Goal: Task Accomplishment & Management: Manage account settings

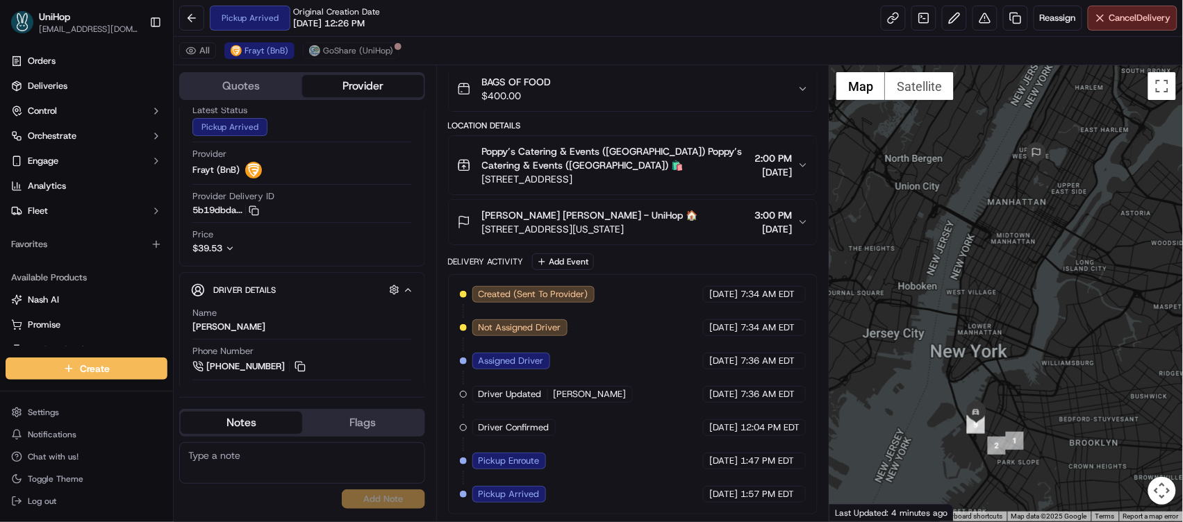
scroll to position [73, 0]
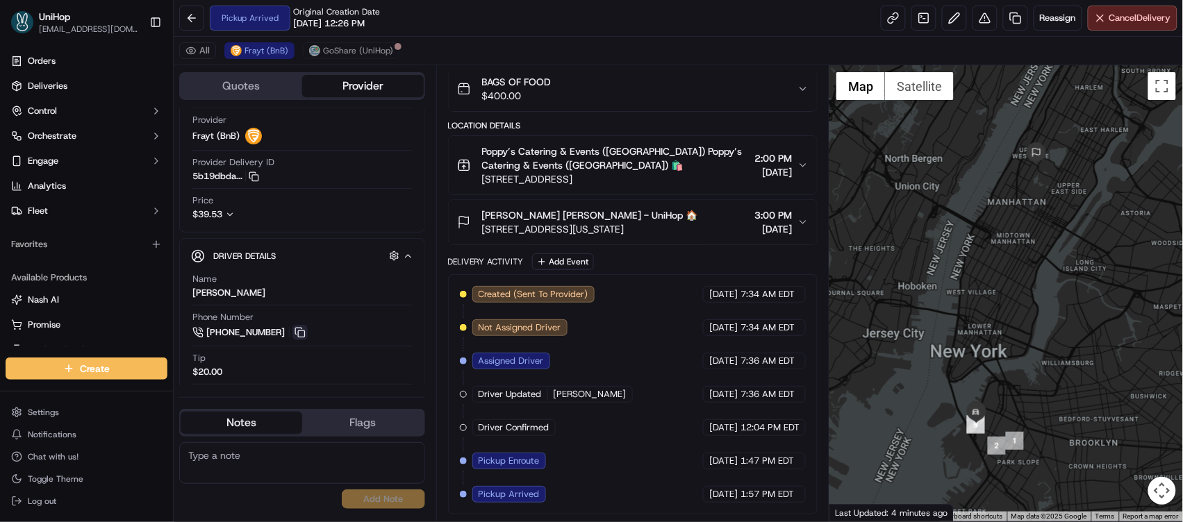
click at [297, 337] on button at bounding box center [299, 332] width 15 height 15
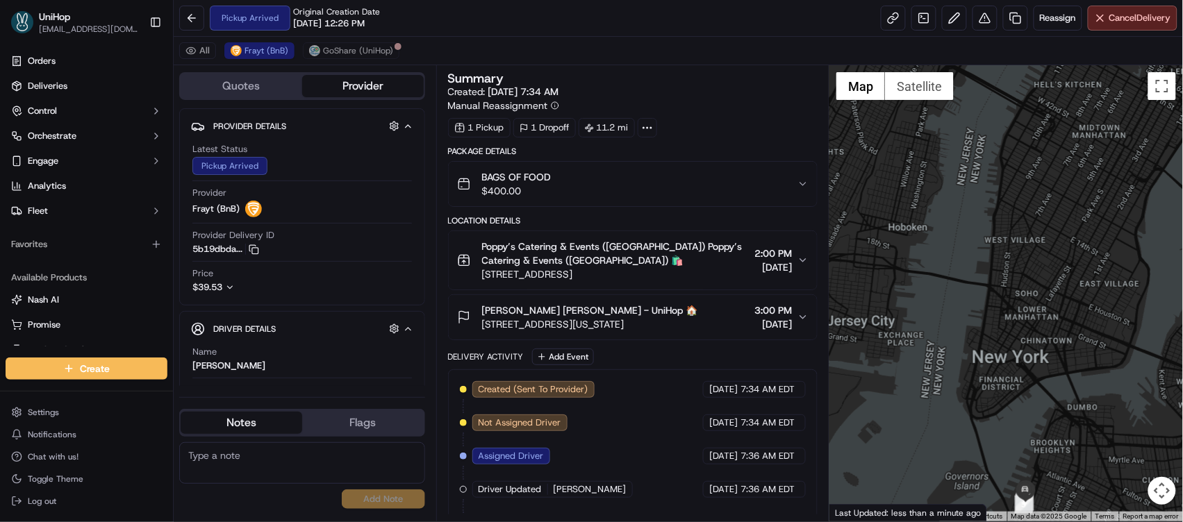
drag, startPoint x: 998, startPoint y: 365, endPoint x: 951, endPoint y: 304, distance: 76.3
click at [951, 304] on div at bounding box center [1007, 293] width 354 height 456
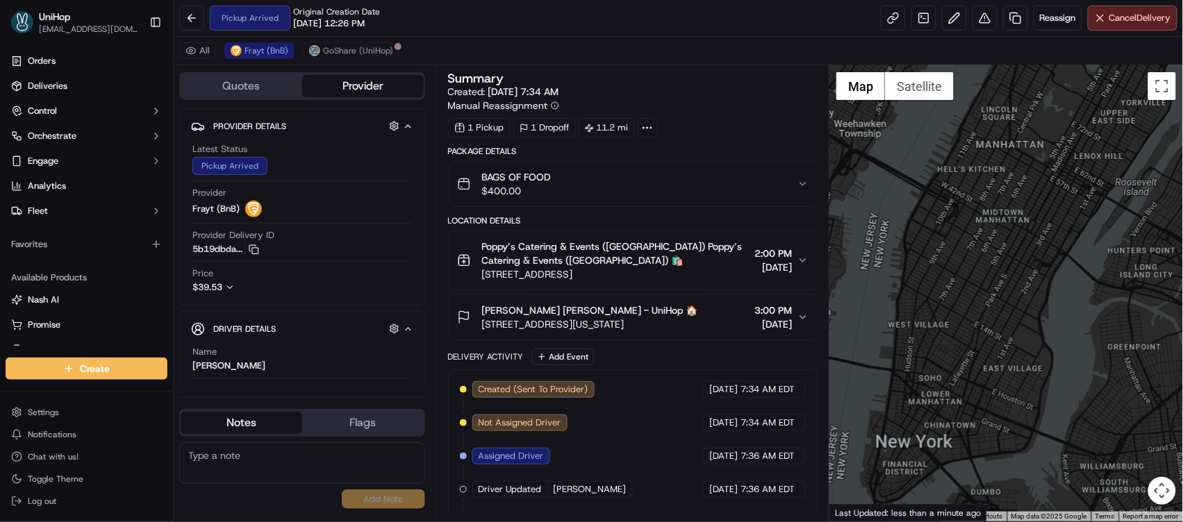
drag, startPoint x: 934, startPoint y: 290, endPoint x: 884, endPoint y: 436, distance: 154.5
click at [882, 436] on div at bounding box center [1007, 293] width 354 height 456
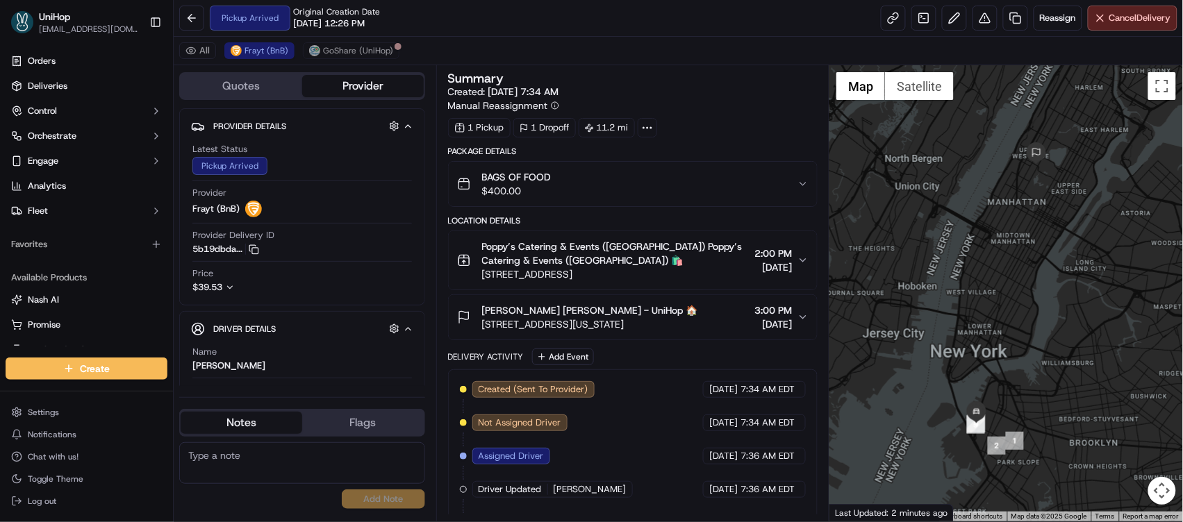
drag, startPoint x: 968, startPoint y: 265, endPoint x: 937, endPoint y: 229, distance: 47.3
click at [937, 229] on div at bounding box center [1007, 293] width 354 height 456
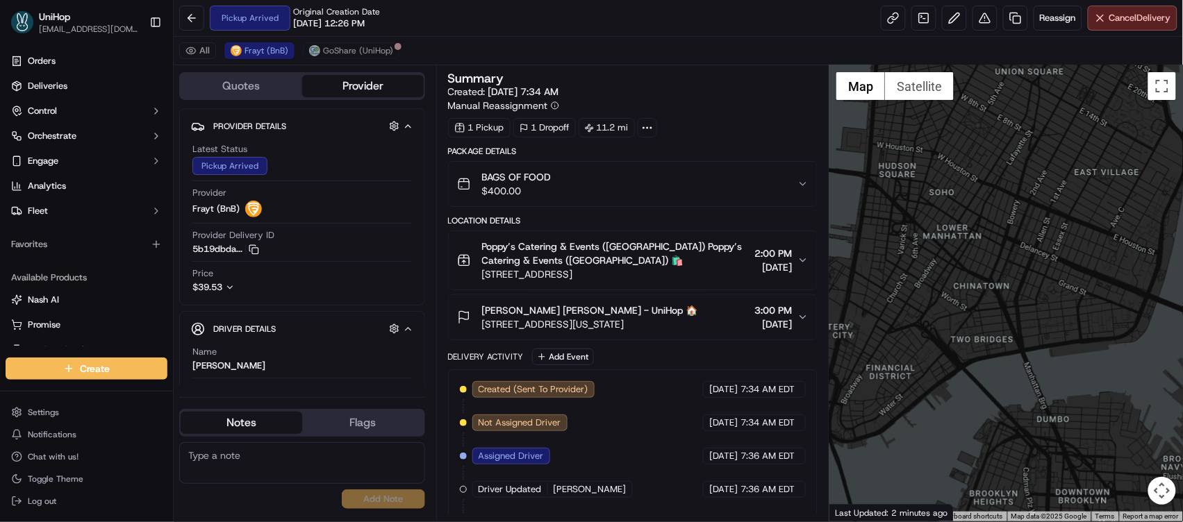
click at [936, 197] on div at bounding box center [1007, 293] width 354 height 456
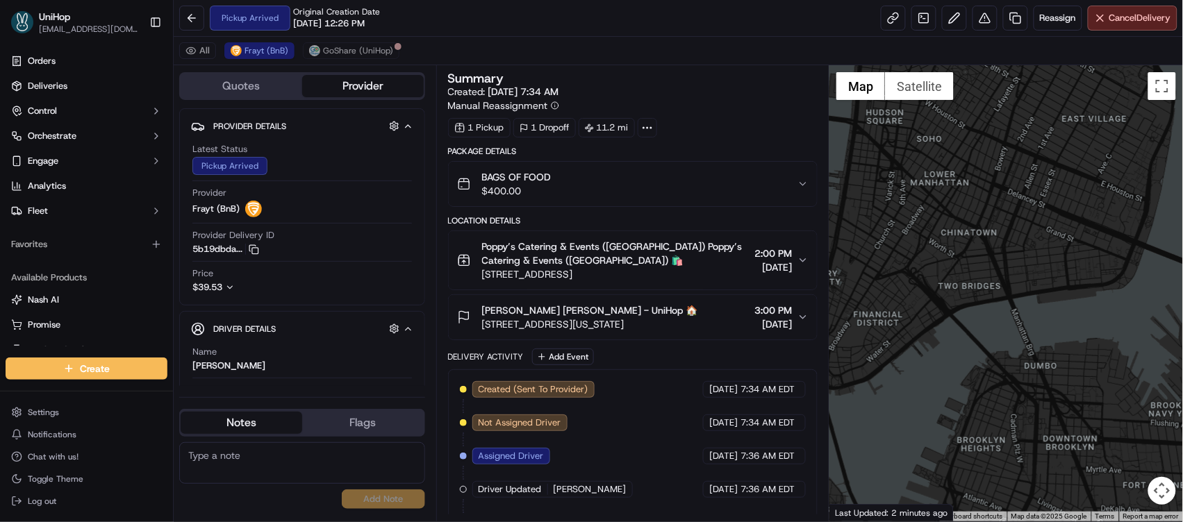
click at [889, 213] on div at bounding box center [1007, 293] width 354 height 456
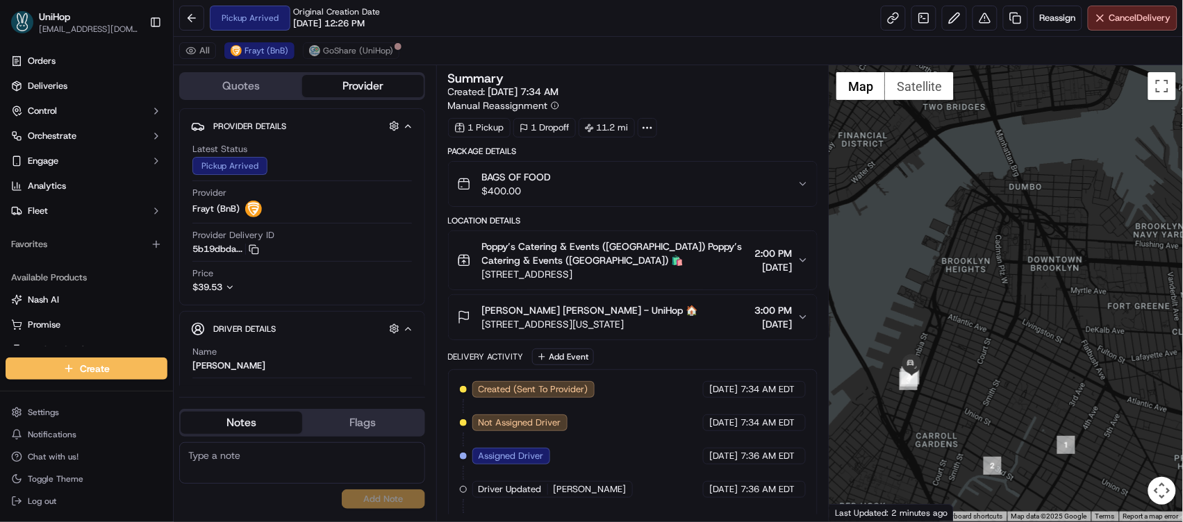
drag, startPoint x: 916, startPoint y: 356, endPoint x: 922, endPoint y: 272, distance: 83.6
click at [922, 273] on div at bounding box center [1007, 293] width 354 height 456
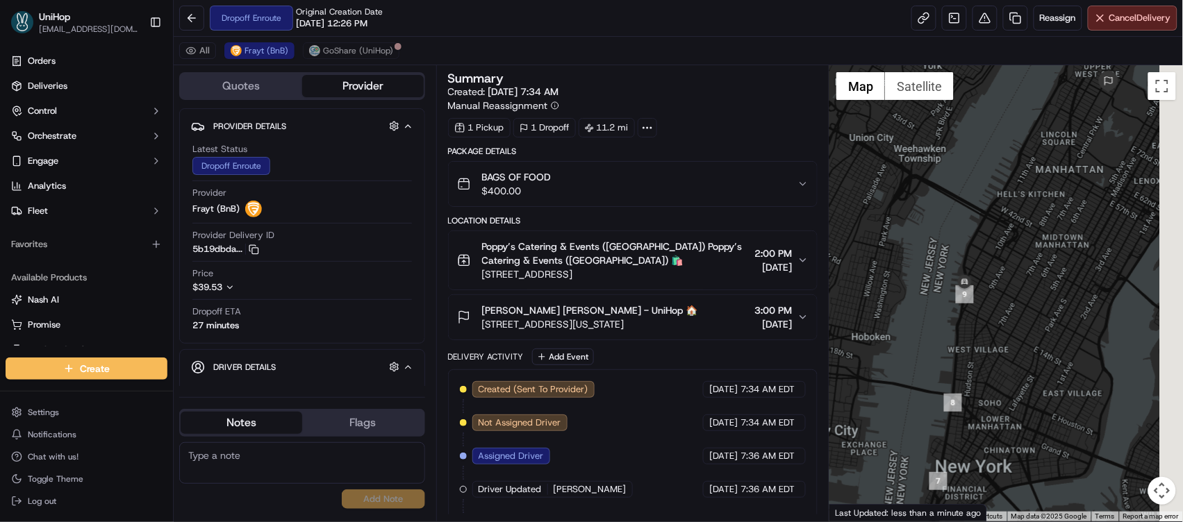
click at [919, 240] on div at bounding box center [1007, 293] width 354 height 456
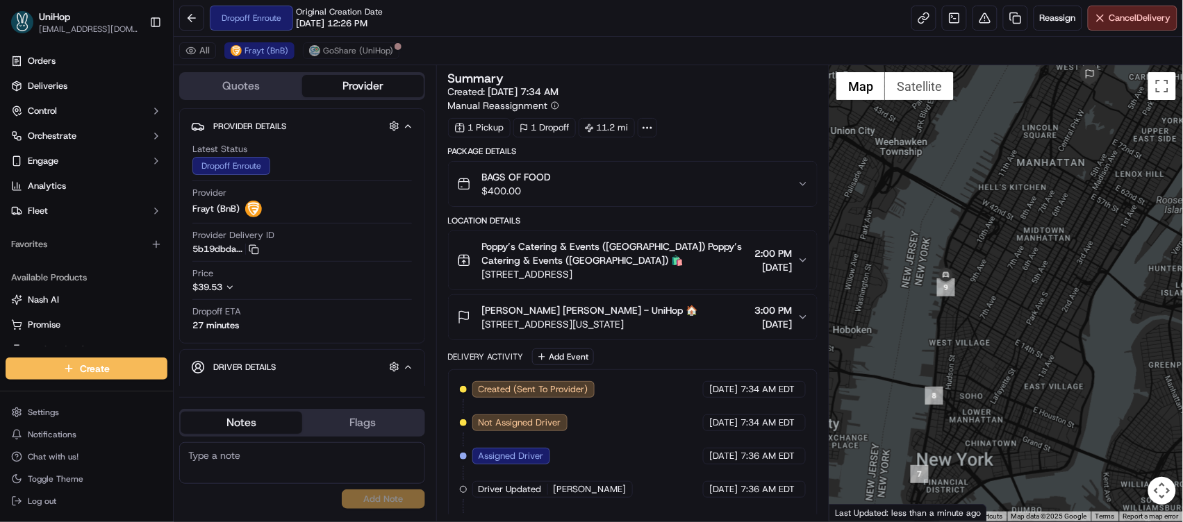
drag, startPoint x: 919, startPoint y: 240, endPoint x: 861, endPoint y: 222, distance: 60.6
click at [861, 222] on div at bounding box center [1007, 293] width 354 height 456
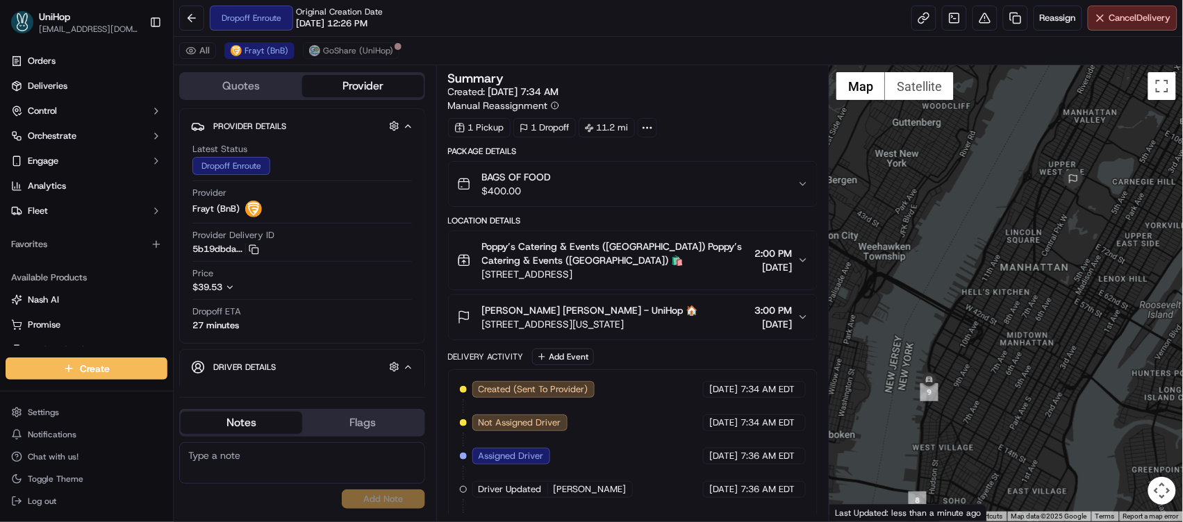
drag, startPoint x: 1023, startPoint y: 151, endPoint x: 1037, endPoint y: 275, distance: 125.2
click at [1037, 275] on div at bounding box center [1007, 293] width 354 height 456
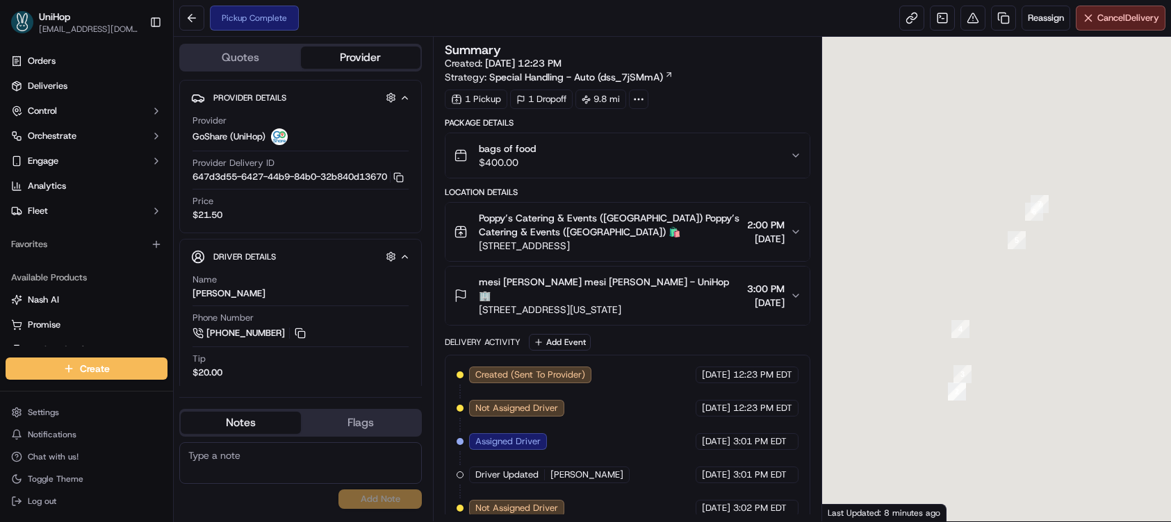
click at [613, 273] on button "mesi [PERSON_NAME] mesi [PERSON_NAME] - UniHop 🏢 [STREET_ADDRESS][US_STATE] 3:0…" at bounding box center [627, 296] width 364 height 58
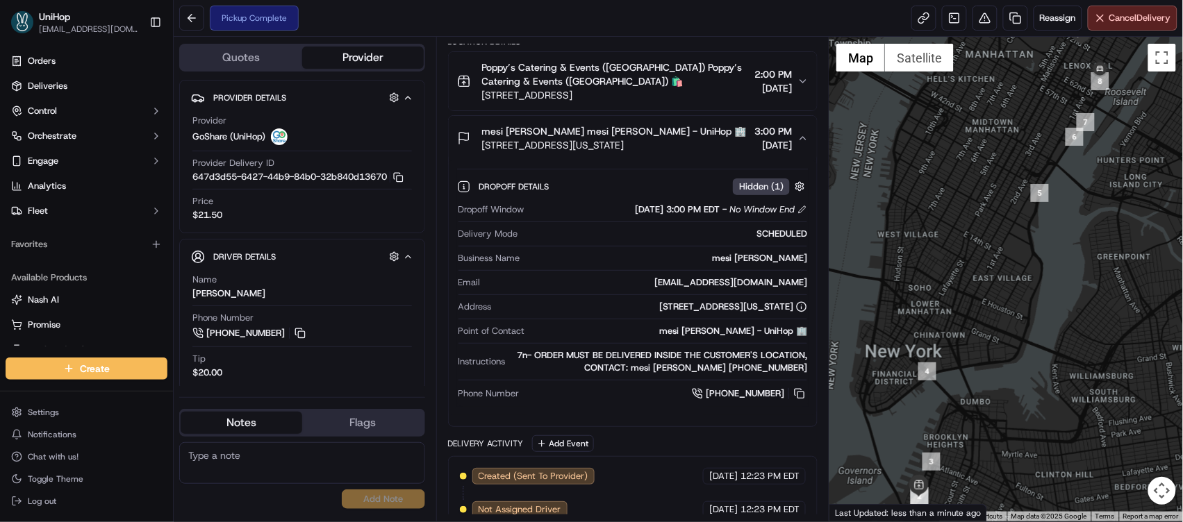
drag, startPoint x: 1084, startPoint y: 171, endPoint x: 1059, endPoint y: 229, distance: 63.2
click at [1012, 350] on div at bounding box center [1007, 279] width 354 height 485
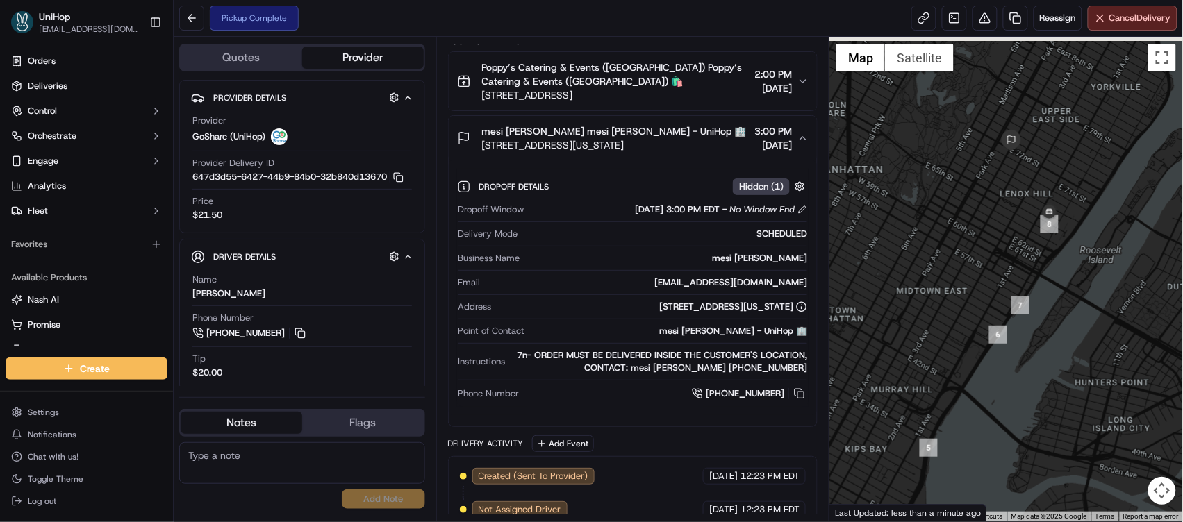
drag, startPoint x: 1064, startPoint y: 169, endPoint x: 1034, endPoint y: 373, distance: 206.4
click at [1033, 376] on div at bounding box center [1007, 279] width 354 height 485
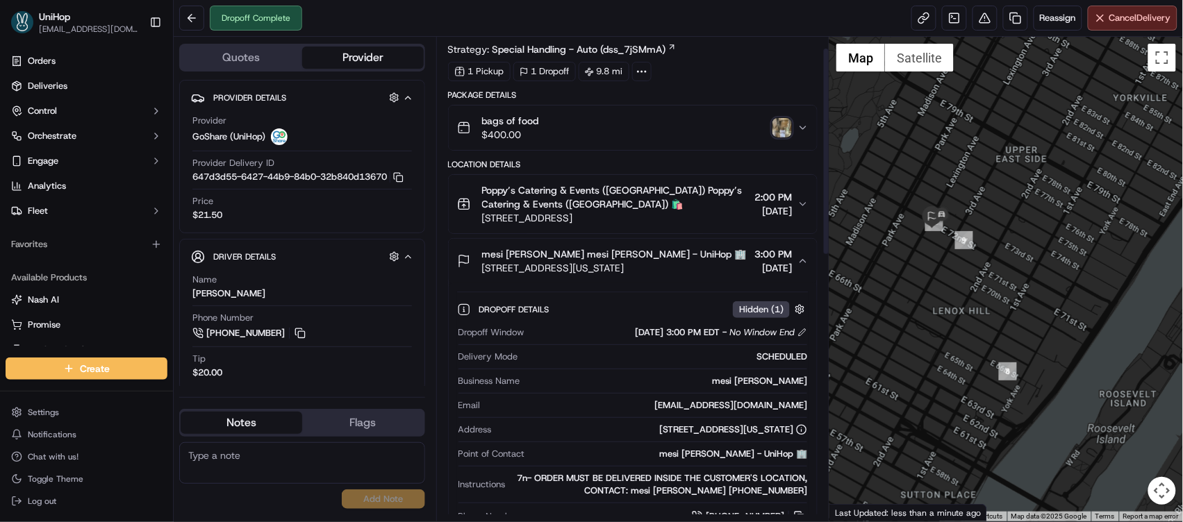
scroll to position [26, 0]
click at [776, 131] on img "button" at bounding box center [782, 128] width 19 height 19
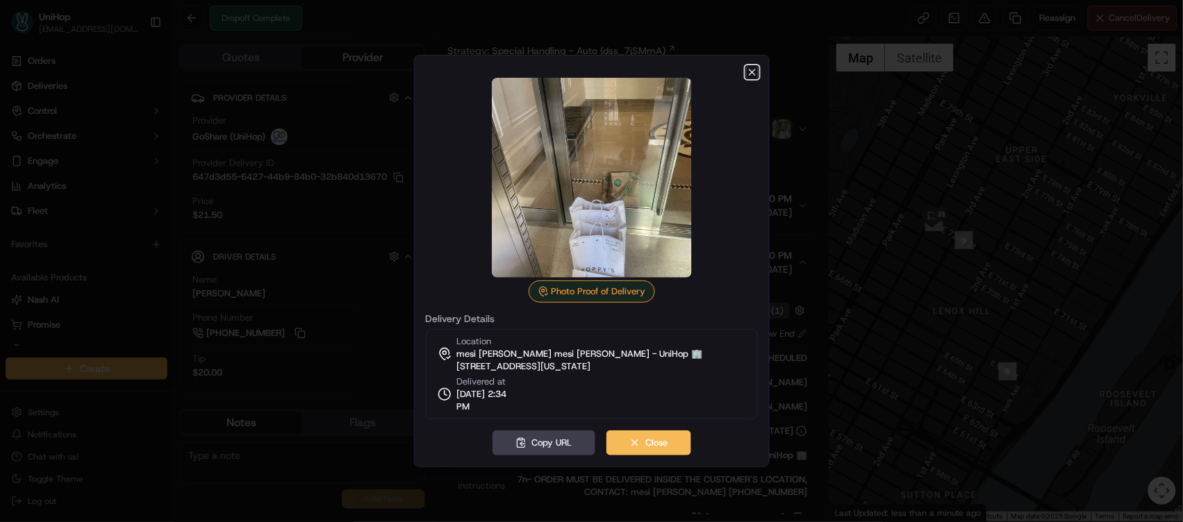
click at [754, 74] on icon "button" at bounding box center [753, 72] width 6 height 6
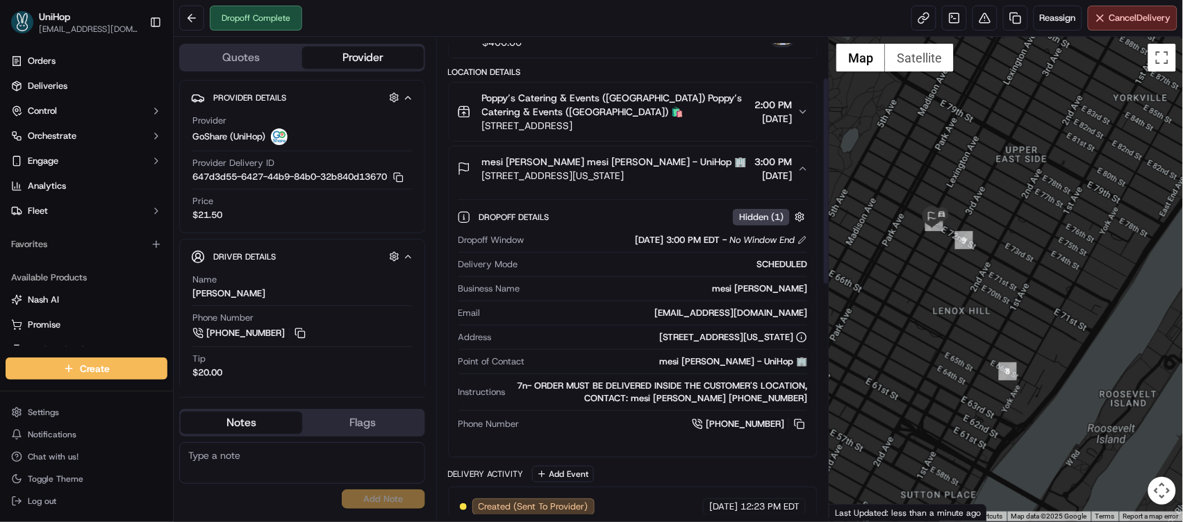
scroll to position [0, 0]
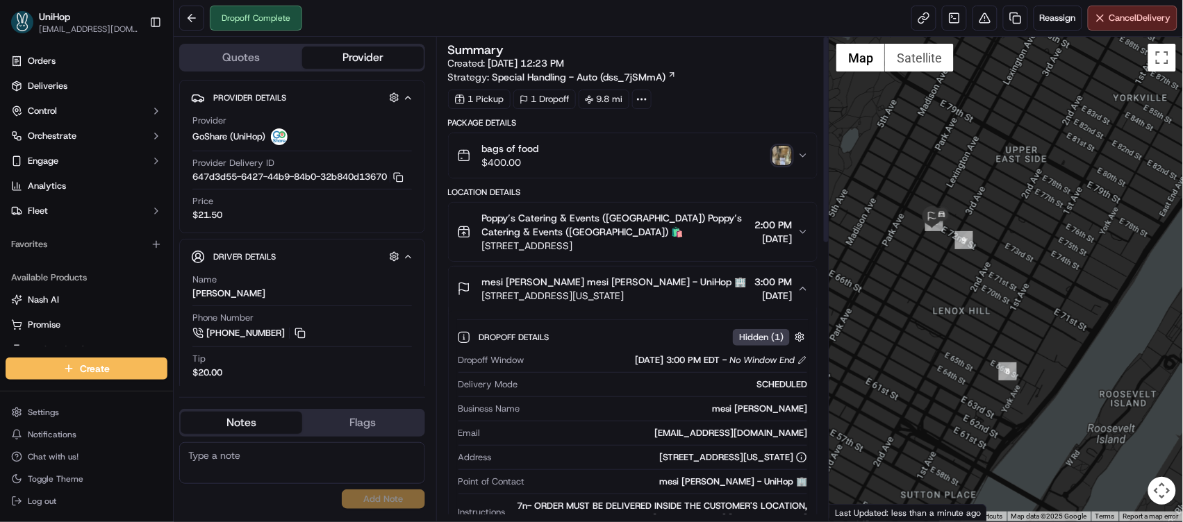
click at [775, 156] on img "button" at bounding box center [782, 155] width 19 height 19
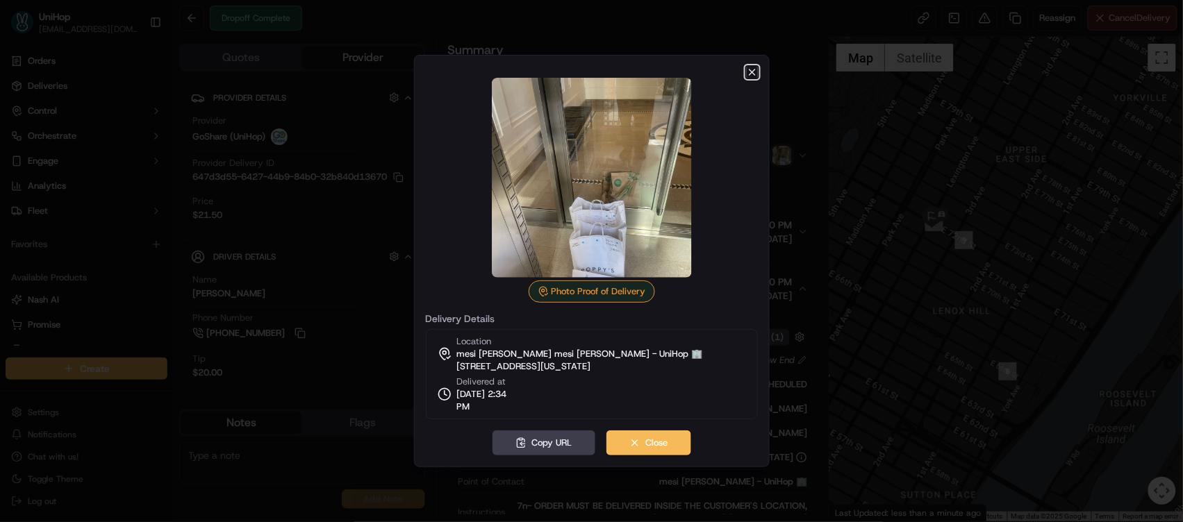
click at [748, 69] on icon "button" at bounding box center [752, 72] width 11 height 11
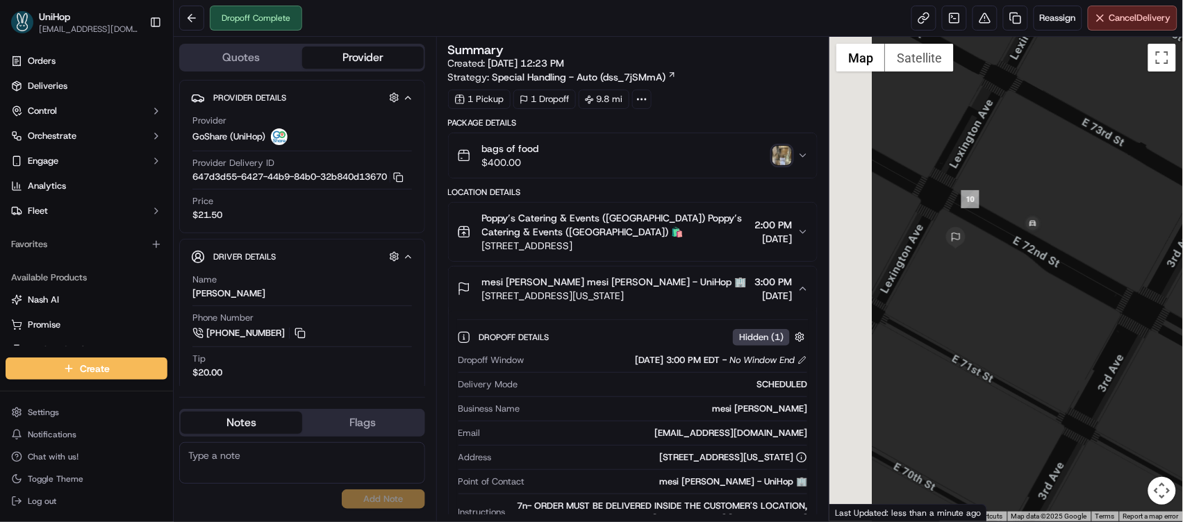
drag, startPoint x: 905, startPoint y: 209, endPoint x: 989, endPoint y: 237, distance: 89.2
click at [1022, 248] on div at bounding box center [1007, 279] width 354 height 485
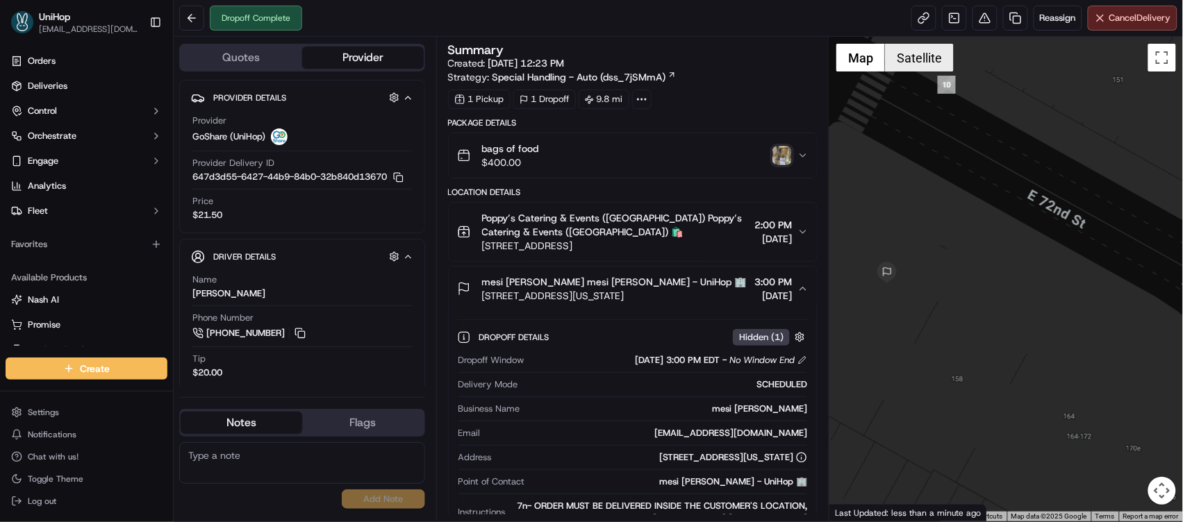
click at [913, 53] on button "Satellite" at bounding box center [919, 58] width 69 height 28
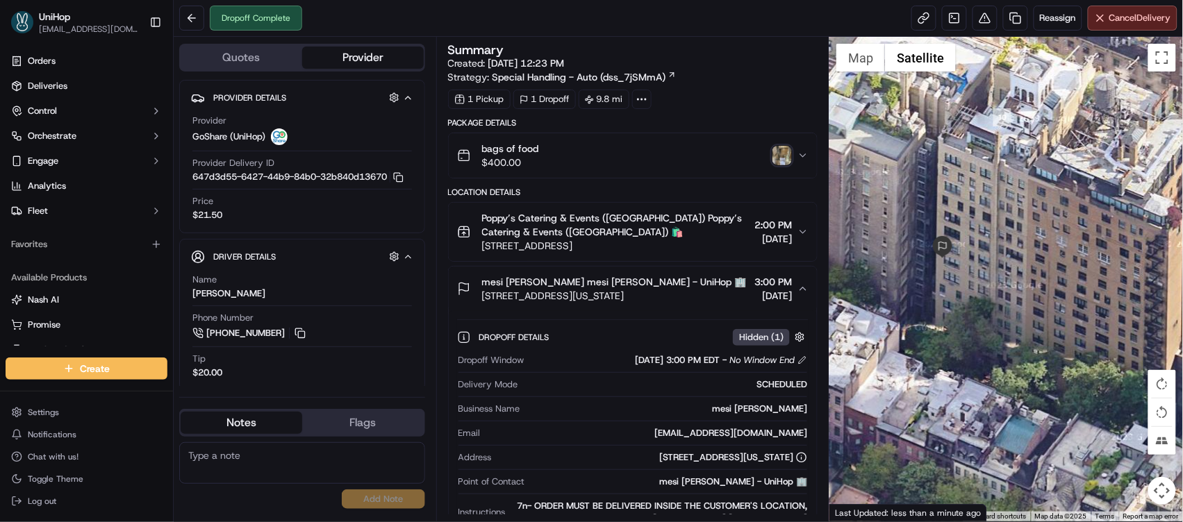
drag, startPoint x: 923, startPoint y: 270, endPoint x: 979, endPoint y: 245, distance: 61.9
click at [979, 245] on div at bounding box center [1007, 279] width 354 height 485
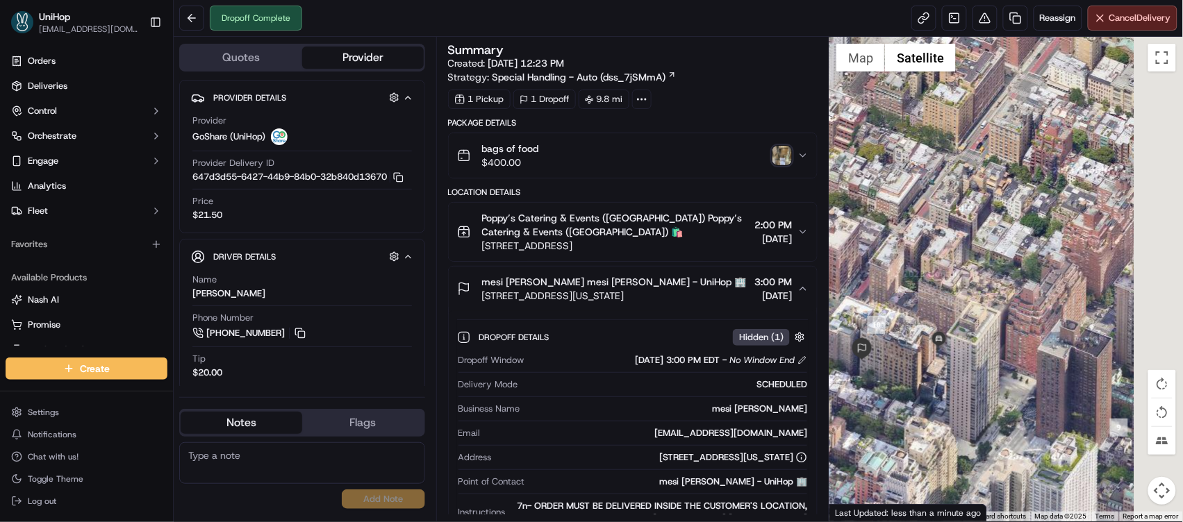
drag, startPoint x: 1094, startPoint y: 258, endPoint x: 914, endPoint y: 391, distance: 224.0
click at [916, 390] on div at bounding box center [1007, 279] width 354 height 485
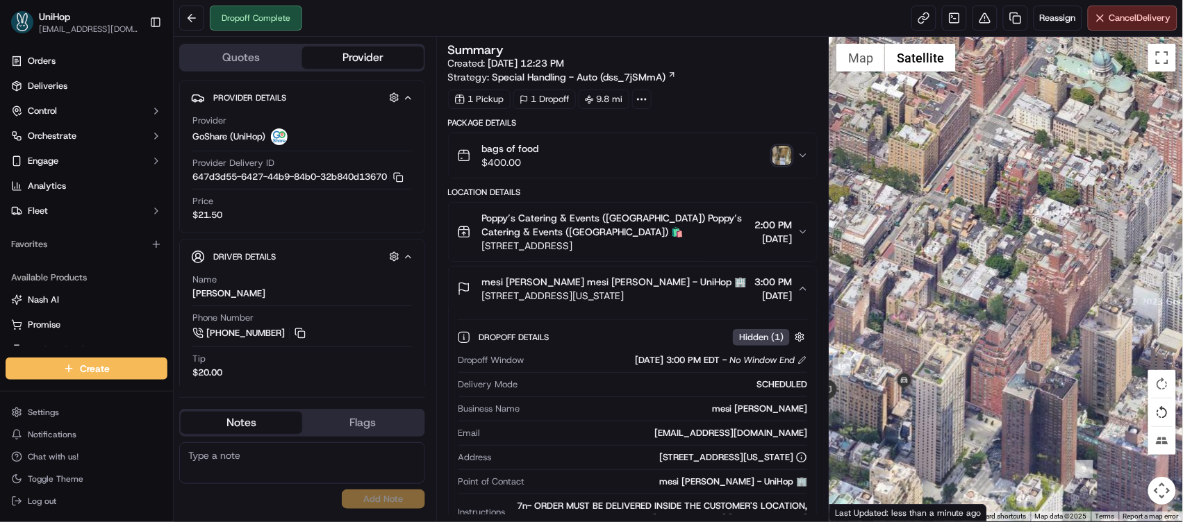
click at [1161, 414] on button "Rotate map counterclockwise" at bounding box center [1162, 413] width 28 height 28
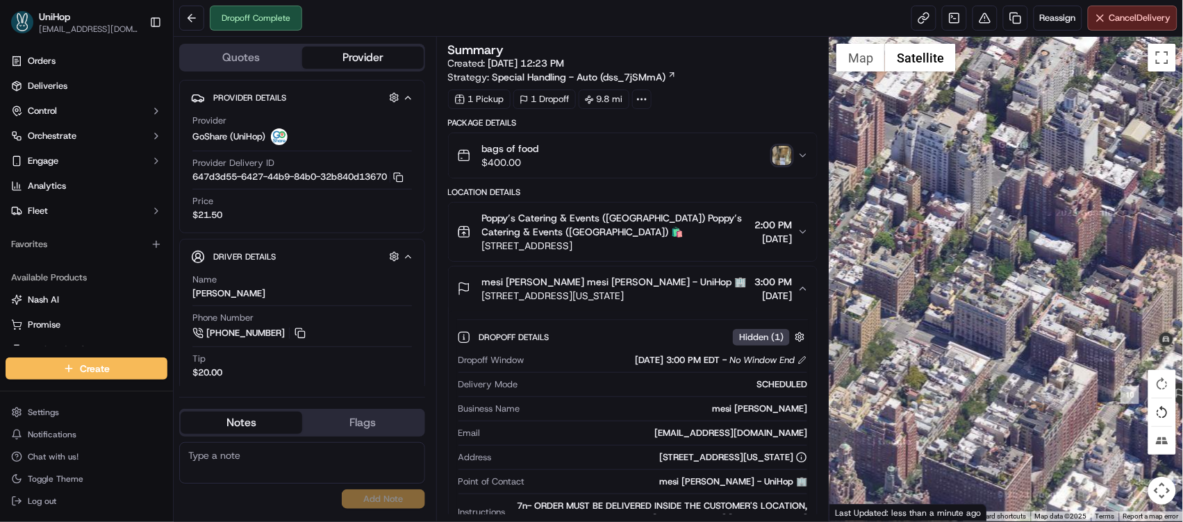
click at [1162, 414] on button "Rotate map counterclockwise" at bounding box center [1162, 413] width 28 height 28
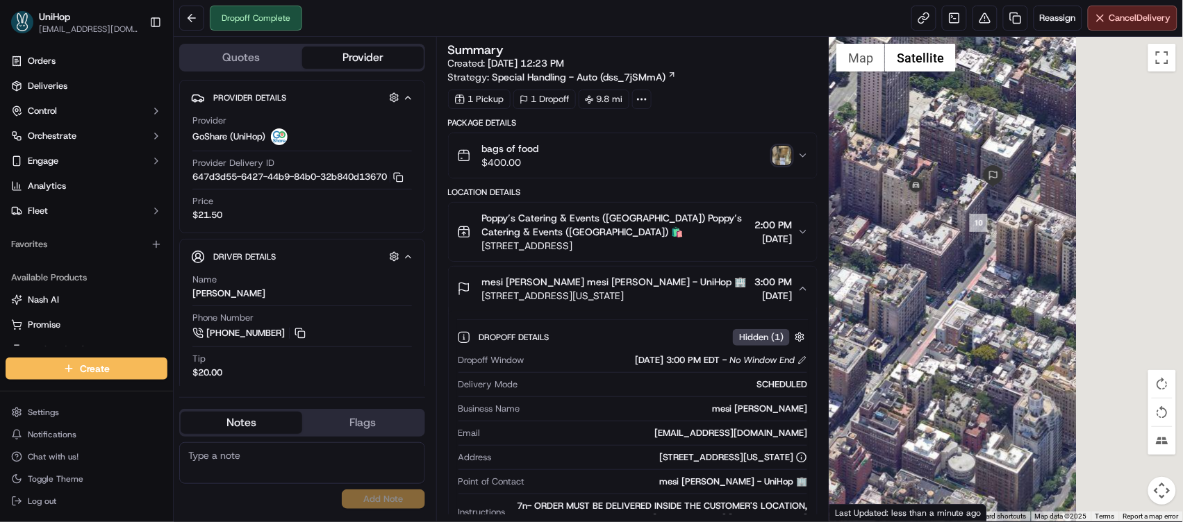
drag, startPoint x: 1049, startPoint y: 247, endPoint x: 889, endPoint y: 261, distance: 160.5
click at [854, 283] on div at bounding box center [1007, 279] width 354 height 485
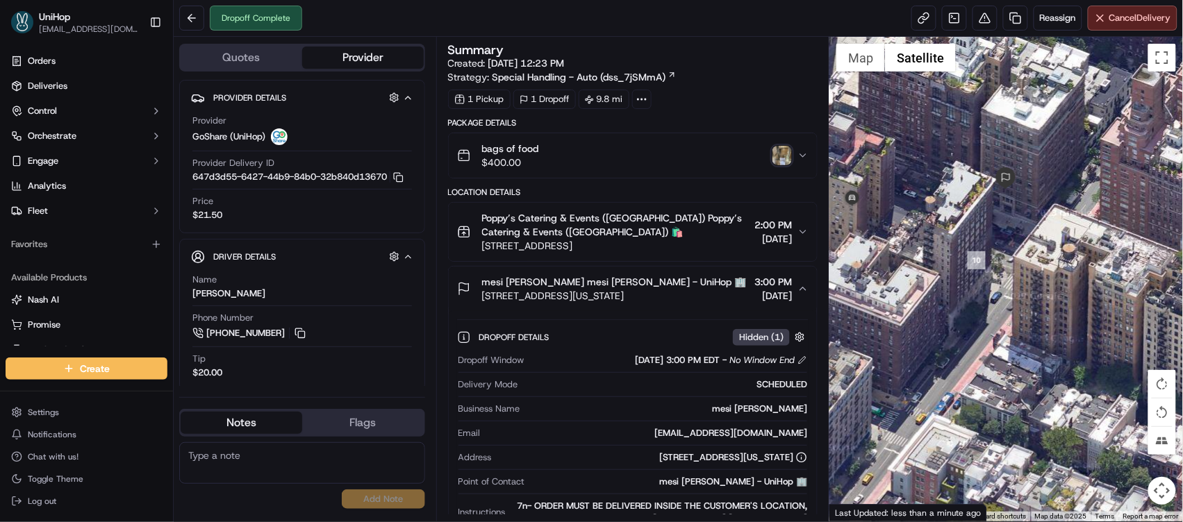
click at [777, 153] on img "button" at bounding box center [782, 155] width 19 height 19
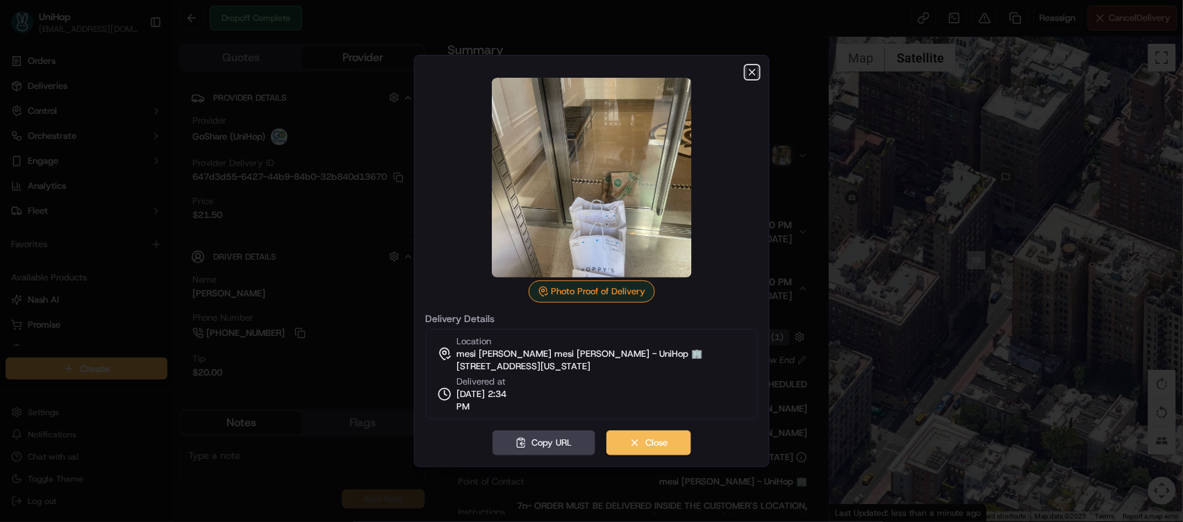
click at [757, 72] on icon "button" at bounding box center [752, 72] width 11 height 11
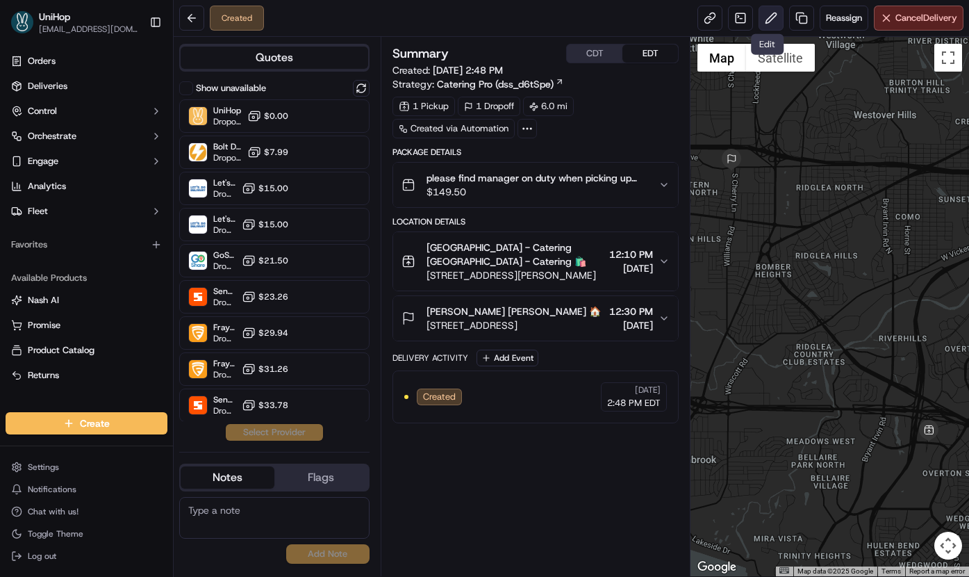
click at [768, 19] on button at bounding box center [771, 18] width 25 height 25
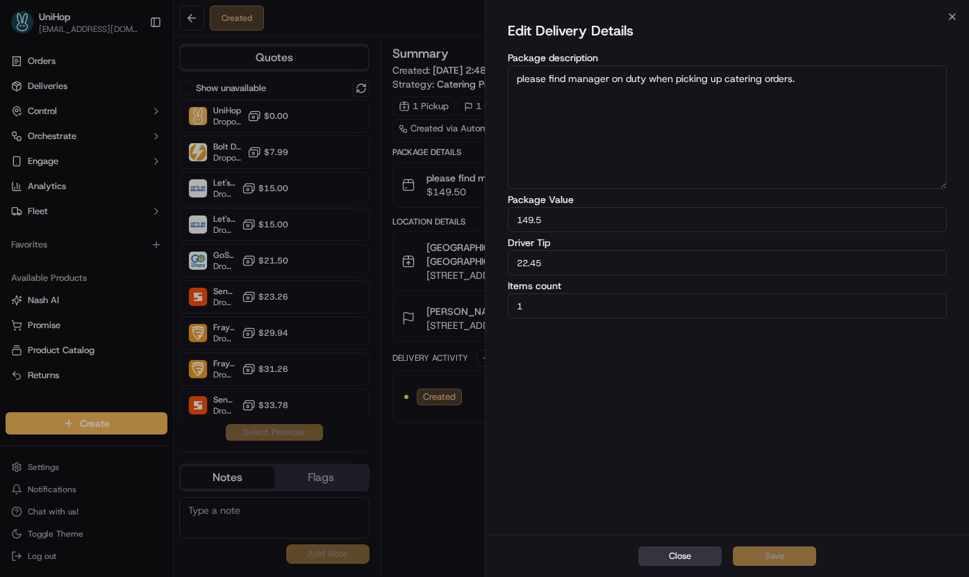
click at [682, 557] on button "Close" at bounding box center [679, 555] width 83 height 19
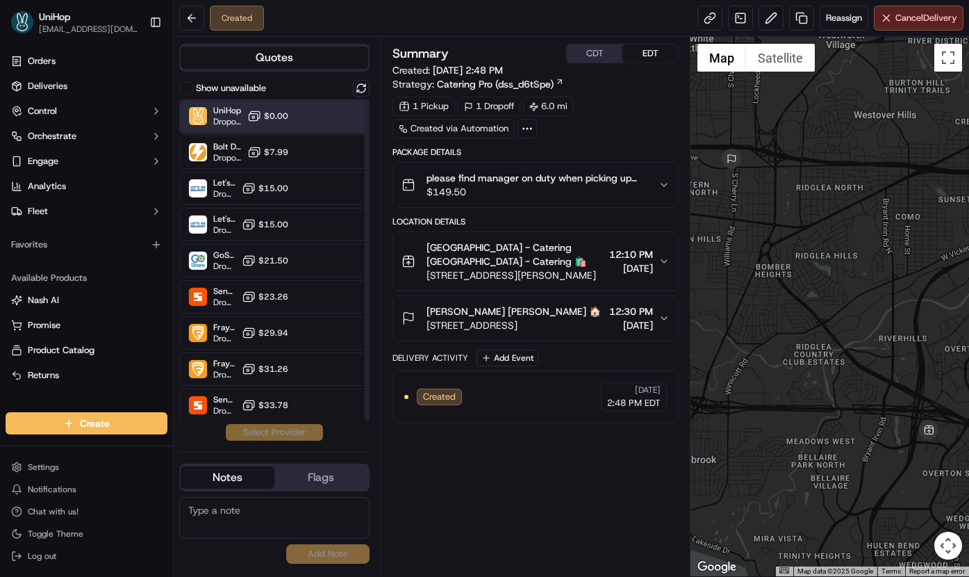
click at [308, 116] on div "UniHop Dropoff ETA - $0.00" at bounding box center [274, 115] width 190 height 33
click at [290, 433] on button "Assign Provider" at bounding box center [274, 432] width 99 height 17
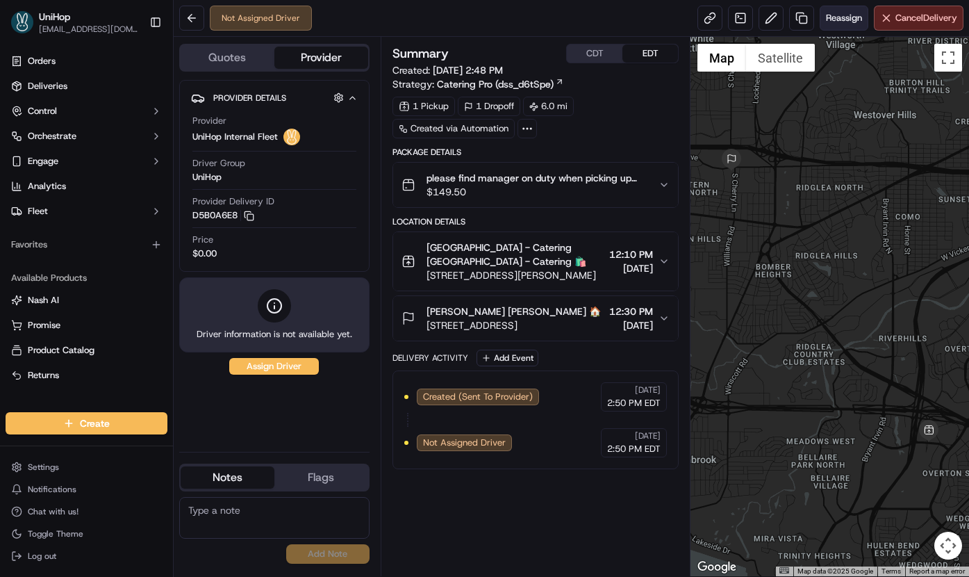
click at [834, 16] on span "Reassign" at bounding box center [844, 18] width 36 height 13
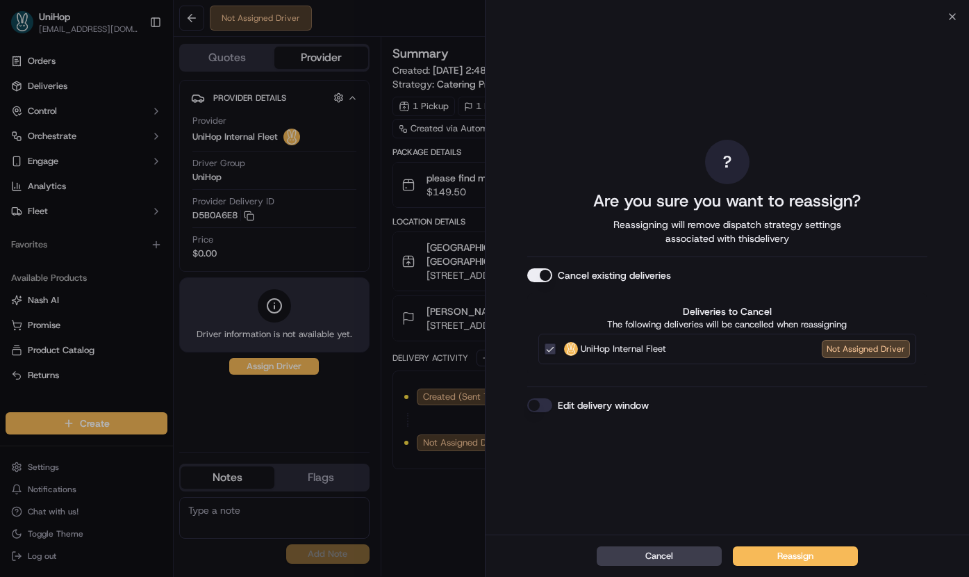
click at [531, 270] on button "Cancel existing deliveries" at bounding box center [539, 275] width 25 height 14
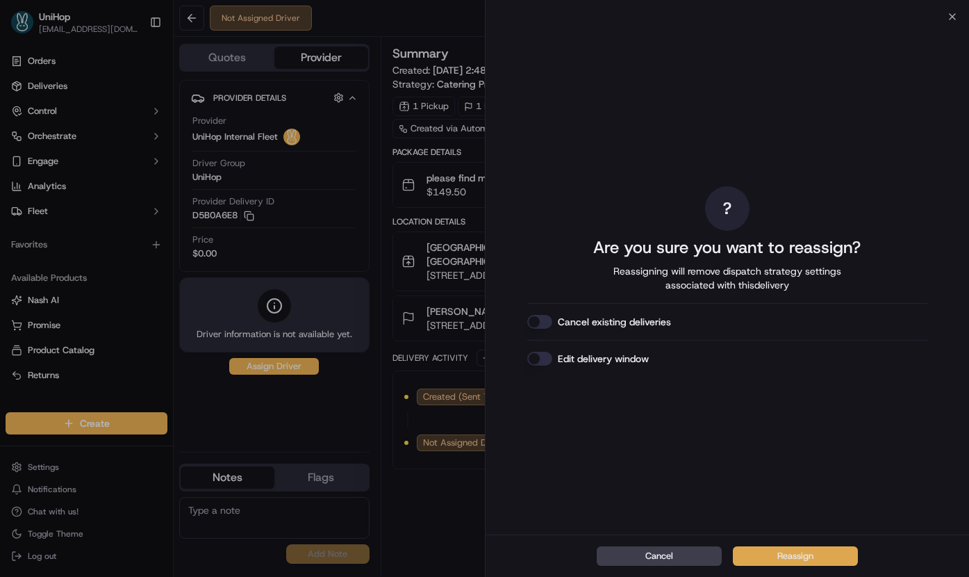
click at [771, 554] on button "Reassign" at bounding box center [795, 555] width 125 height 19
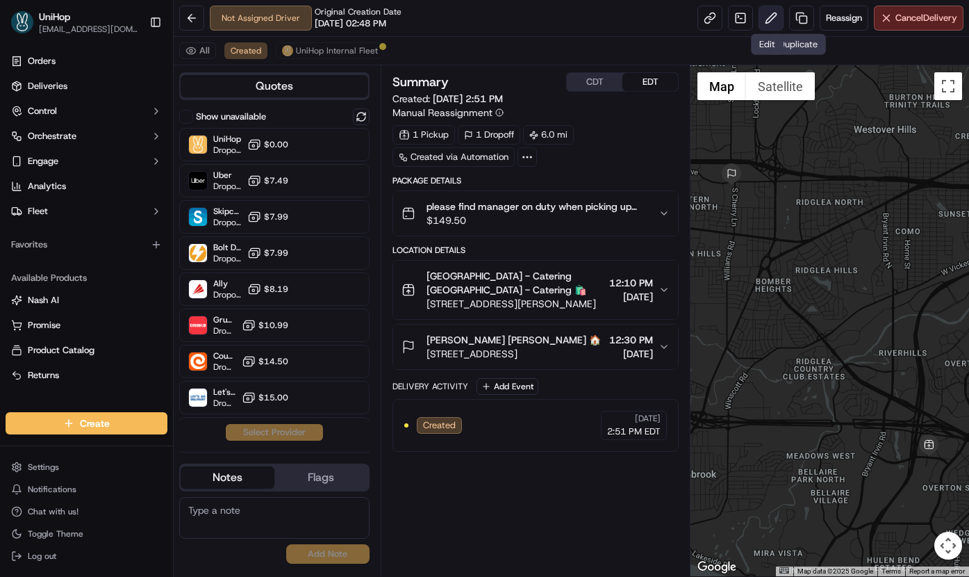
click at [761, 19] on button at bounding box center [771, 18] width 25 height 25
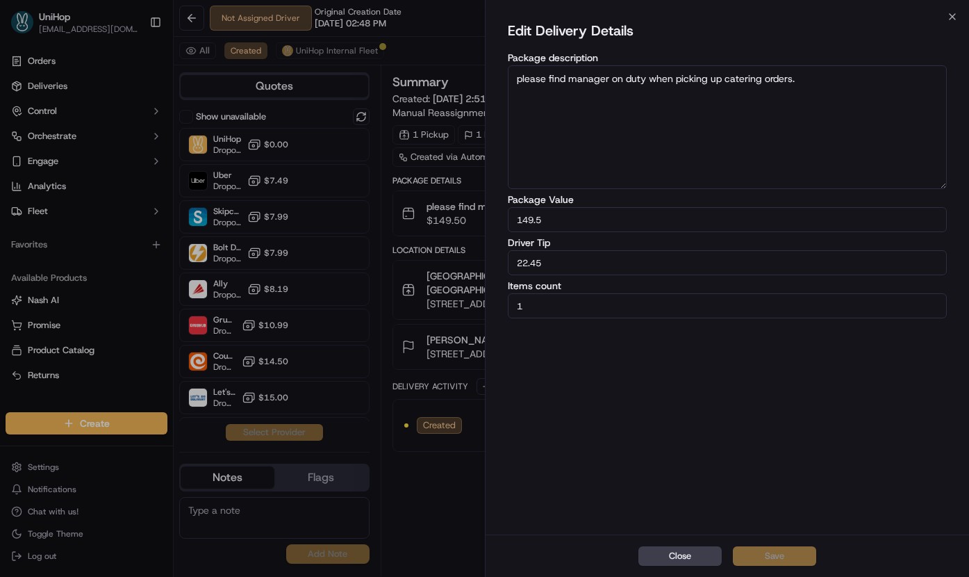
drag, startPoint x: 525, startPoint y: 263, endPoint x: 492, endPoint y: 259, distance: 32.9
click at [492, 259] on div "Edit Delivery Details Package description please find manager on duty when pick…" at bounding box center [728, 276] width 484 height 518
type input "19.45"
click at [757, 560] on button "Save" at bounding box center [774, 555] width 83 height 19
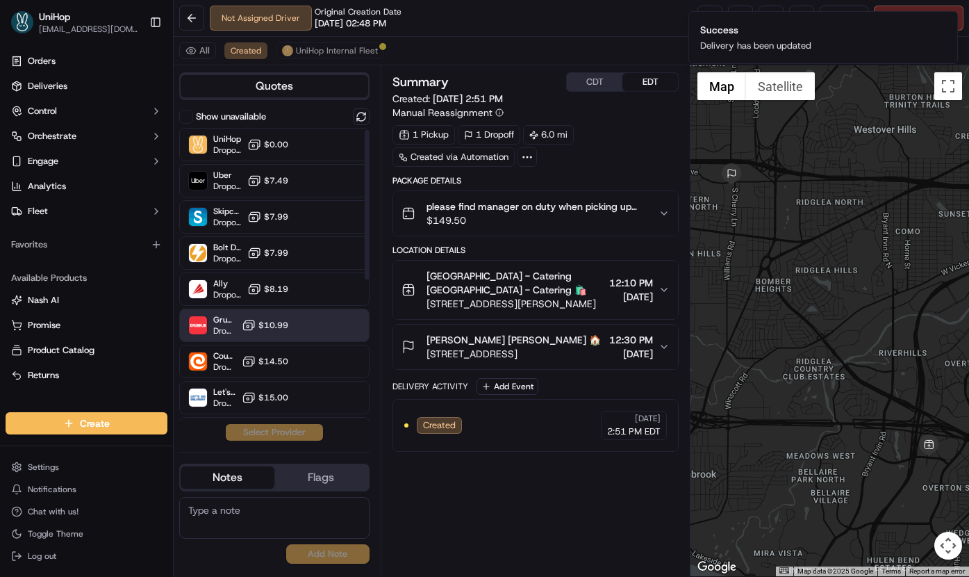
scroll to position [174, 0]
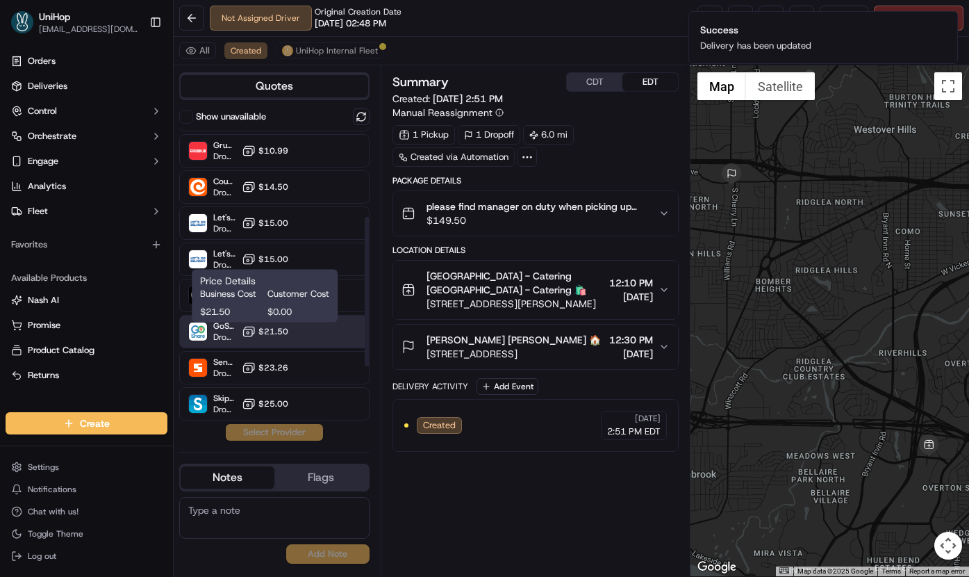
click at [275, 331] on span "$21.50" at bounding box center [273, 331] width 30 height 11
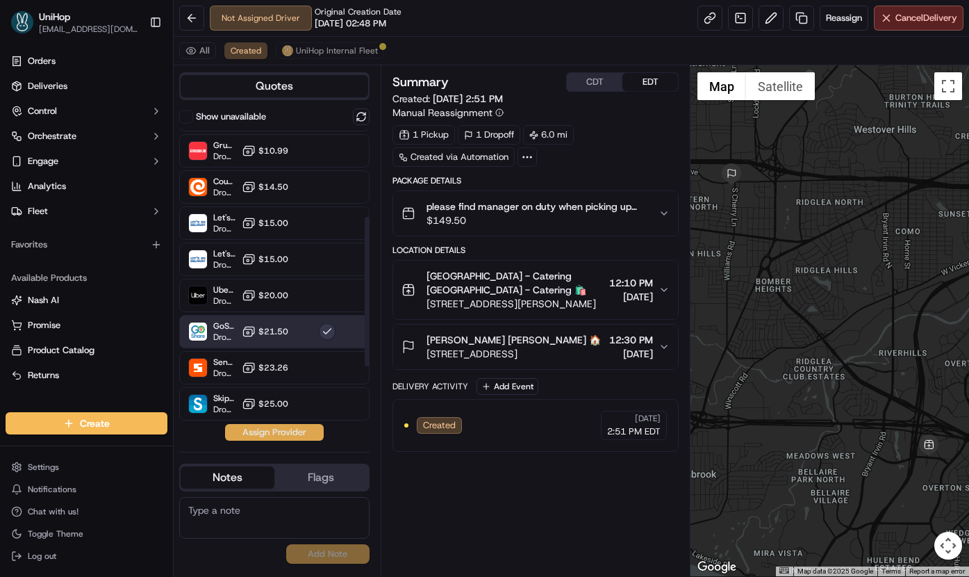
click at [270, 435] on button "Assign Provider" at bounding box center [274, 432] width 99 height 17
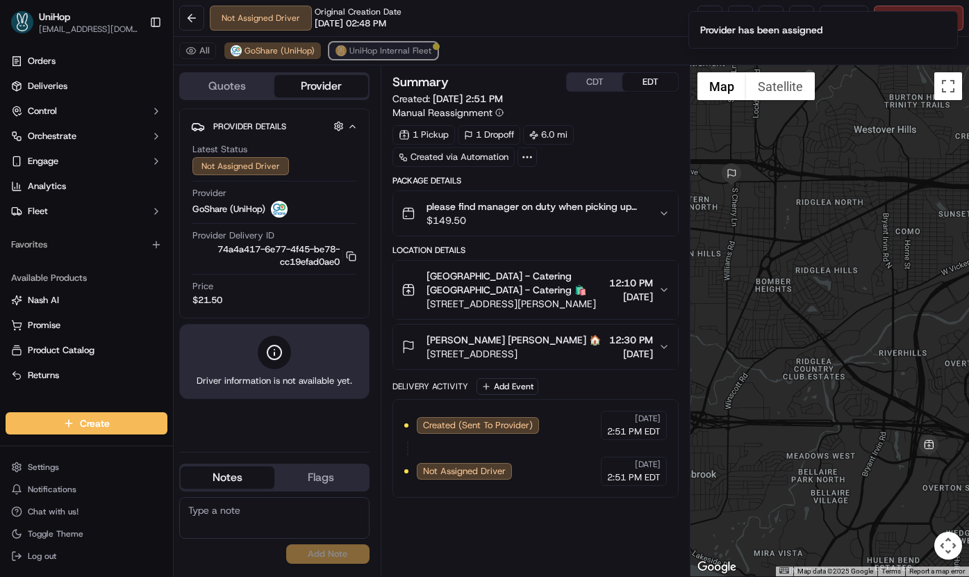
click at [365, 50] on span "UniHop Internal Fleet" at bounding box center [390, 50] width 82 height 11
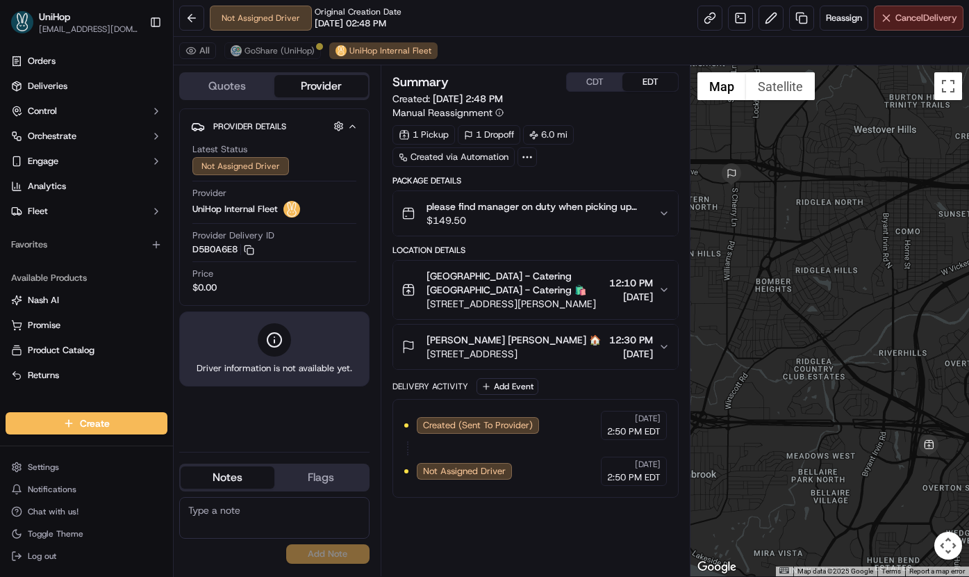
click at [877, 20] on button "Cancel Delivery" at bounding box center [919, 18] width 90 height 25
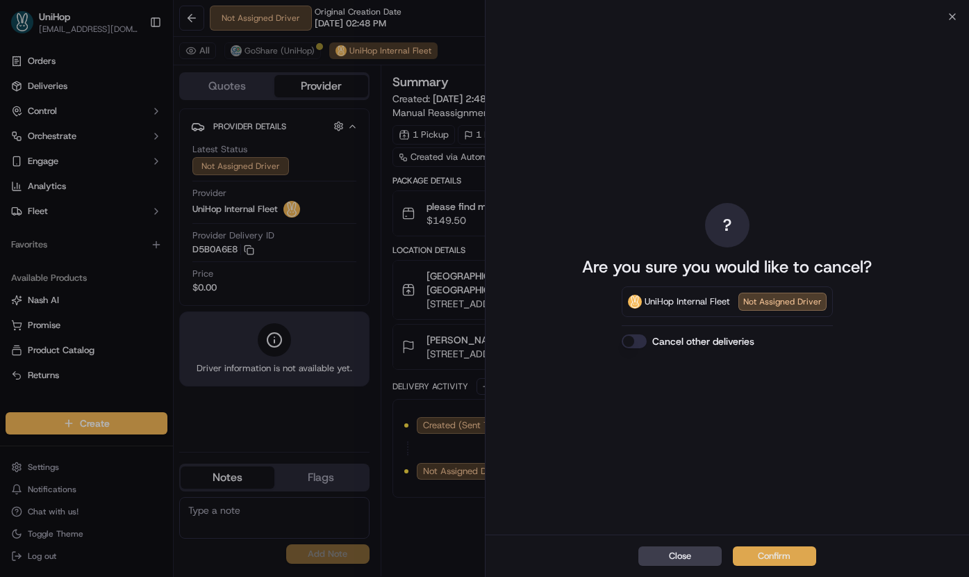
click at [743, 550] on button "Confirm" at bounding box center [774, 555] width 83 height 19
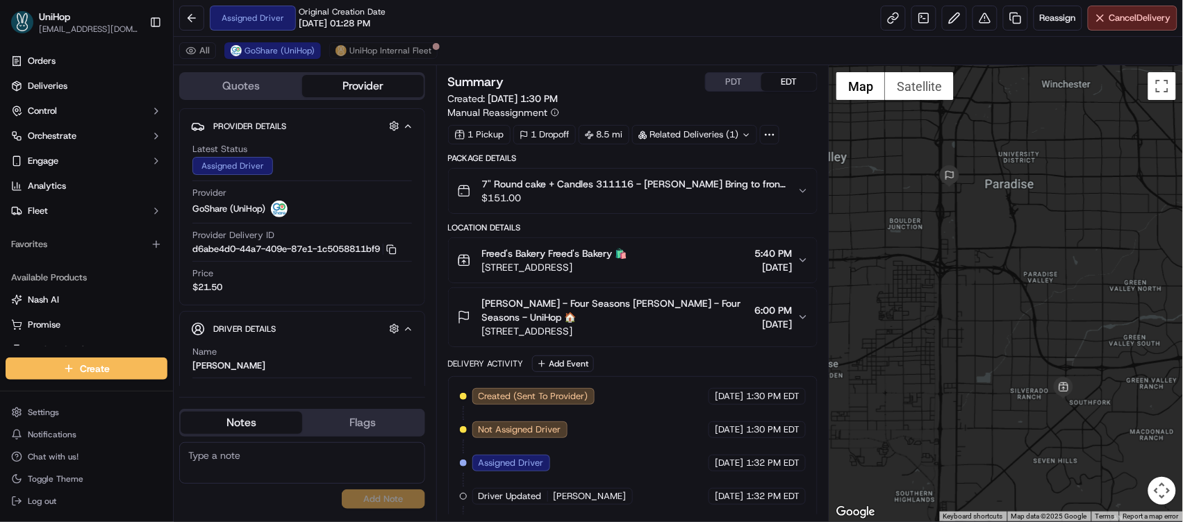
scroll to position [38, 0]
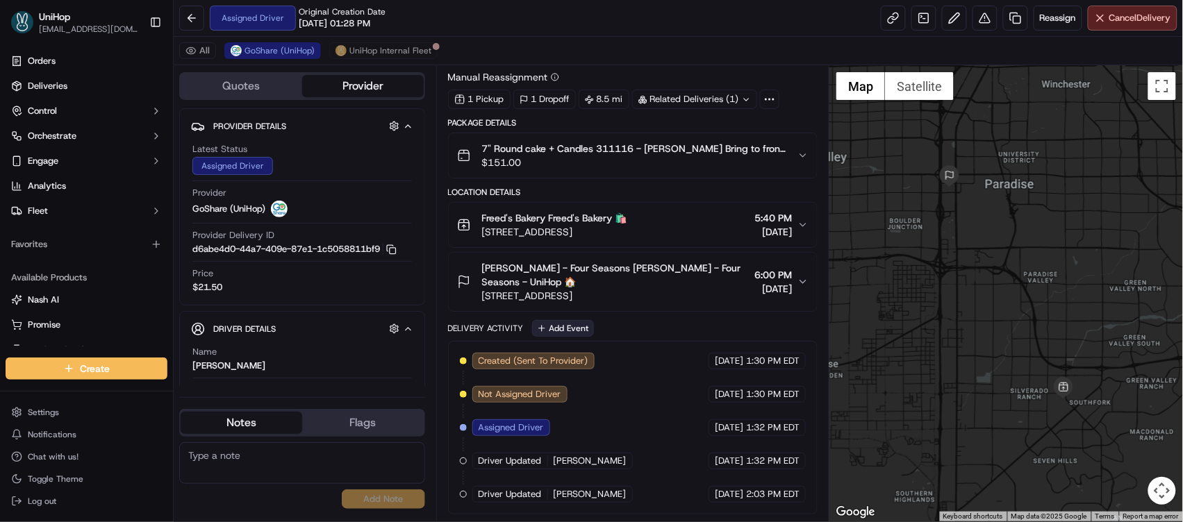
click at [559, 327] on button "Add Event" at bounding box center [563, 328] width 62 height 17
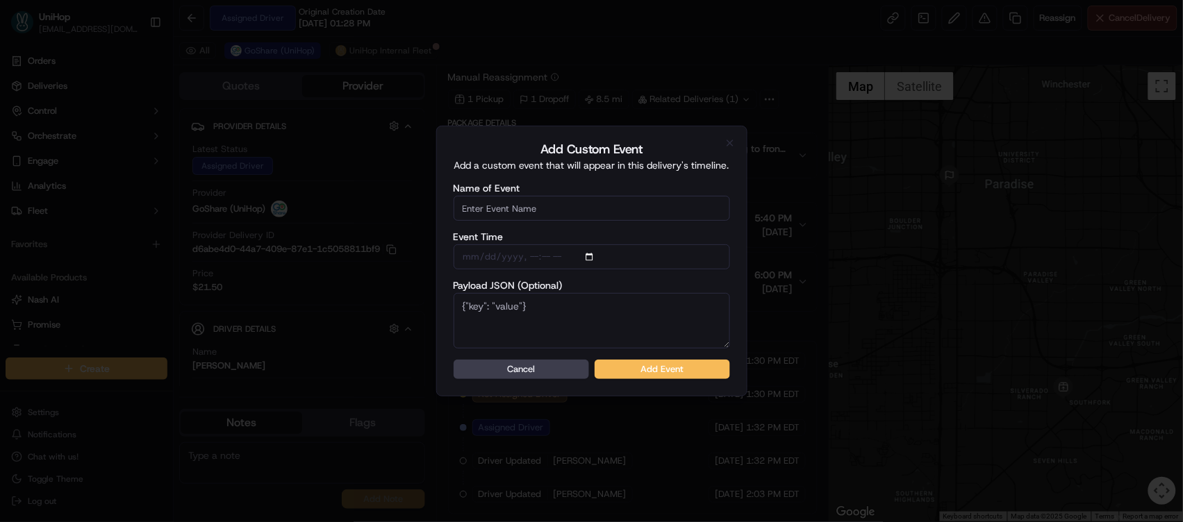
click at [536, 207] on input "Name of Event" at bounding box center [592, 208] width 277 height 25
click at [534, 241] on label "Event Time" at bounding box center [592, 237] width 277 height 10
click at [534, 245] on input "Event Time" at bounding box center [592, 257] width 277 height 25
click at [541, 208] on input "Name of Event" at bounding box center [592, 208] width 277 height 25
type input "Driver Confirmed"
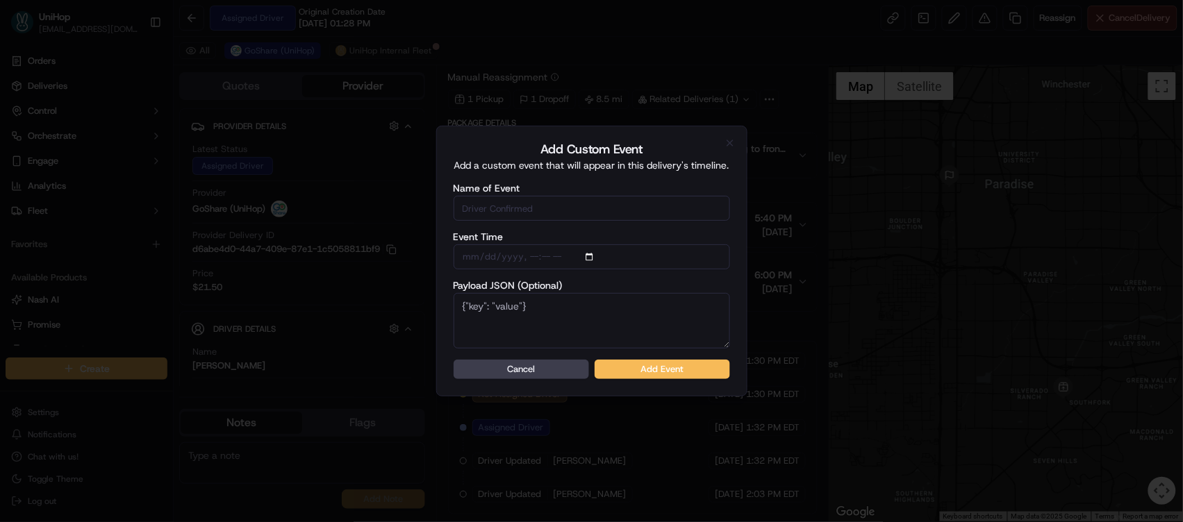
click at [651, 370] on button "Add Event" at bounding box center [662, 369] width 135 height 19
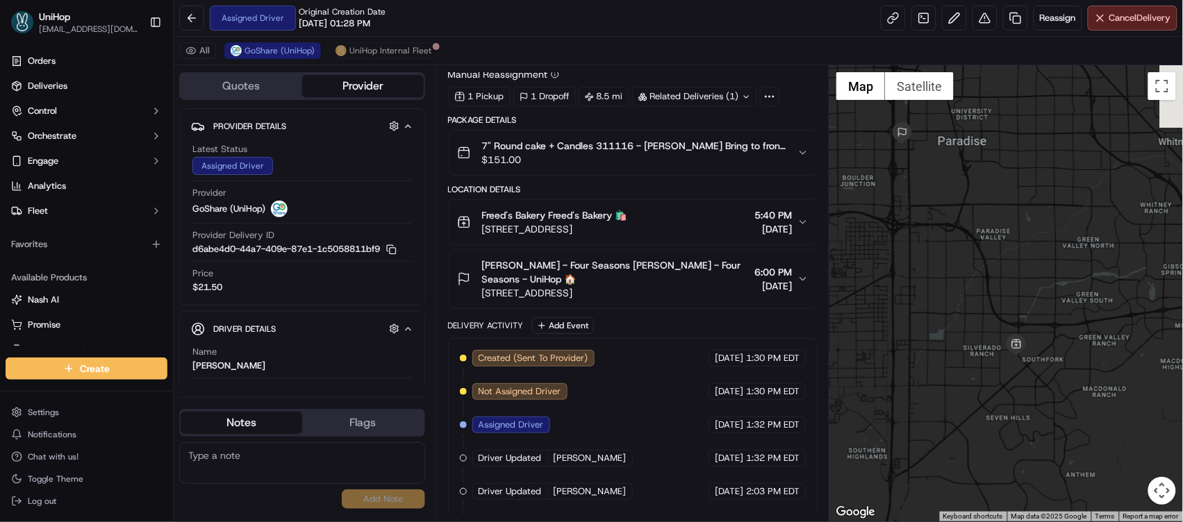
drag, startPoint x: 1014, startPoint y: 255, endPoint x: 1087, endPoint y: 465, distance: 222.6
click at [1087, 467] on div at bounding box center [1007, 293] width 354 height 456
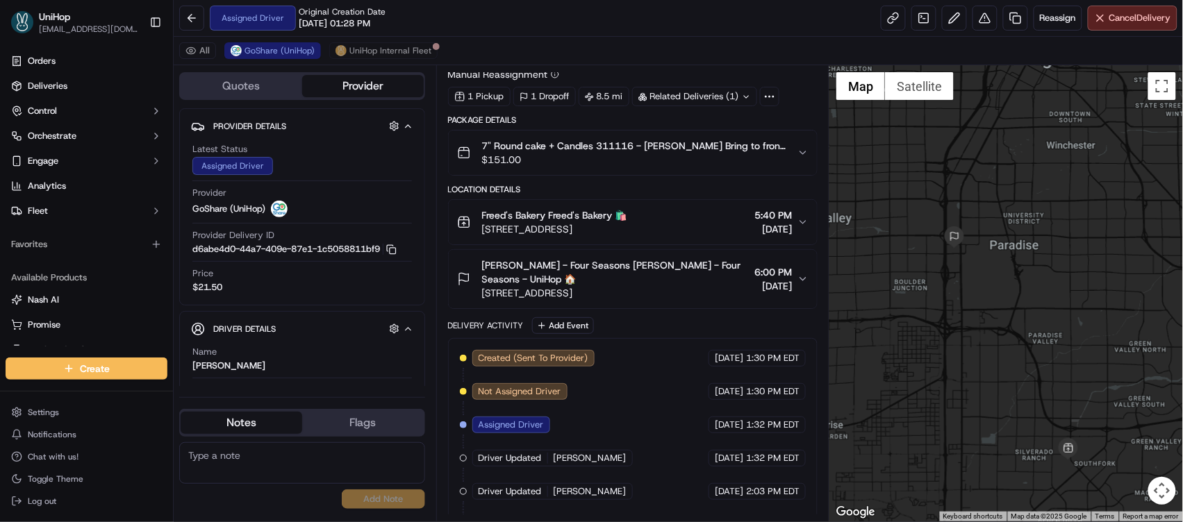
drag, startPoint x: 1055, startPoint y: 368, endPoint x: 1046, endPoint y: 338, distance: 30.8
click at [1046, 338] on div at bounding box center [1007, 293] width 354 height 456
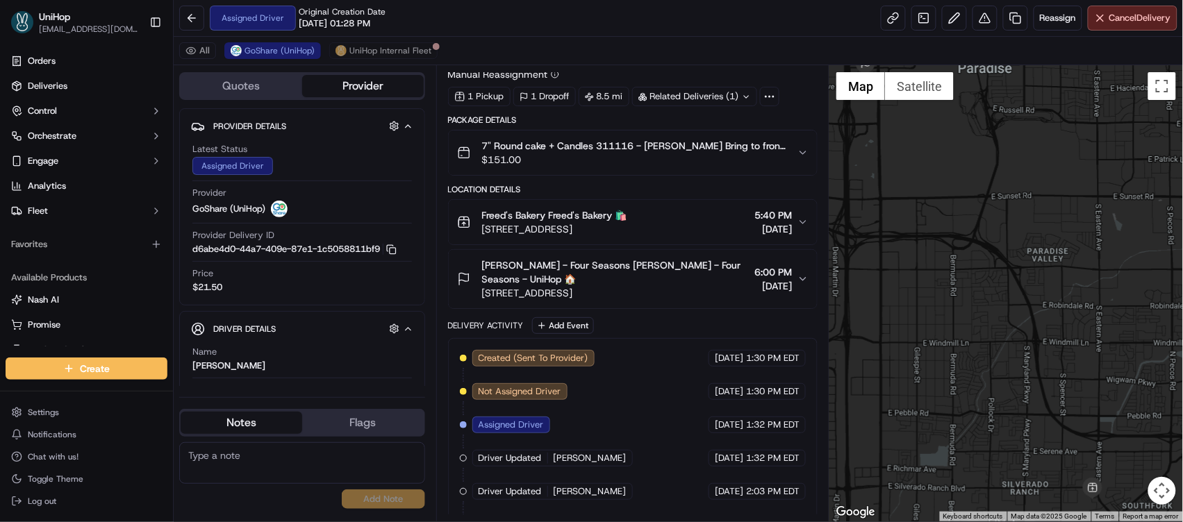
drag, startPoint x: 1041, startPoint y: 345, endPoint x: 1044, endPoint y: 258, distance: 86.9
click at [1044, 258] on div at bounding box center [1007, 293] width 354 height 456
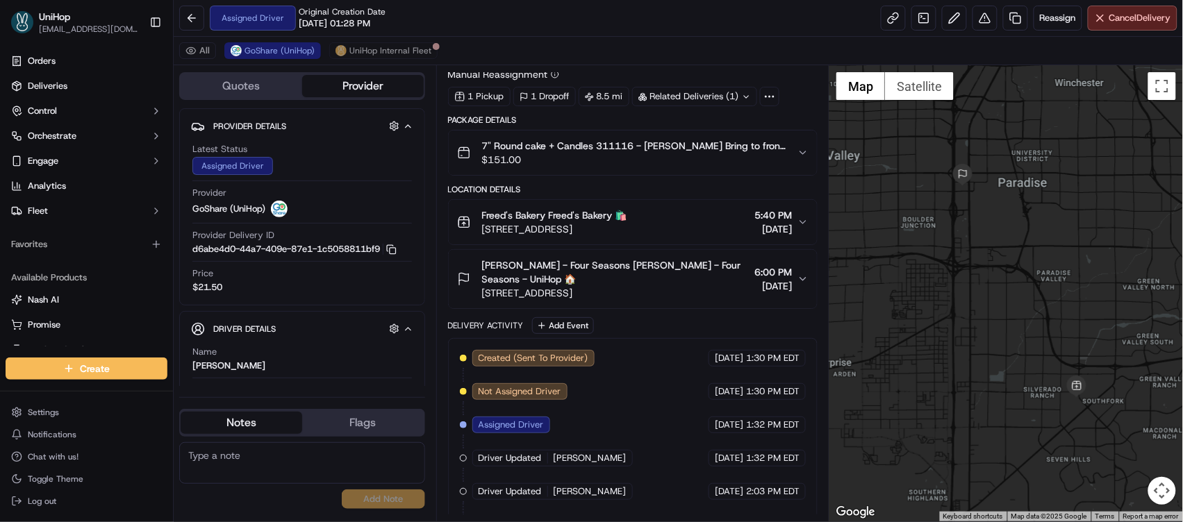
drag, startPoint x: 937, startPoint y: 249, endPoint x: 920, endPoint y: 226, distance: 28.3
click at [920, 226] on div at bounding box center [1007, 293] width 354 height 456
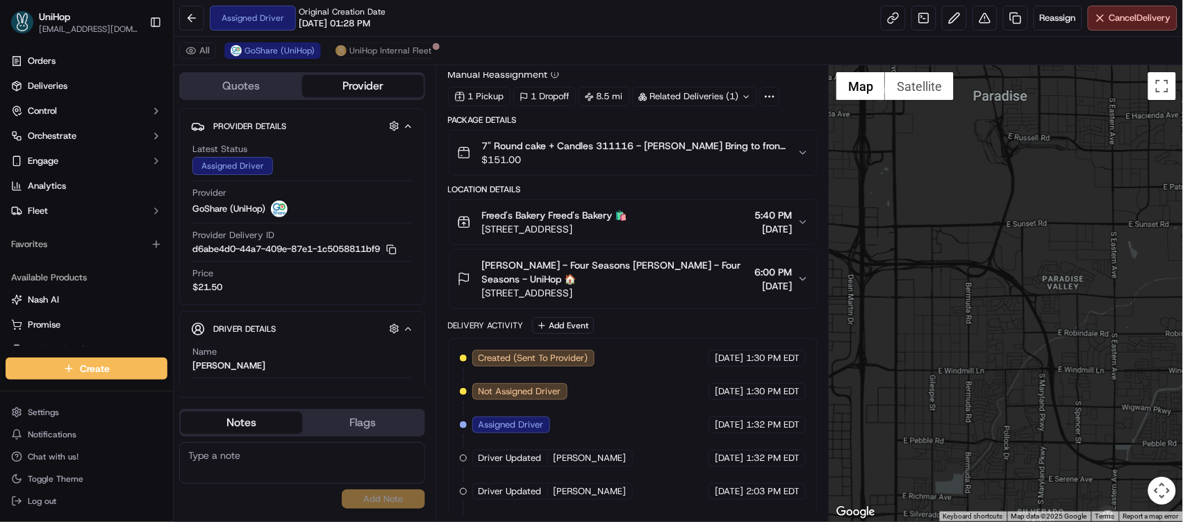
drag, startPoint x: 900, startPoint y: 214, endPoint x: 827, endPoint y: 199, distance: 74.4
click at [827, 199] on div "Quotes Provider Provider Details Hidden ( 4 ) Latest Status Assigned Driver Pro…" at bounding box center [678, 293] width 1009 height 456
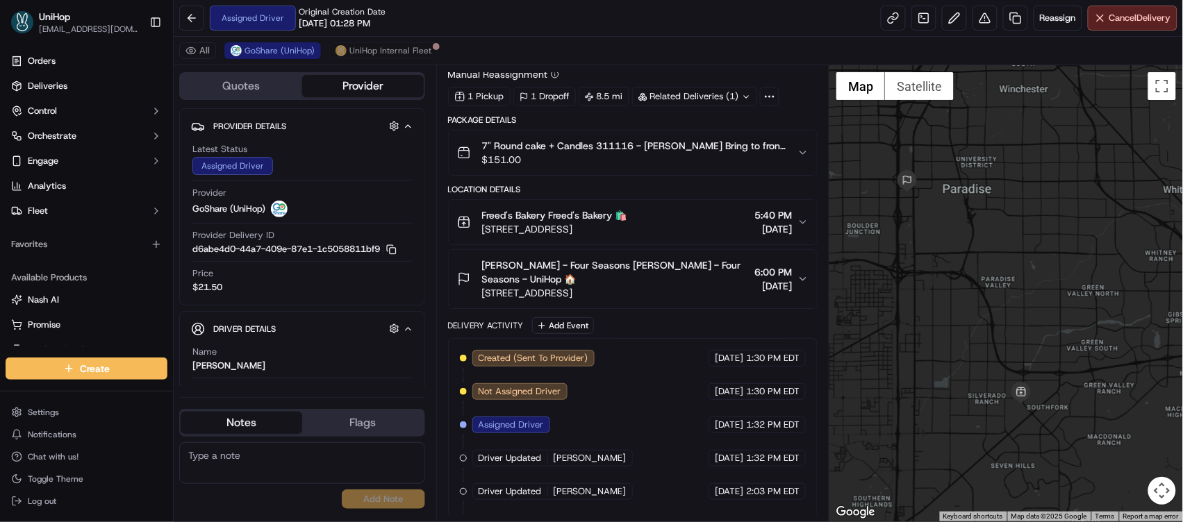
click at [1155, 487] on button "Map camera controls" at bounding box center [1162, 491] width 28 height 28
click at [1123, 485] on button "Zoom out" at bounding box center [1128, 491] width 28 height 28
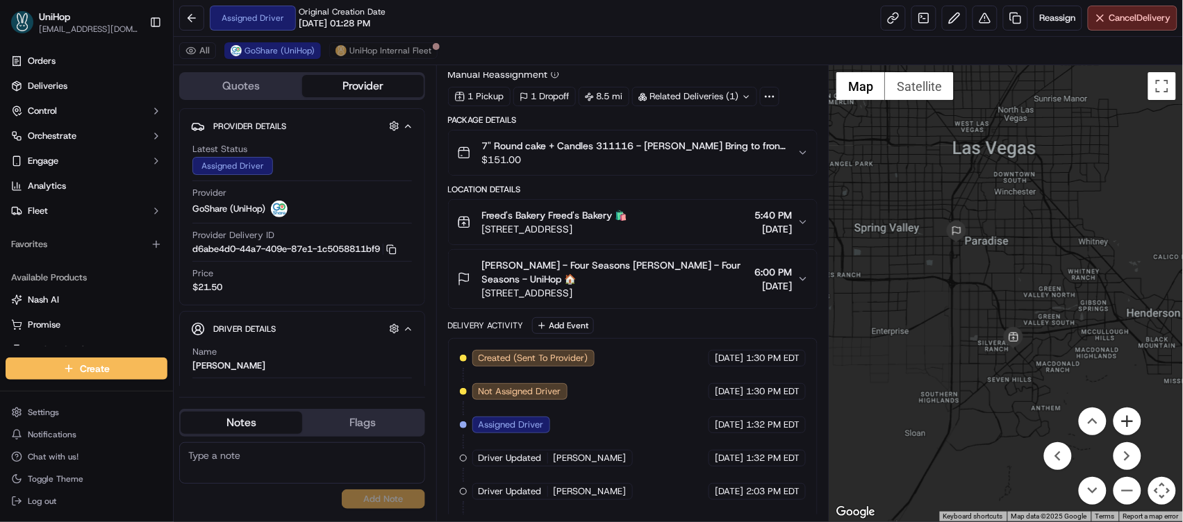
click at [1126, 418] on button "Zoom in" at bounding box center [1128, 422] width 28 height 28
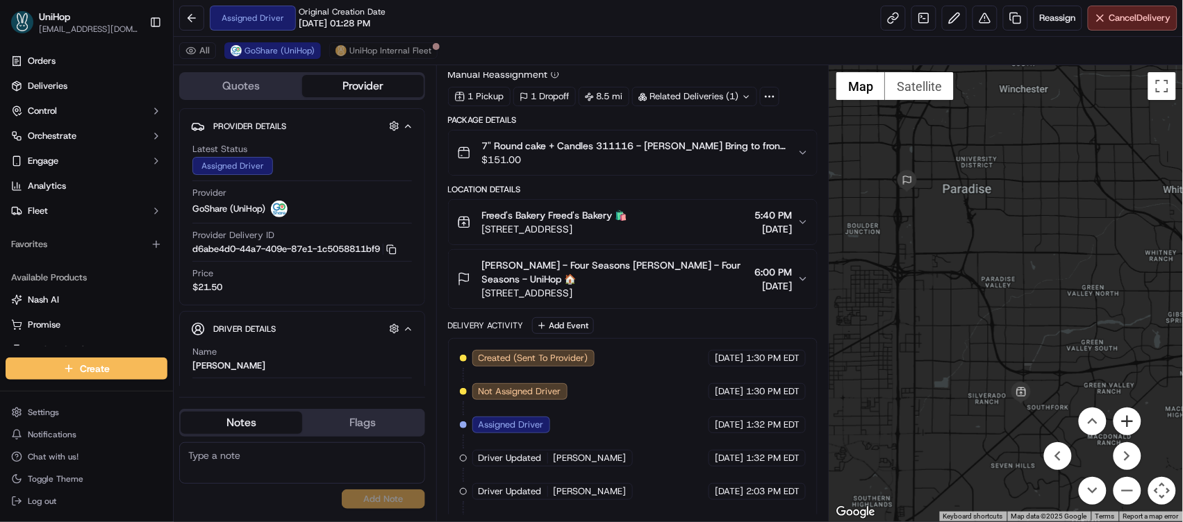
click at [1127, 418] on button "Zoom in" at bounding box center [1128, 422] width 28 height 28
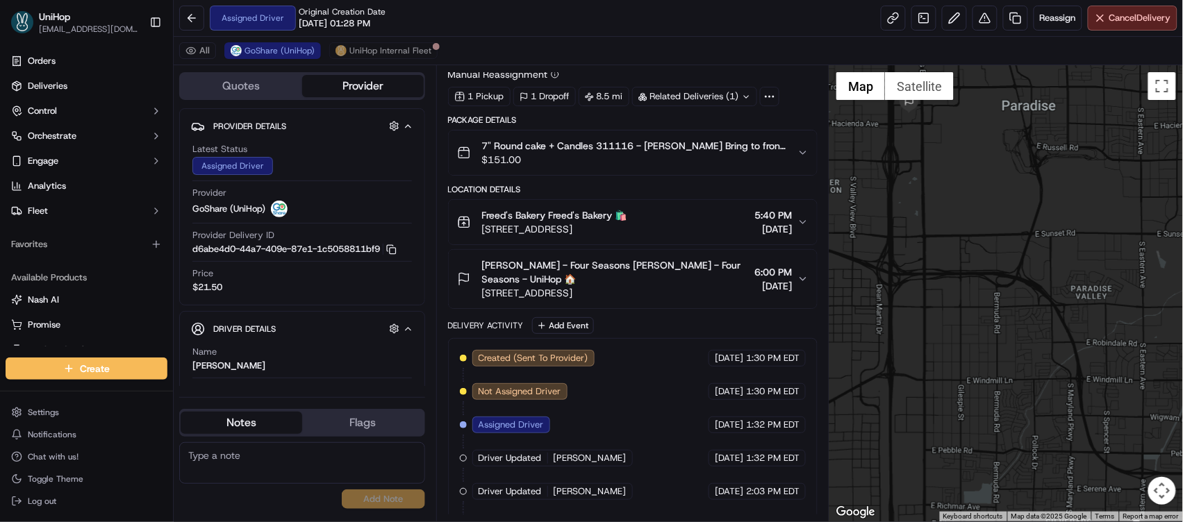
drag, startPoint x: 944, startPoint y: 326, endPoint x: 1046, endPoint y: 347, distance: 103.7
click at [1046, 347] on div at bounding box center [1007, 293] width 354 height 456
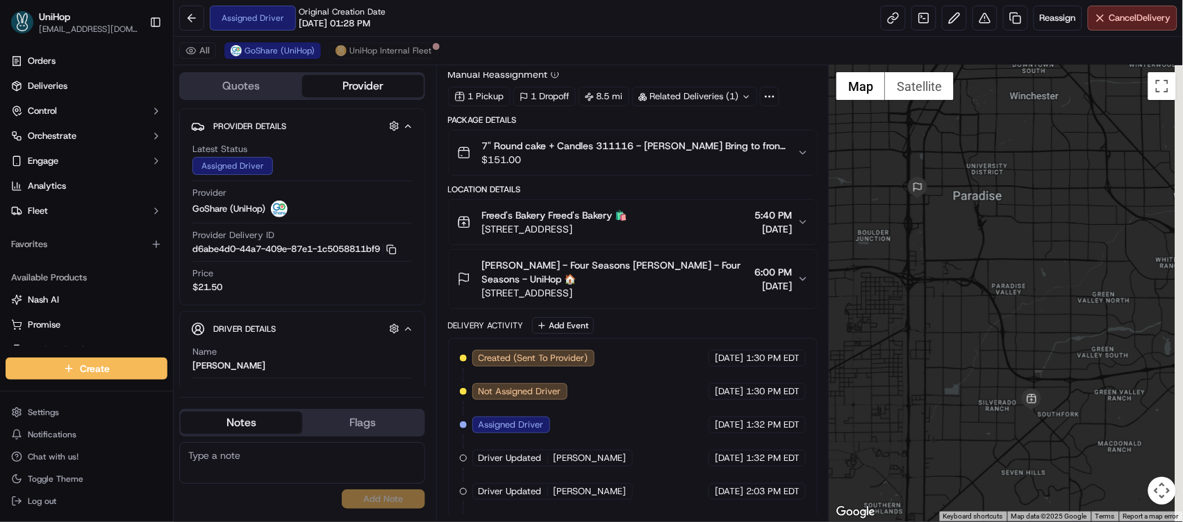
drag, startPoint x: 1050, startPoint y: 289, endPoint x: 969, endPoint y: 254, distance: 88.4
click at [969, 254] on div at bounding box center [1007, 293] width 354 height 456
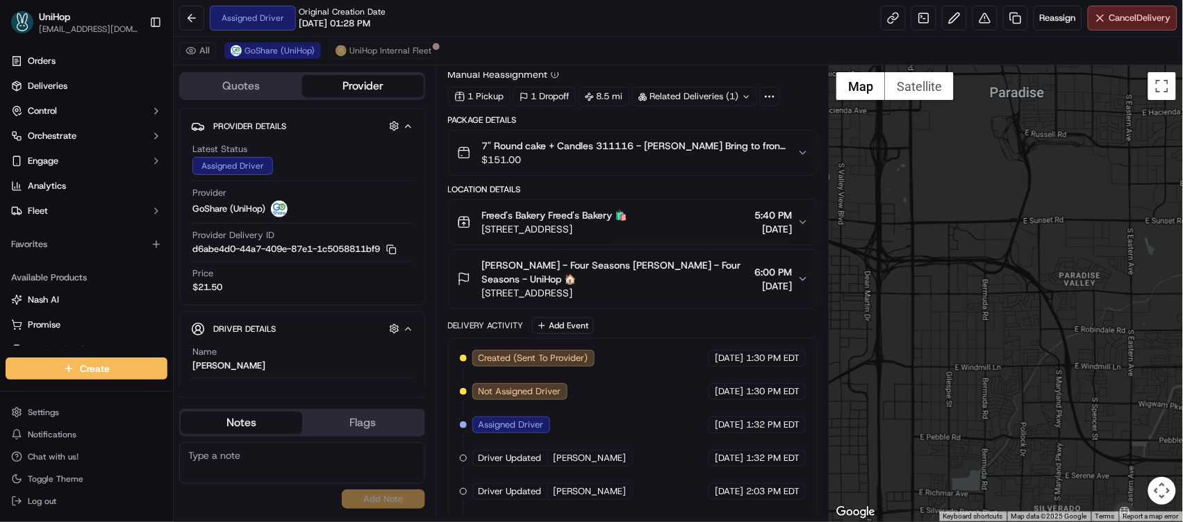
drag, startPoint x: 960, startPoint y: 279, endPoint x: 1039, endPoint y: 252, distance: 82.8
click at [1039, 251] on div at bounding box center [1007, 293] width 354 height 456
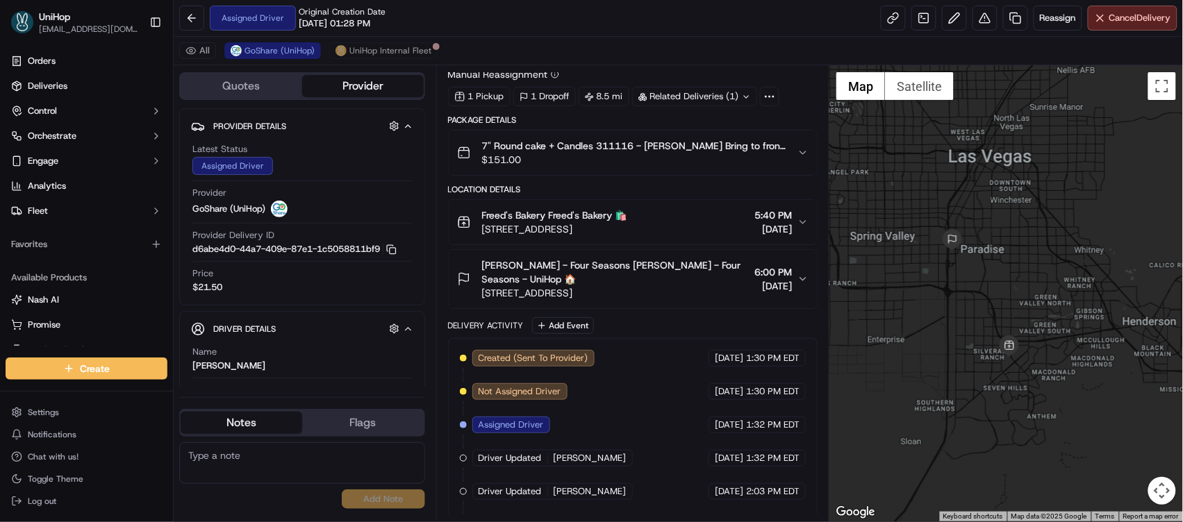
drag, startPoint x: 963, startPoint y: 236, endPoint x: 1016, endPoint y: 318, distance: 97.9
click at [1034, 413] on div at bounding box center [1007, 293] width 354 height 456
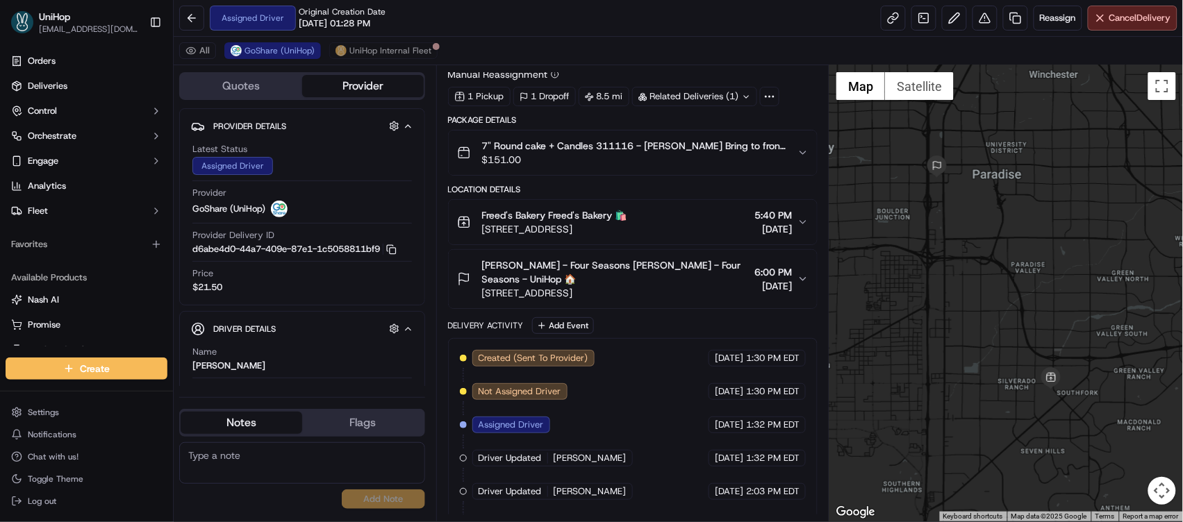
drag, startPoint x: 1011, startPoint y: 329, endPoint x: 1061, endPoint y: 299, distance: 58.3
click at [1061, 299] on div at bounding box center [1007, 293] width 354 height 456
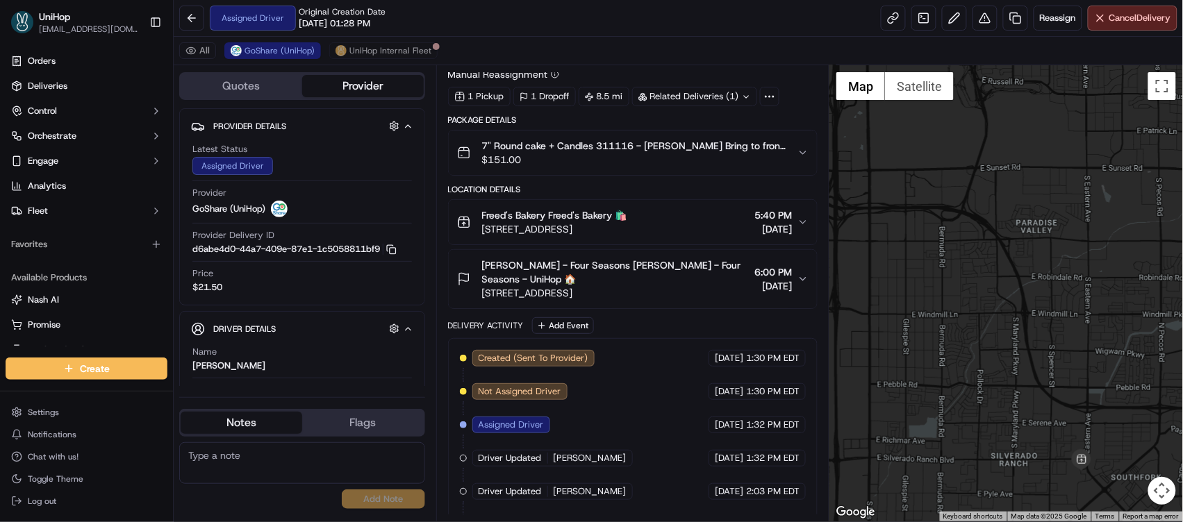
drag, startPoint x: 1073, startPoint y: 272, endPoint x: 1117, endPoint y: 226, distance: 63.9
click at [1125, 204] on div at bounding box center [1007, 293] width 354 height 456
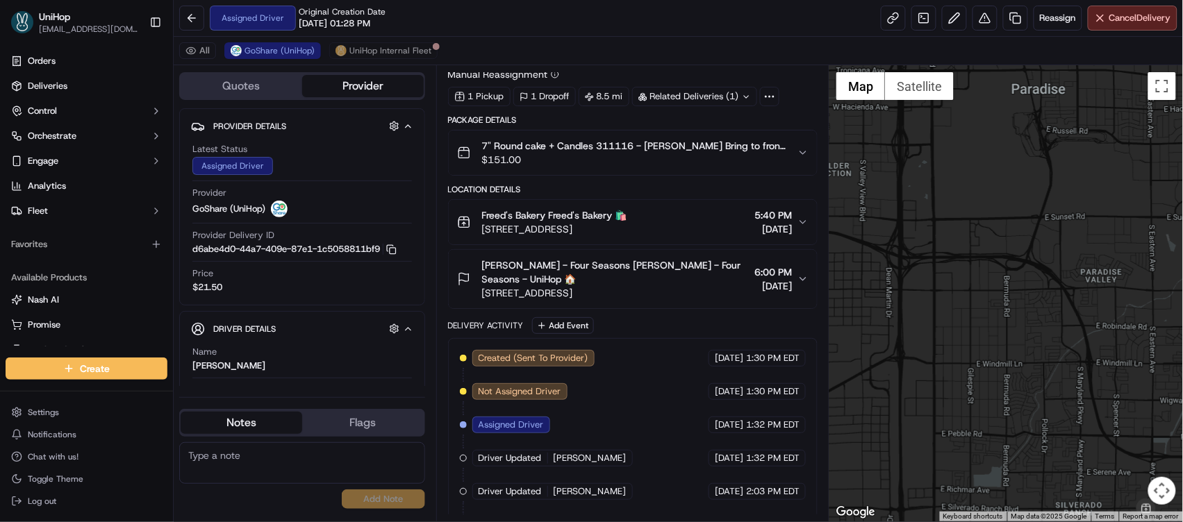
drag, startPoint x: 1042, startPoint y: 301, endPoint x: 1030, endPoint y: 372, distance: 72.5
click at [1030, 372] on div at bounding box center [1007, 293] width 354 height 456
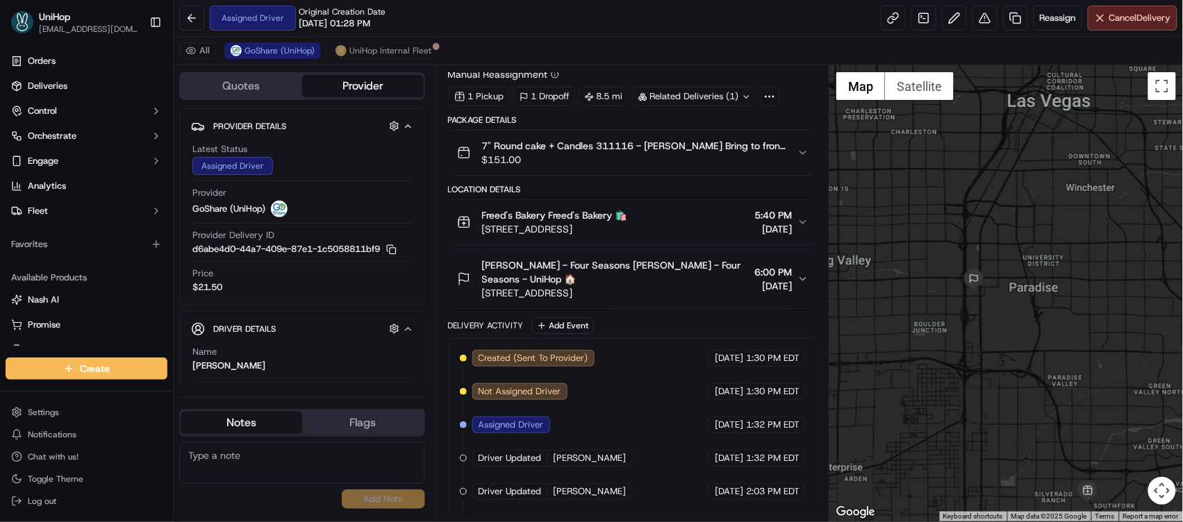
drag, startPoint x: 1055, startPoint y: 270, endPoint x: 834, endPoint y: 258, distance: 221.9
click at [834, 258] on div at bounding box center [1007, 293] width 354 height 456
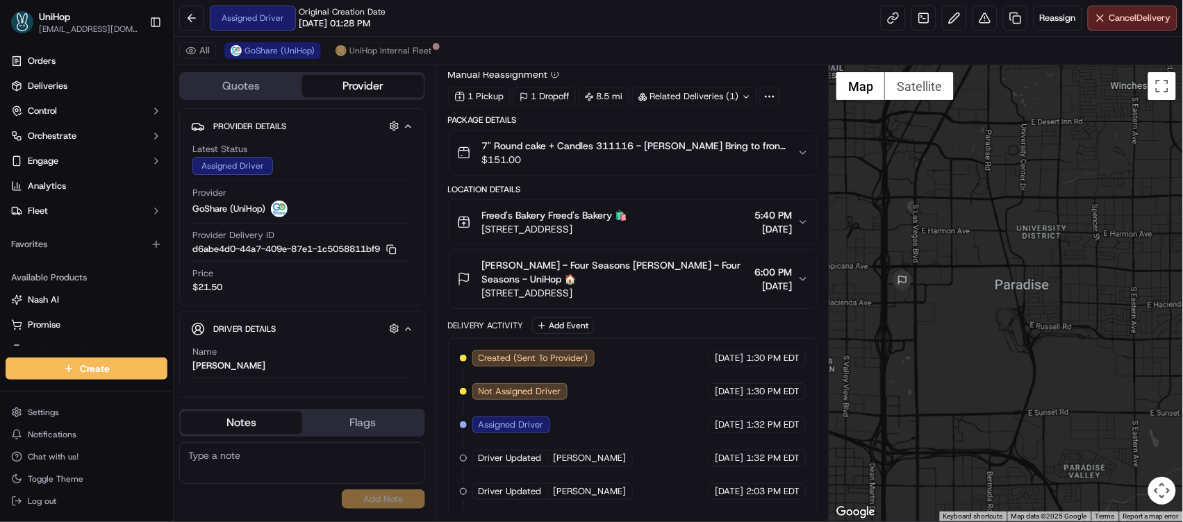
drag, startPoint x: 1025, startPoint y: 292, endPoint x: 1063, endPoint y: 217, distance: 84.5
click at [1064, 217] on div at bounding box center [1007, 293] width 354 height 456
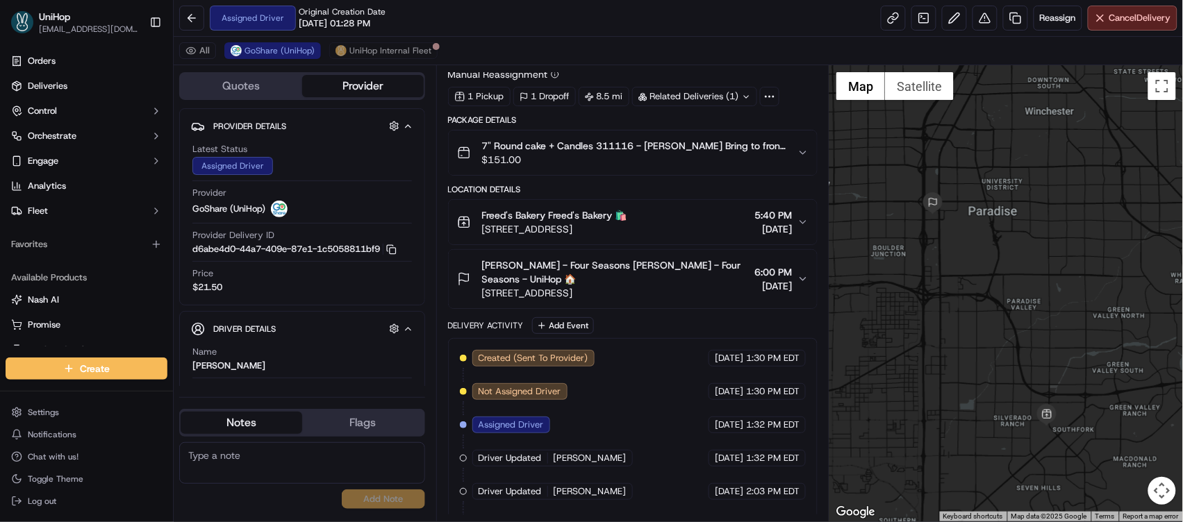
drag, startPoint x: 1028, startPoint y: 319, endPoint x: 991, endPoint y: 272, distance: 58.9
click at [991, 272] on div at bounding box center [1007, 293] width 354 height 456
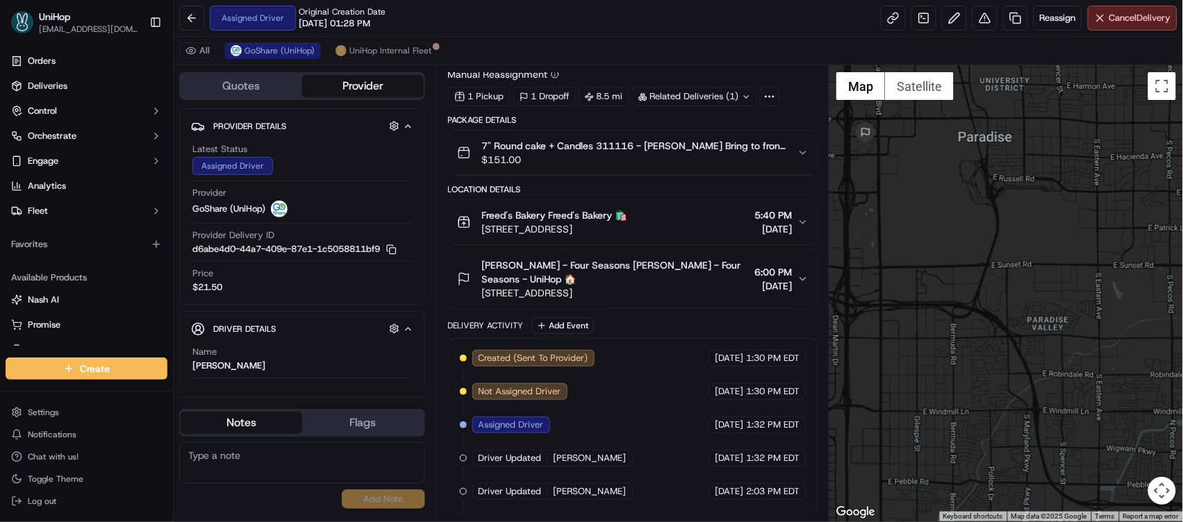
drag, startPoint x: 997, startPoint y: 302, endPoint x: 998, endPoint y: 290, distance: 11.8
click at [998, 290] on div at bounding box center [1007, 293] width 354 height 456
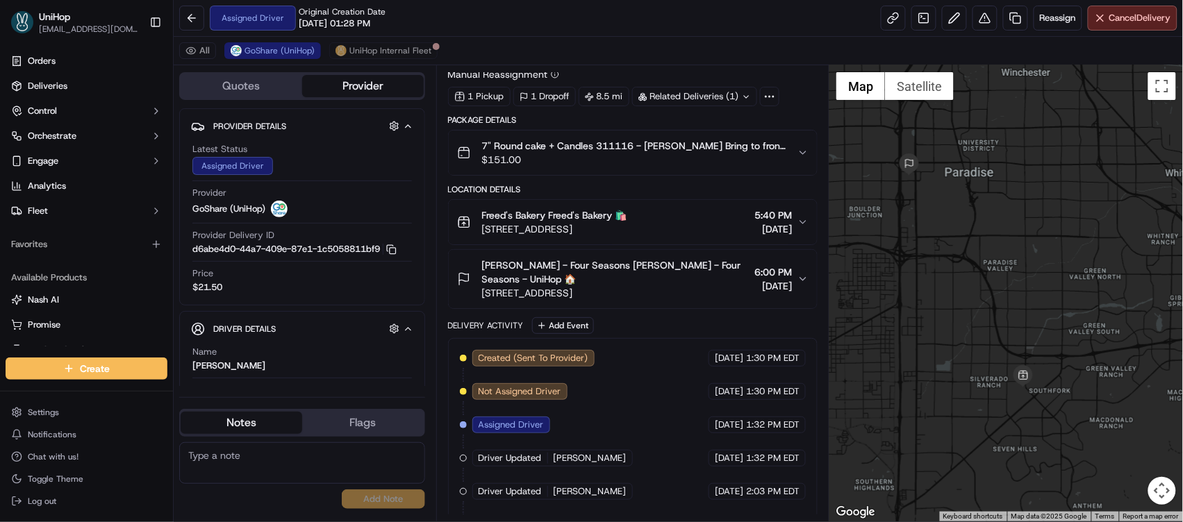
drag, startPoint x: 991, startPoint y: 323, endPoint x: 1050, endPoint y: 295, distance: 64.6
click at [1051, 293] on div at bounding box center [1007, 293] width 354 height 456
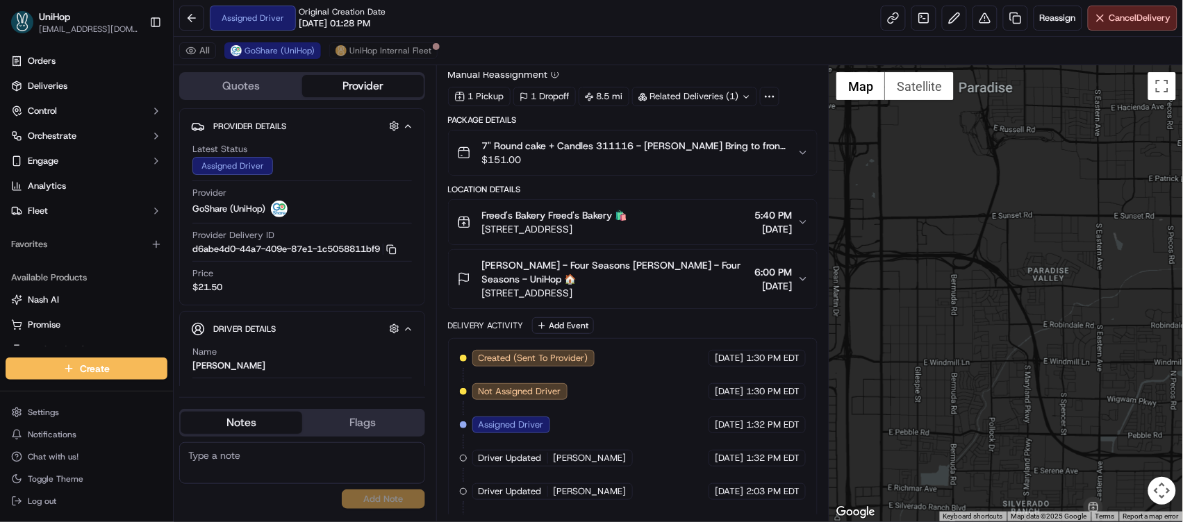
drag, startPoint x: 1022, startPoint y: 336, endPoint x: 1071, endPoint y: 387, distance: 70.7
click at [1069, 388] on div at bounding box center [1007, 293] width 354 height 456
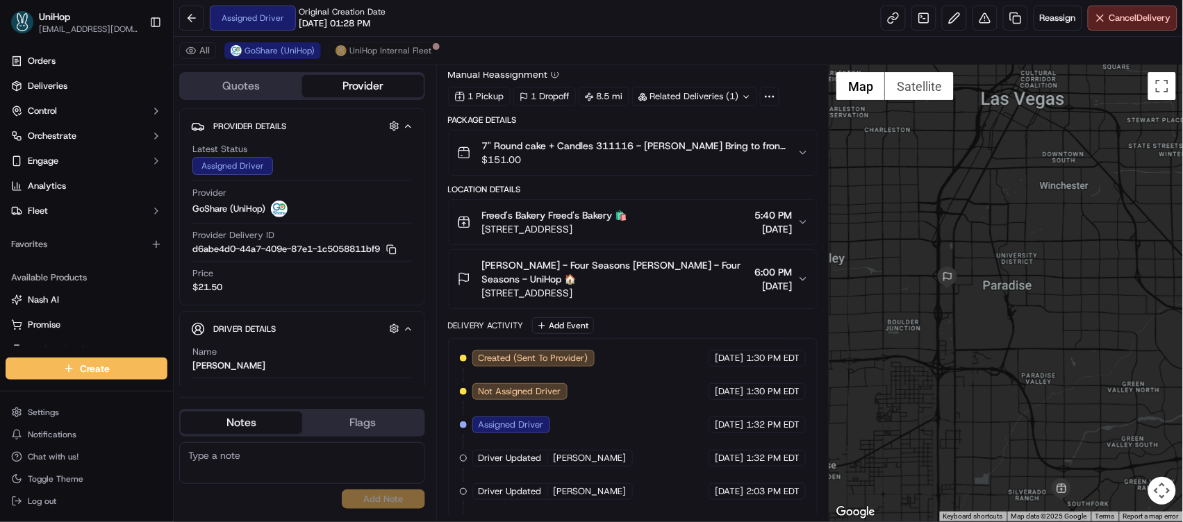
drag, startPoint x: 1000, startPoint y: 307, endPoint x: 989, endPoint y: 199, distance: 108.3
click at [989, 199] on div at bounding box center [1007, 293] width 354 height 456
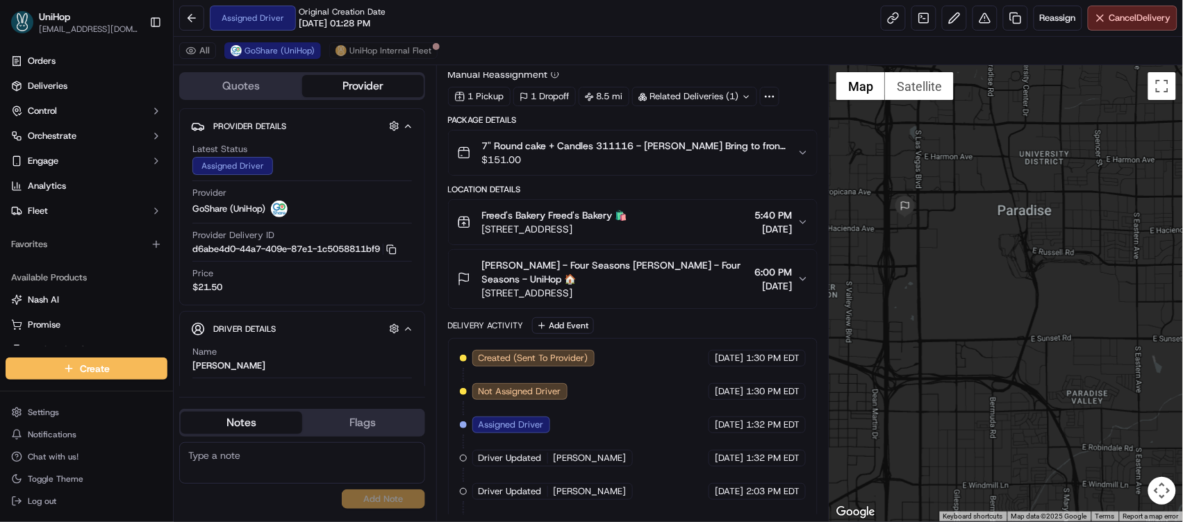
drag, startPoint x: 1018, startPoint y: 325, endPoint x: 989, endPoint y: 230, distance: 99.8
click at [989, 228] on div at bounding box center [1007, 293] width 354 height 456
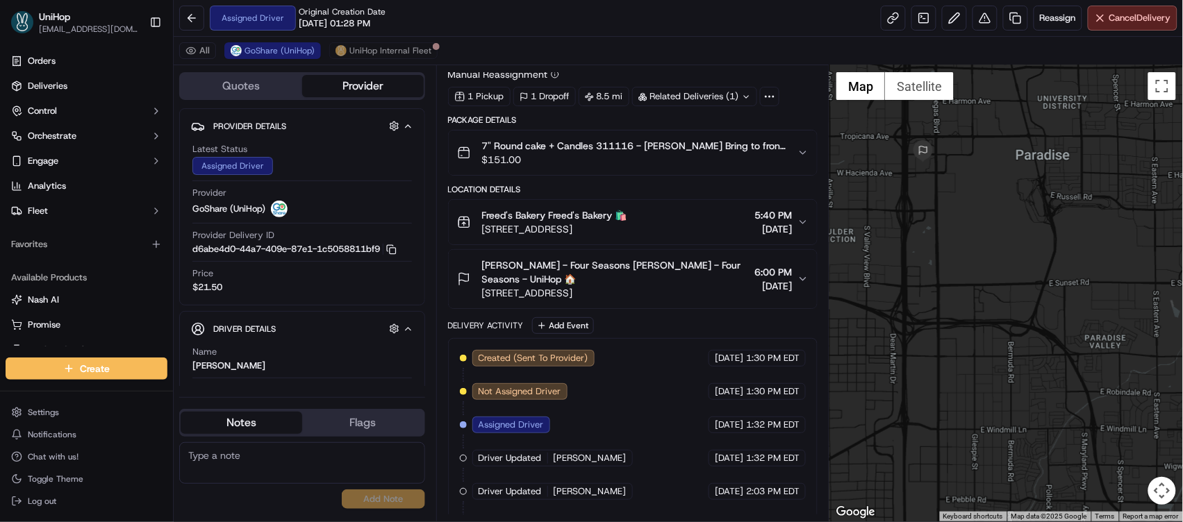
drag, startPoint x: 973, startPoint y: 274, endPoint x: 966, endPoint y: 244, distance: 30.8
click at [966, 244] on div at bounding box center [1007, 293] width 354 height 456
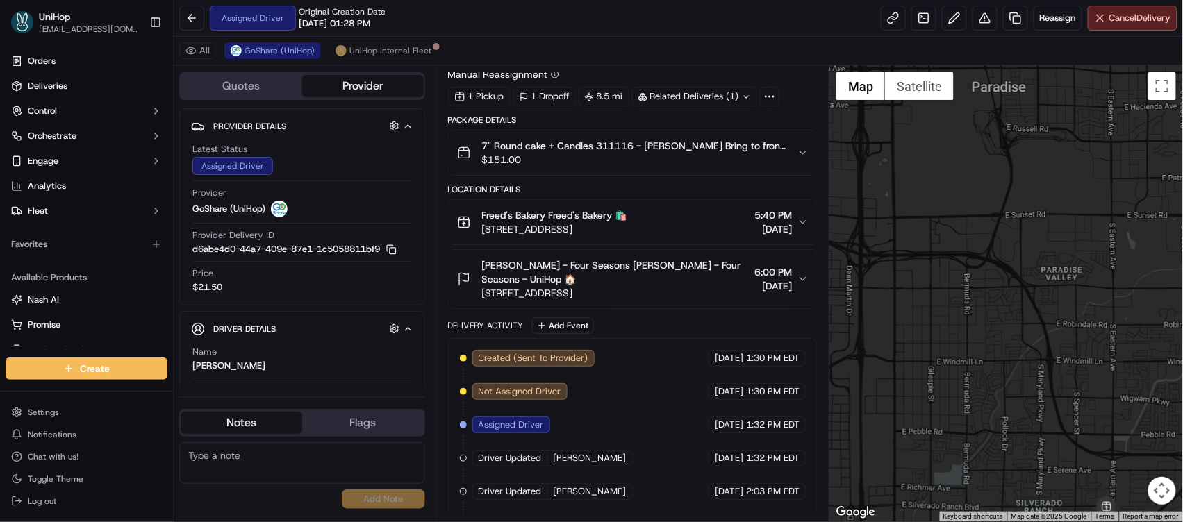
drag, startPoint x: 984, startPoint y: 303, endPoint x: 977, endPoint y: 289, distance: 15.5
click at [977, 290] on div at bounding box center [1007, 293] width 354 height 456
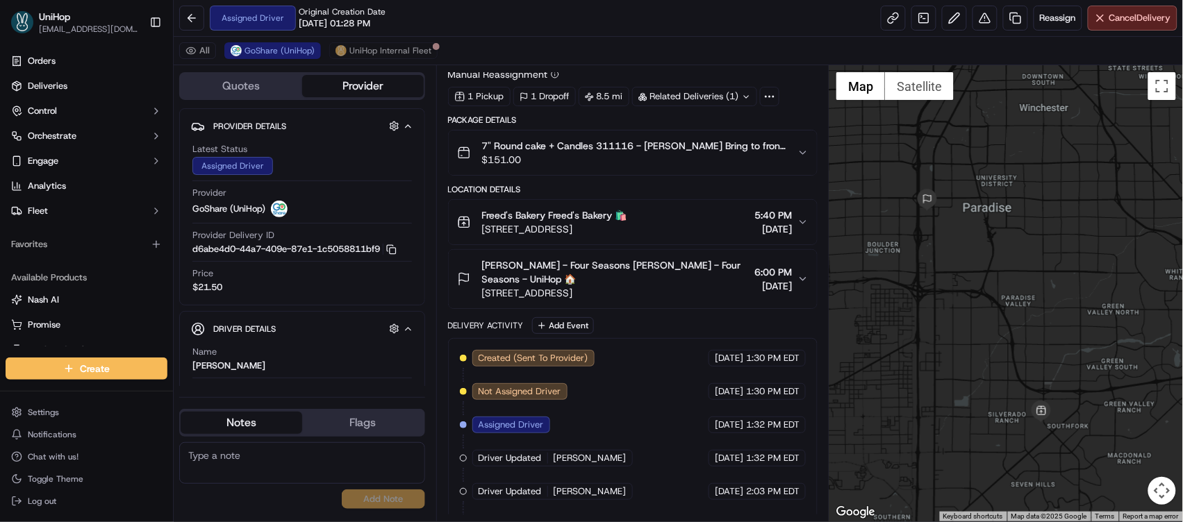
drag, startPoint x: 882, startPoint y: 274, endPoint x: 902, endPoint y: 311, distance: 42.9
click at [902, 311] on div at bounding box center [1007, 293] width 354 height 456
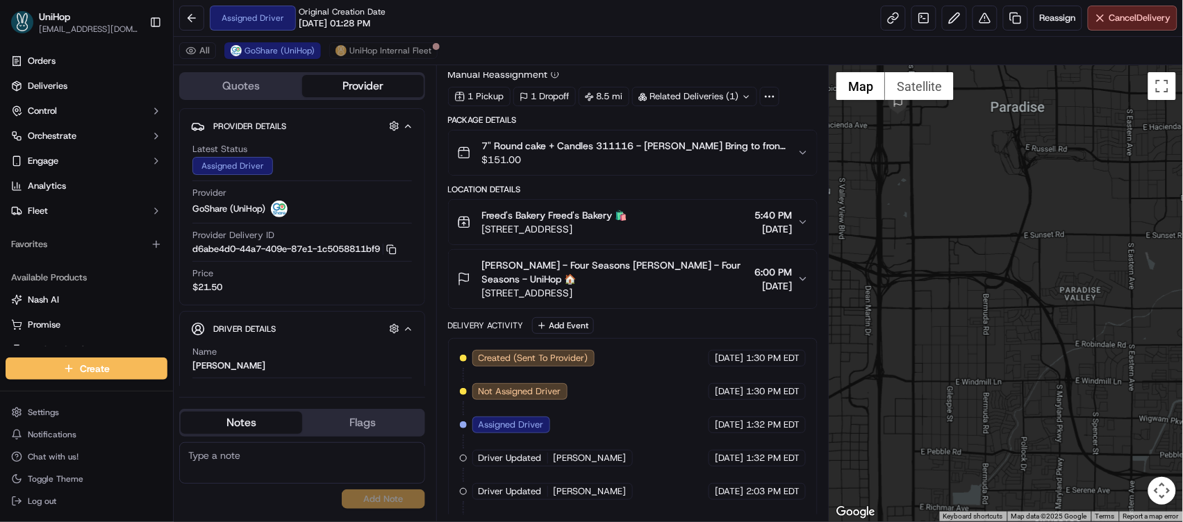
drag, startPoint x: 989, startPoint y: 291, endPoint x: 915, endPoint y: 254, distance: 83.0
click at [915, 254] on div at bounding box center [1007, 293] width 354 height 456
click at [1157, 493] on button "Map camera controls" at bounding box center [1162, 491] width 28 height 28
click at [1126, 487] on button "Zoom out" at bounding box center [1128, 491] width 28 height 28
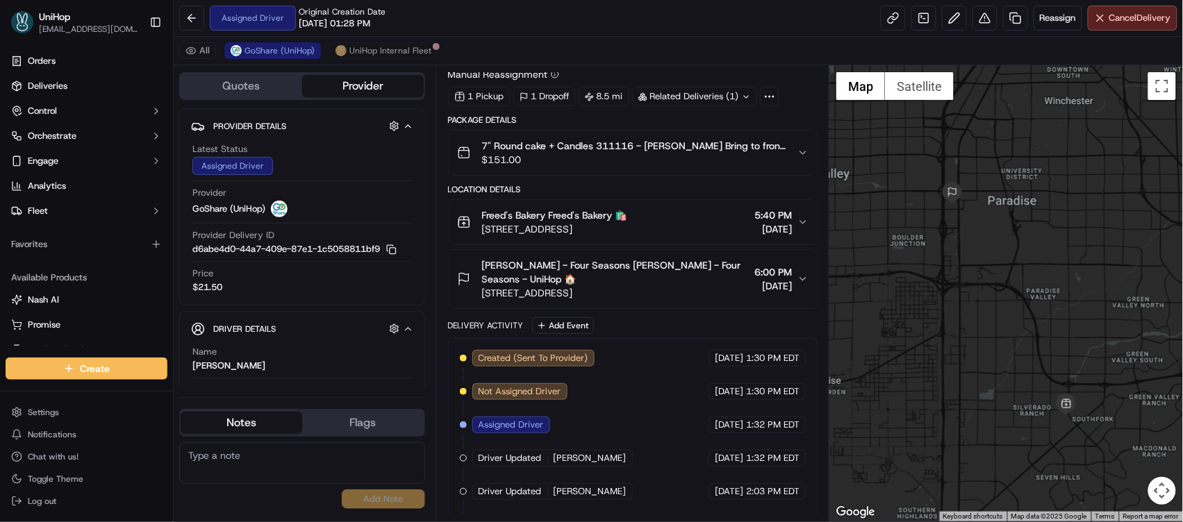
click at [1160, 487] on button "Map camera controls" at bounding box center [1162, 491] width 28 height 28
click at [987, 338] on div at bounding box center [1007, 293] width 354 height 456
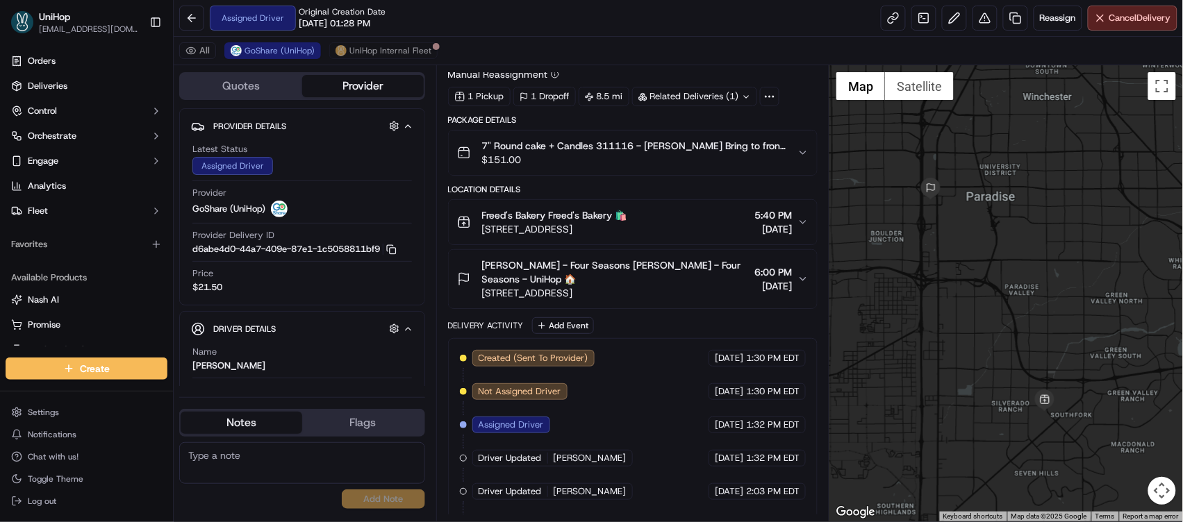
drag, startPoint x: 1002, startPoint y: 323, endPoint x: 977, endPoint y: 319, distance: 24.7
click at [977, 319] on div at bounding box center [1007, 293] width 354 height 456
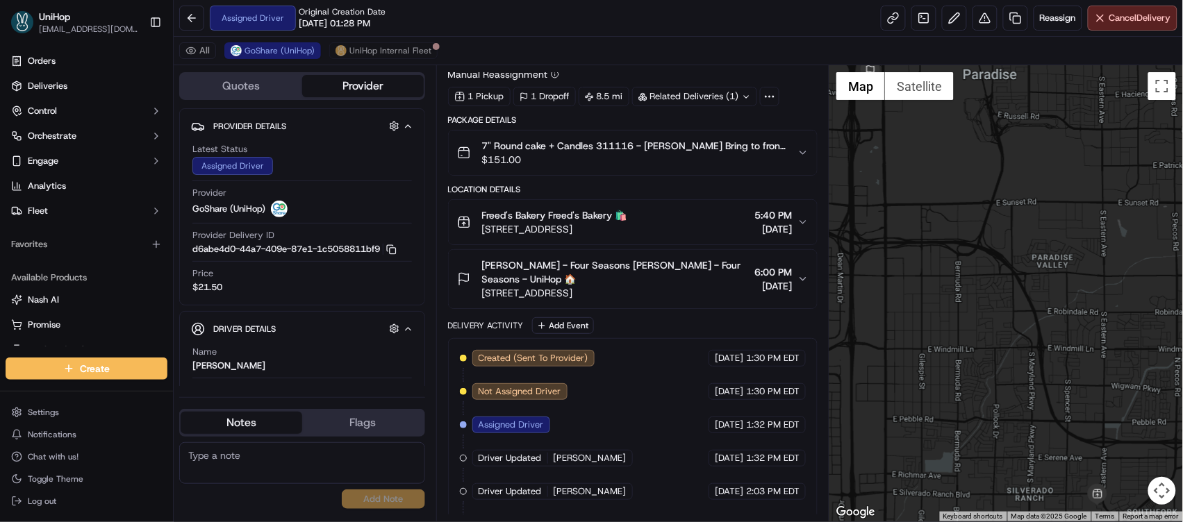
drag, startPoint x: 1047, startPoint y: 316, endPoint x: 1031, endPoint y: 316, distance: 16.0
click at [1031, 316] on div at bounding box center [1007, 293] width 354 height 456
click at [1162, 502] on button "Map camera controls" at bounding box center [1162, 491] width 28 height 28
click at [1125, 492] on button "Zoom out" at bounding box center [1128, 491] width 28 height 28
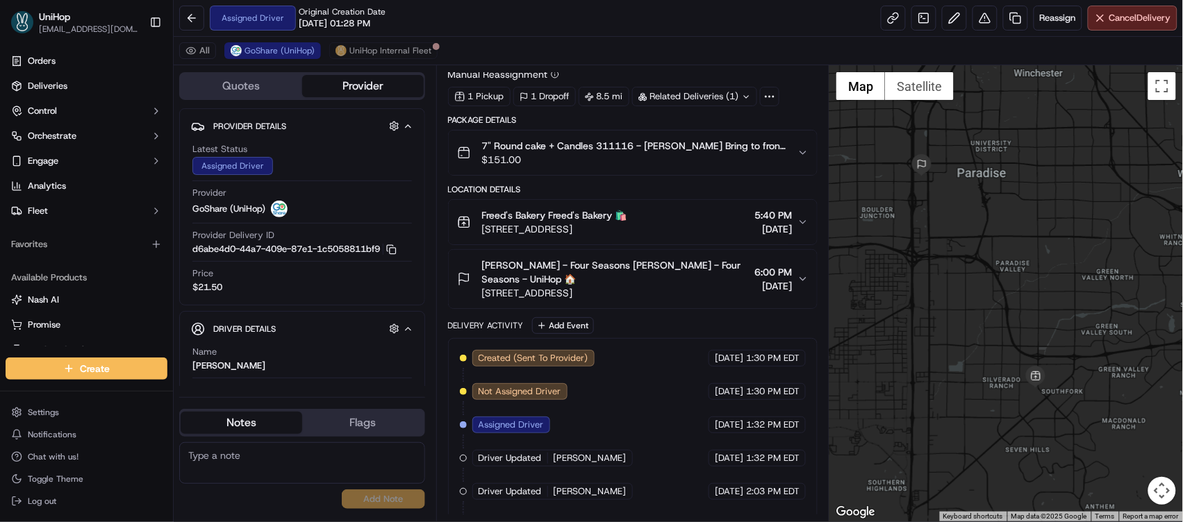
drag, startPoint x: 1009, startPoint y: 305, endPoint x: 988, endPoint y: 295, distance: 23.3
click at [989, 295] on div at bounding box center [1007, 293] width 354 height 456
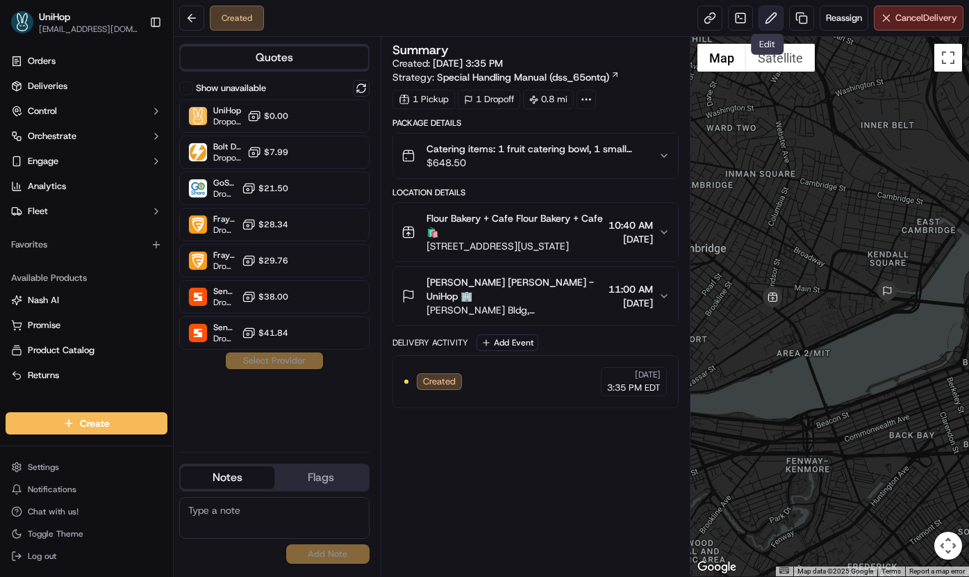
click at [769, 23] on button at bounding box center [771, 18] width 25 height 25
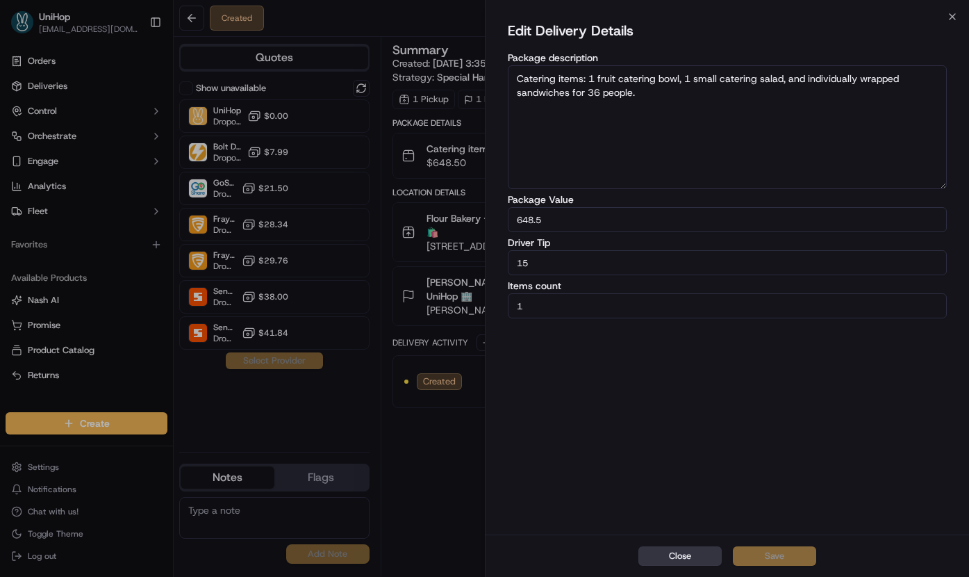
click at [668, 554] on button "Close" at bounding box center [679, 555] width 83 height 19
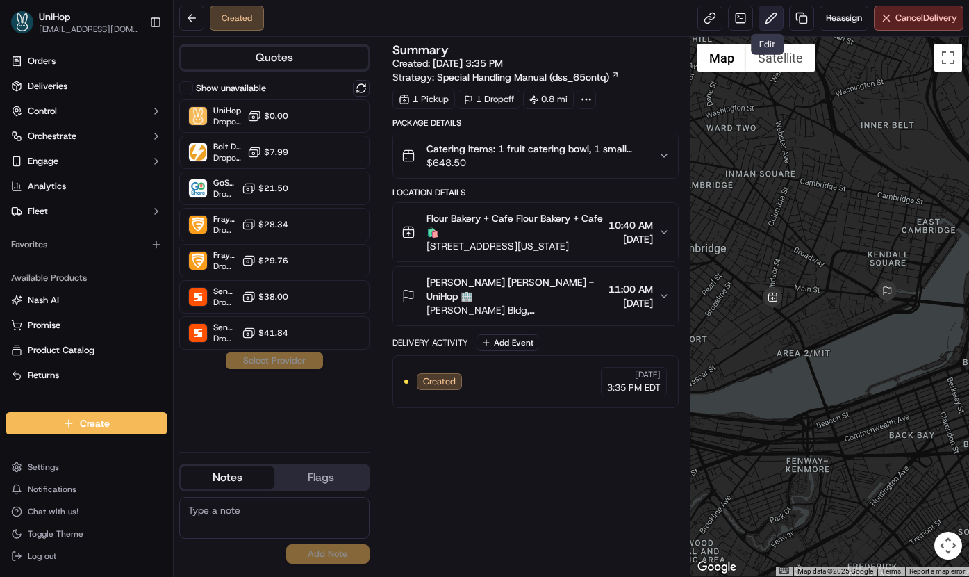
click at [763, 22] on button at bounding box center [771, 18] width 25 height 25
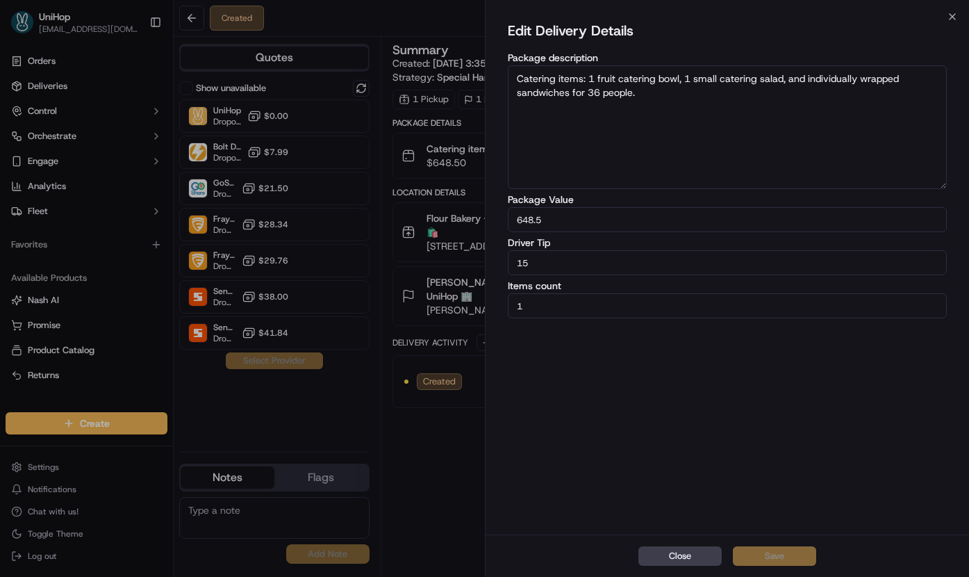
click at [693, 560] on button "Close" at bounding box center [679, 555] width 83 height 19
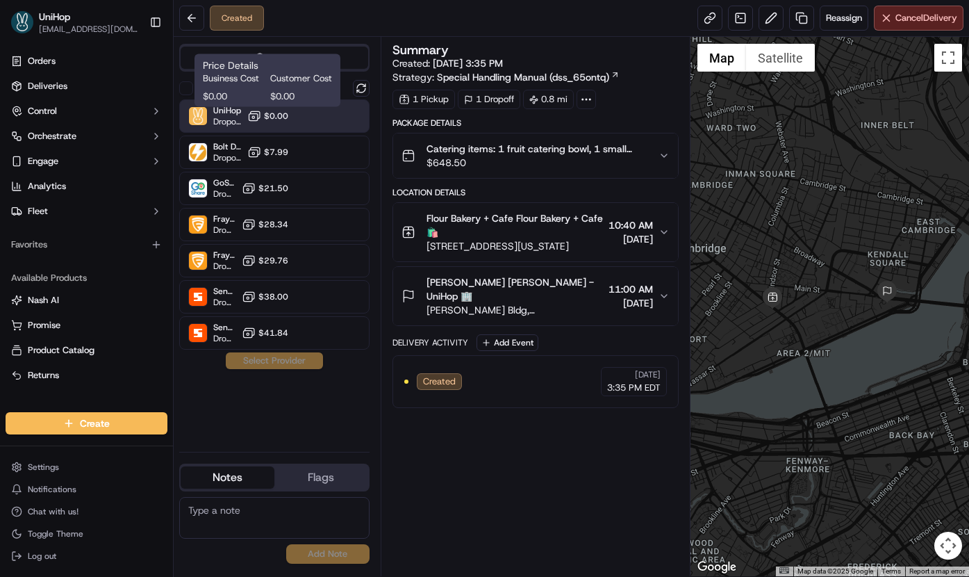
click at [274, 115] on span "$0.00" at bounding box center [276, 115] width 24 height 11
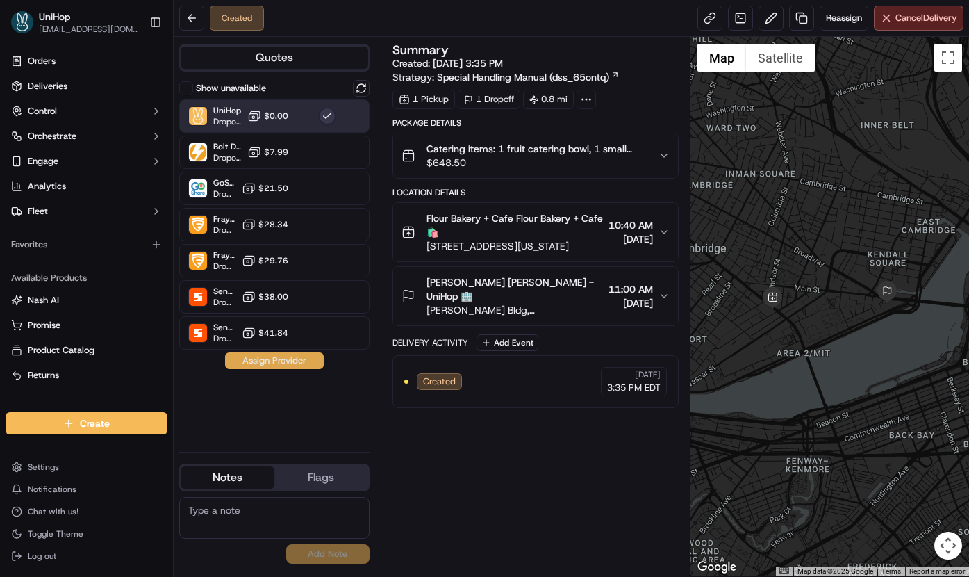
click at [258, 359] on button "Assign Provider" at bounding box center [274, 360] width 99 height 17
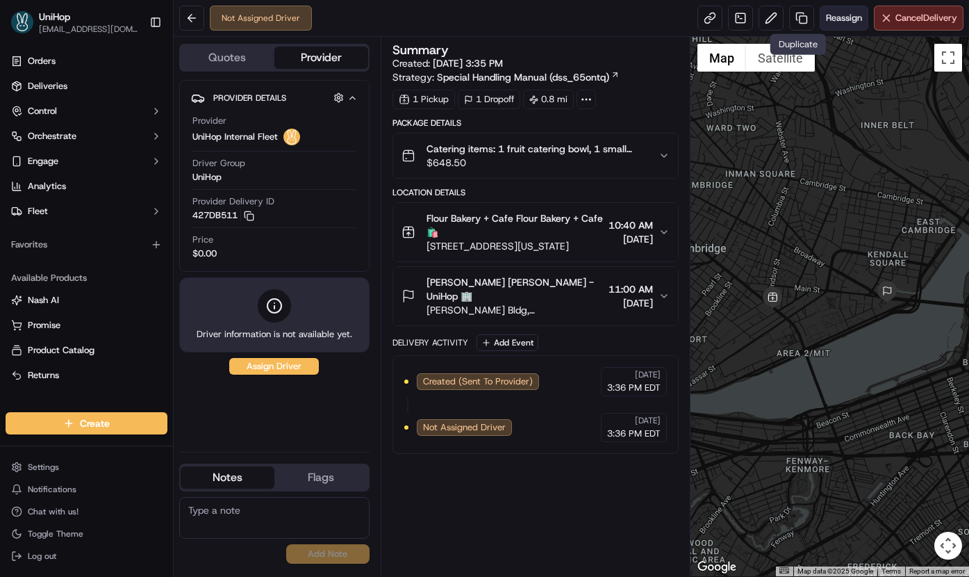
click at [835, 18] on span "Reassign" at bounding box center [844, 18] width 36 height 13
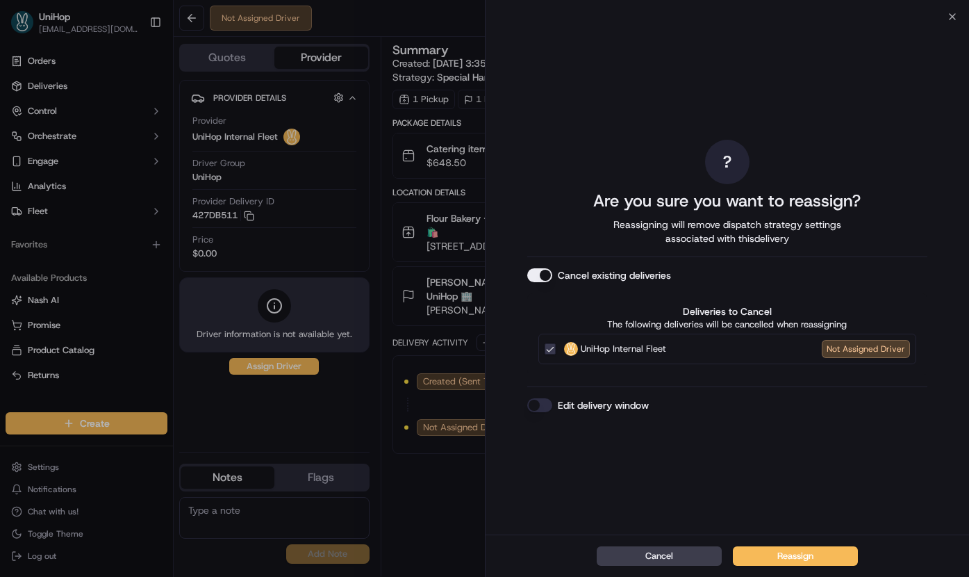
click at [547, 276] on button "Cancel existing deliveries" at bounding box center [539, 275] width 25 height 14
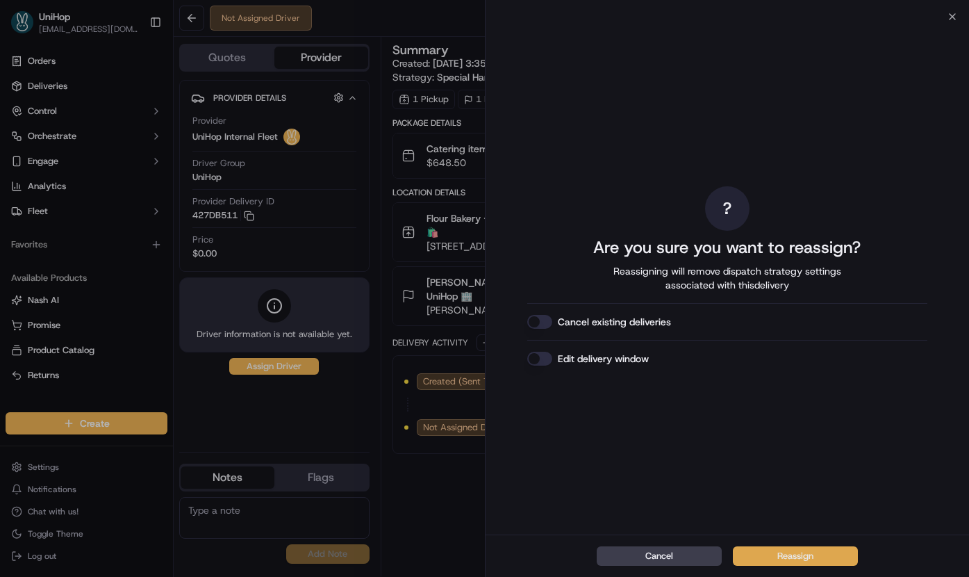
click at [762, 548] on button "Reassign" at bounding box center [795, 555] width 125 height 19
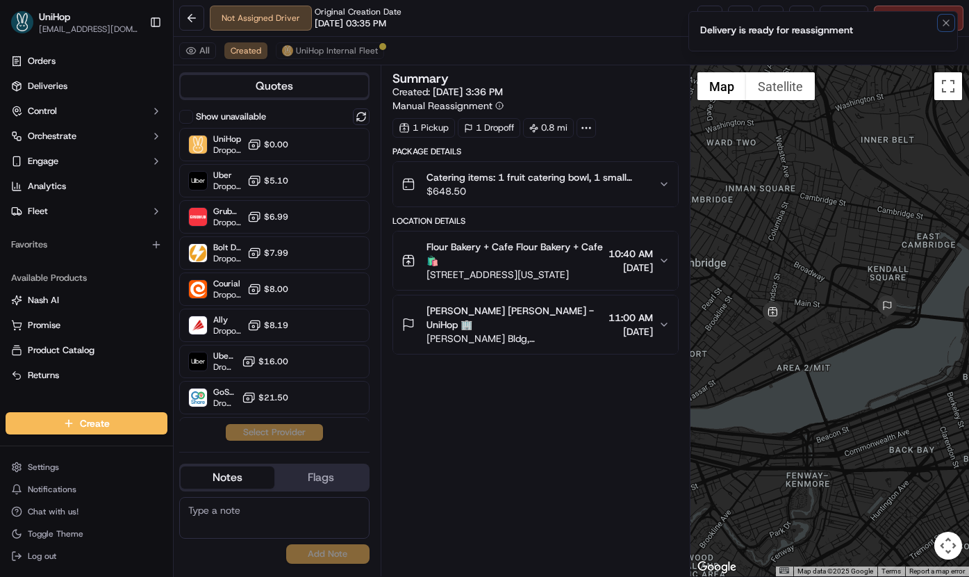
click at [945, 24] on icon "Notifications (F8)" at bounding box center [946, 22] width 11 height 11
click at [762, 22] on button at bounding box center [771, 18] width 25 height 25
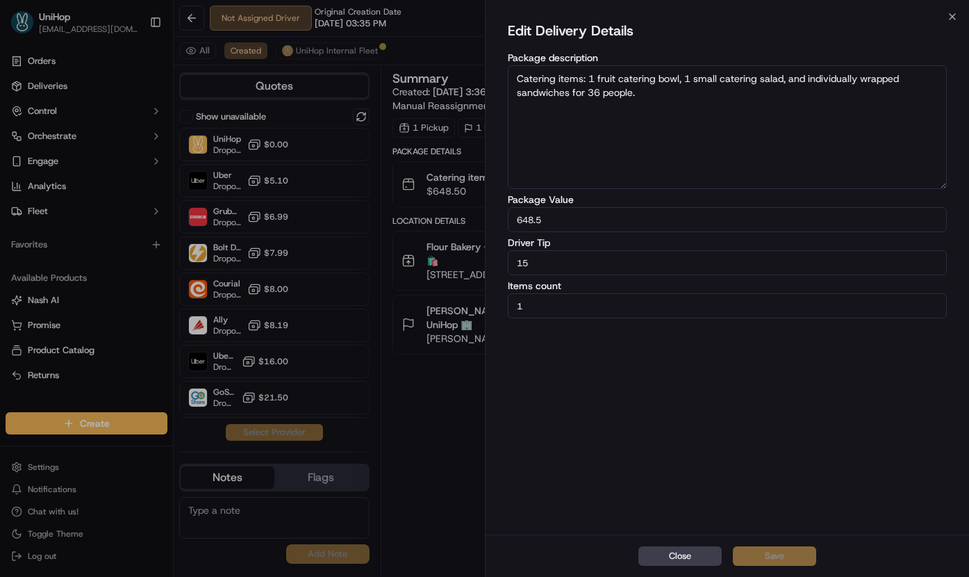
drag, startPoint x: 630, startPoint y: 264, endPoint x: 453, endPoint y: 265, distance: 177.2
click at [453, 266] on body "UniHop dispatch+j@unihop.app Toggle Sidebar Orders Deliveries Control Orchestra…" at bounding box center [484, 288] width 969 height 577
type input "20"
click at [757, 550] on button "Save" at bounding box center [774, 555] width 83 height 19
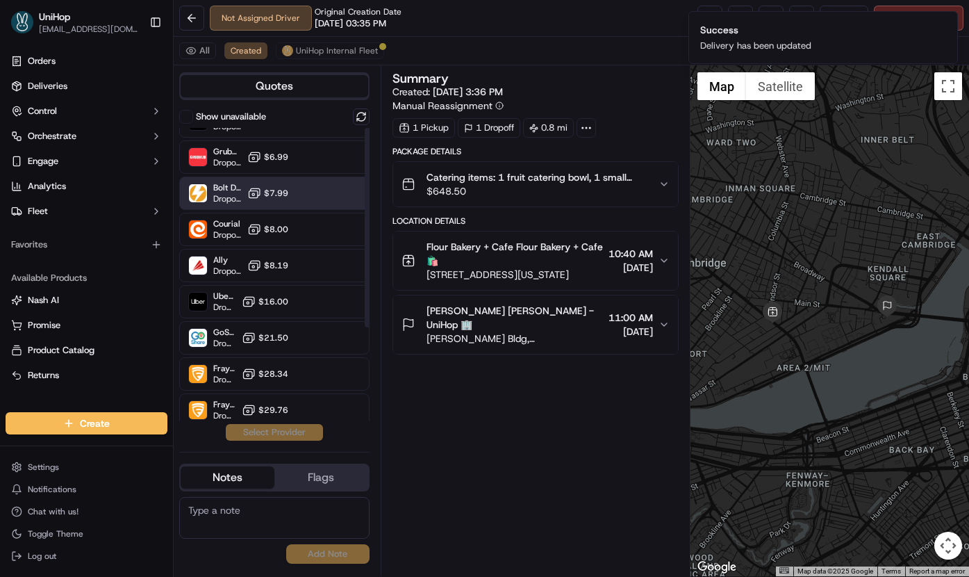
scroll to position [137, 0]
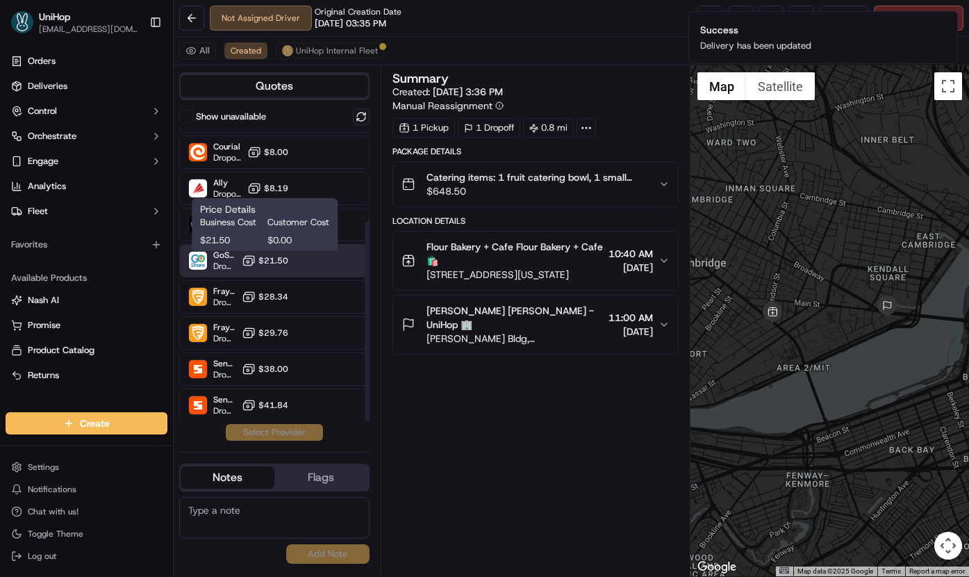
click at [277, 255] on span "$21.50" at bounding box center [273, 260] width 30 height 11
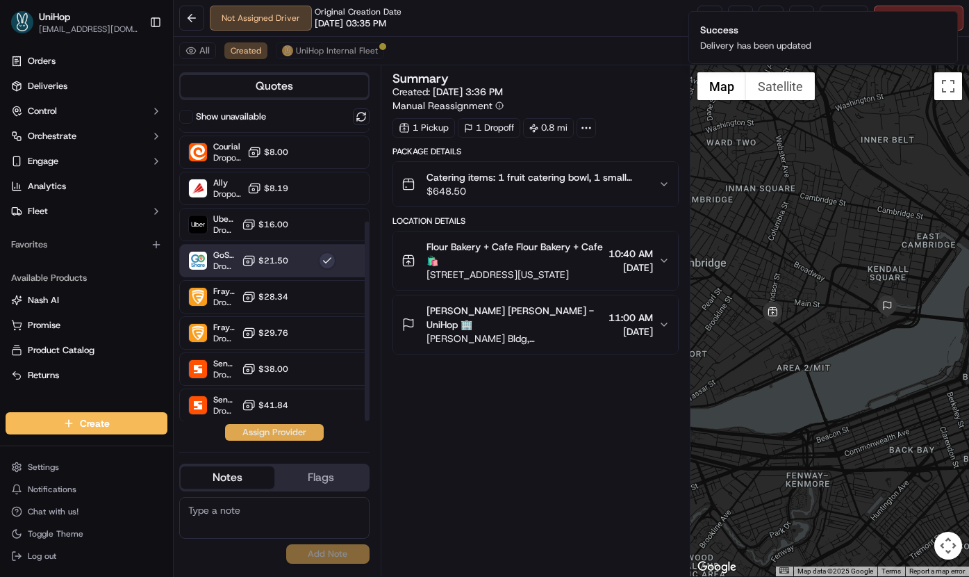
click at [247, 432] on button "Assign Provider" at bounding box center [274, 432] width 99 height 17
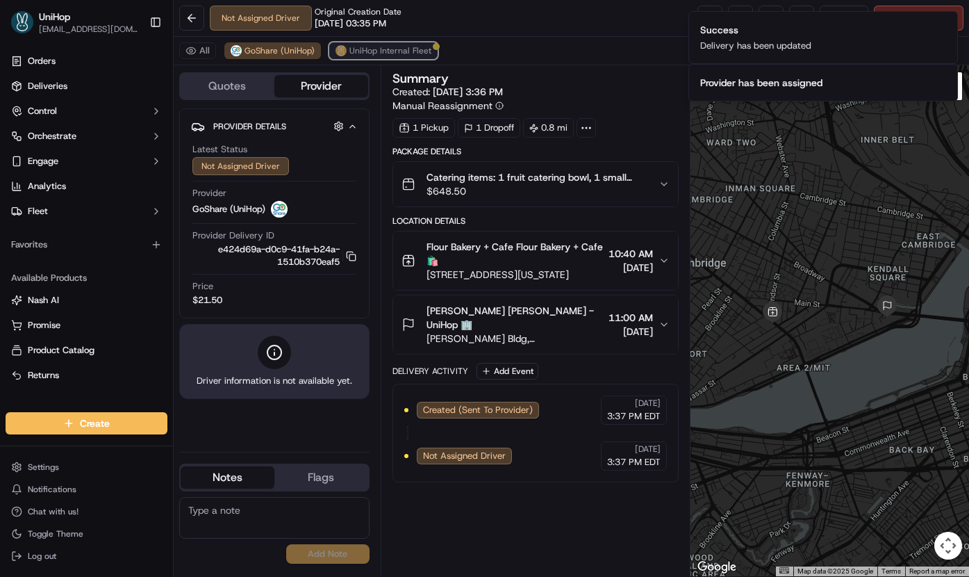
click at [389, 52] on span "UniHop Internal Fleet" at bounding box center [390, 50] width 82 height 11
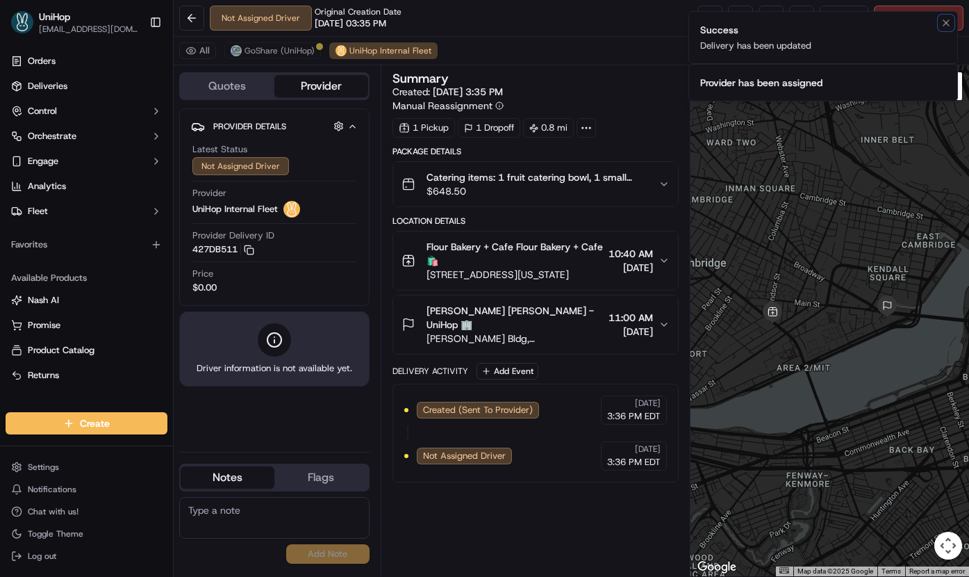
click at [943, 24] on icon "Notifications (F8)" at bounding box center [946, 22] width 11 height 11
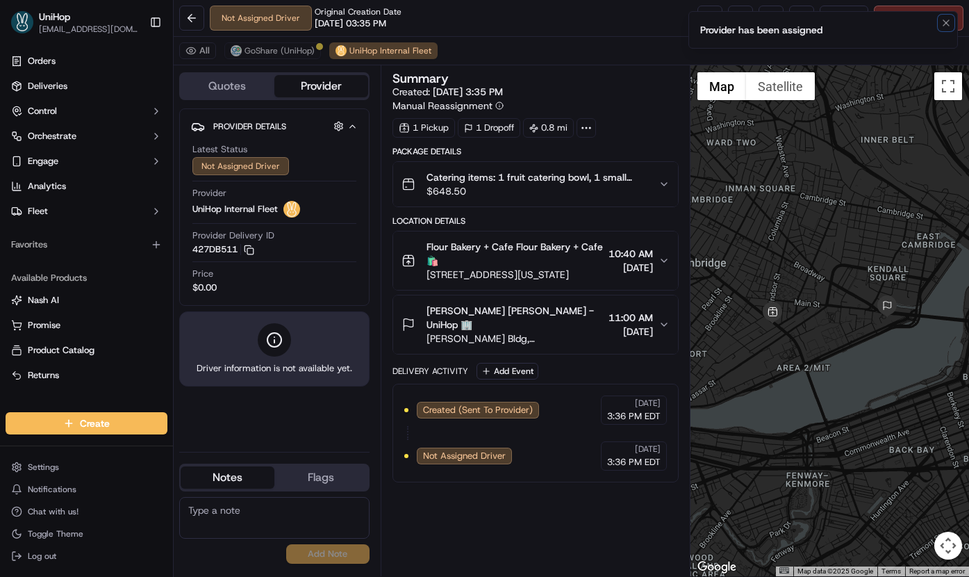
click at [942, 24] on icon "Notifications (F8)" at bounding box center [946, 22] width 11 height 11
click at [935, 21] on span "Cancel Delivery" at bounding box center [927, 18] width 62 height 13
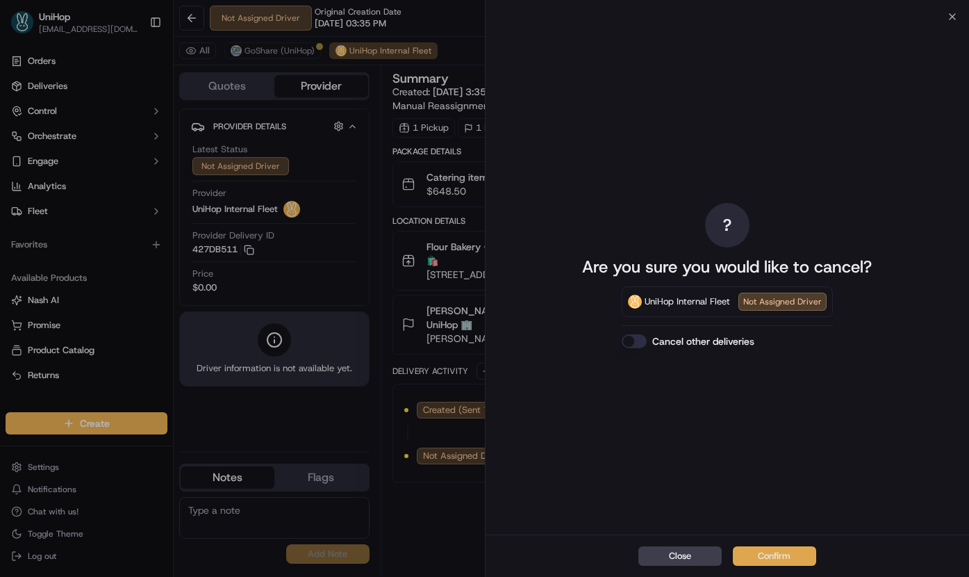
click at [771, 561] on button "Confirm" at bounding box center [774, 555] width 83 height 19
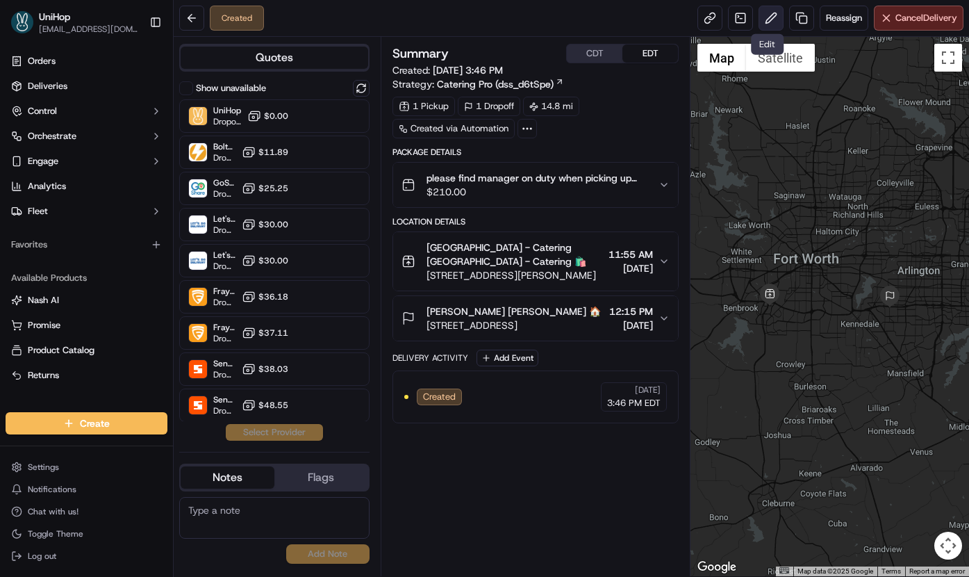
click at [759, 26] on button at bounding box center [771, 18] width 25 height 25
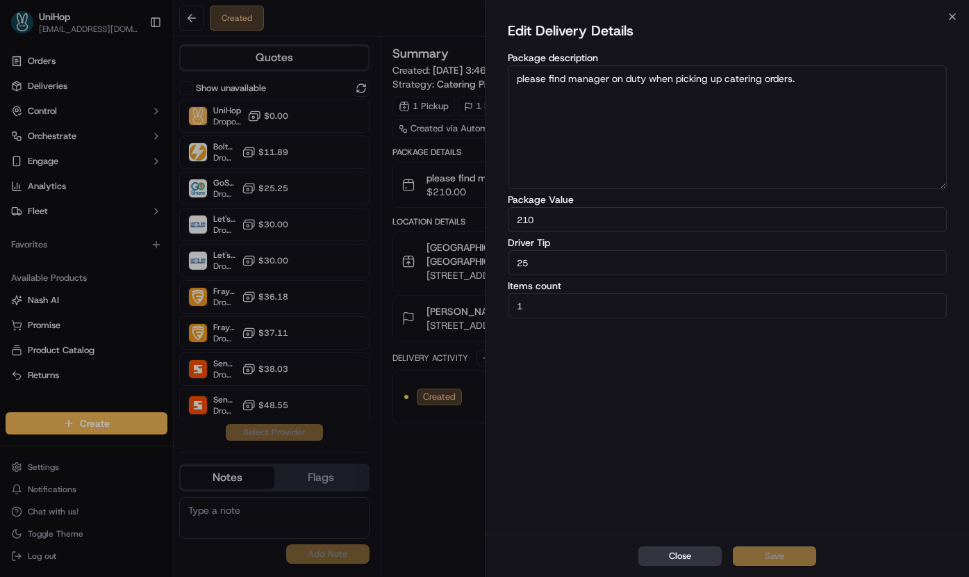
click at [672, 550] on button "Close" at bounding box center [679, 555] width 83 height 19
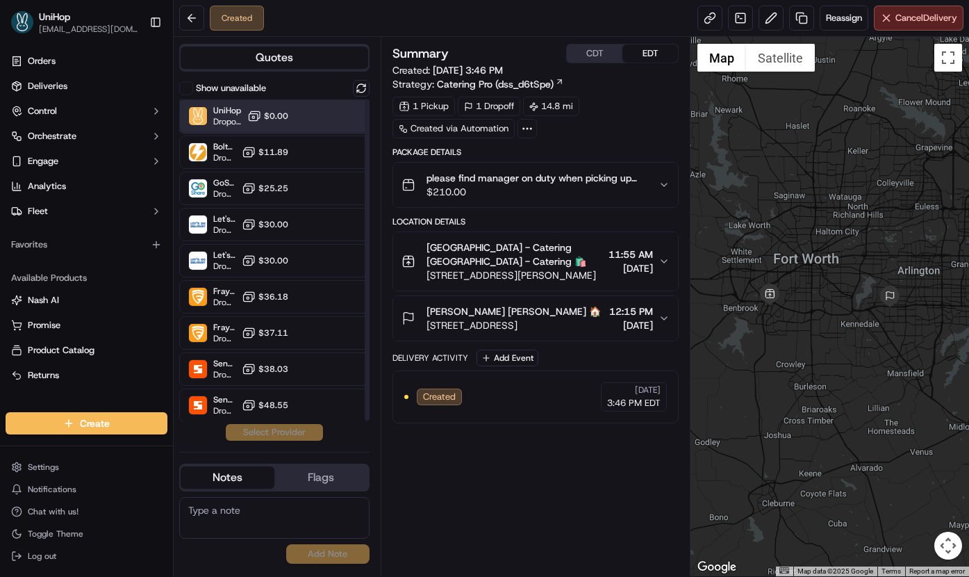
click at [311, 119] on div "UniHop Dropoff ETA - $0.00" at bounding box center [274, 115] width 190 height 33
click at [286, 432] on button "Assign Provider" at bounding box center [274, 432] width 99 height 17
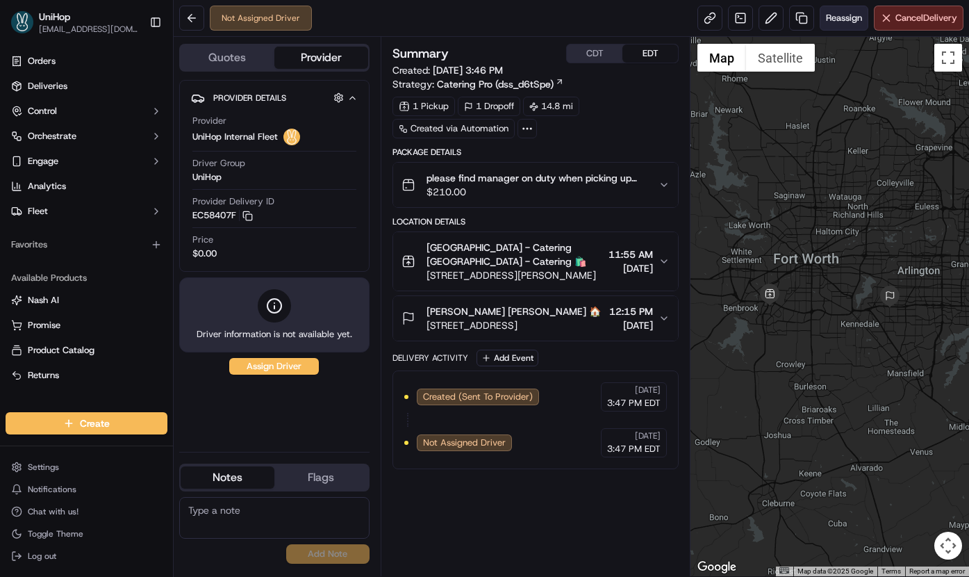
click at [848, 23] on span "Reassign" at bounding box center [844, 18] width 36 height 13
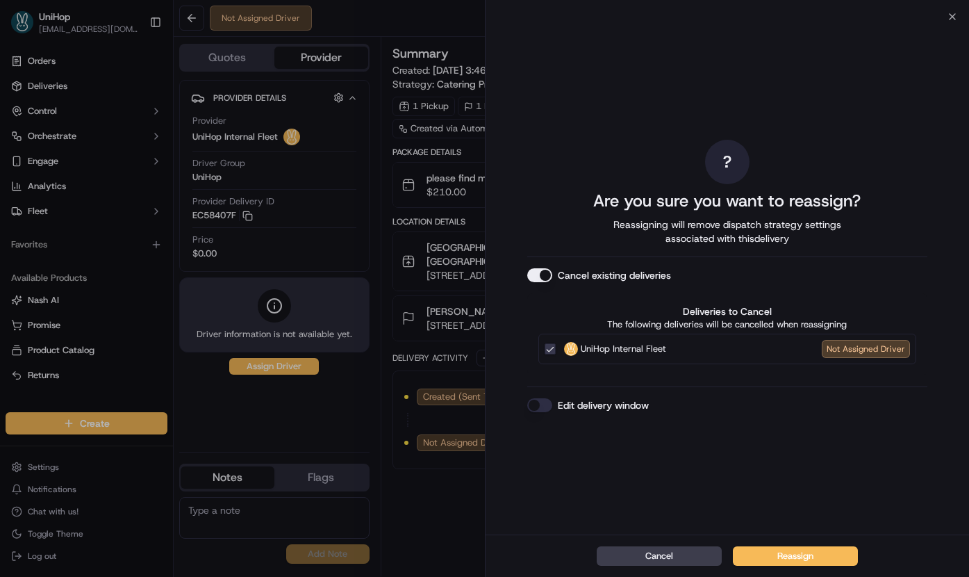
click at [532, 271] on button "Cancel existing deliveries" at bounding box center [539, 275] width 25 height 14
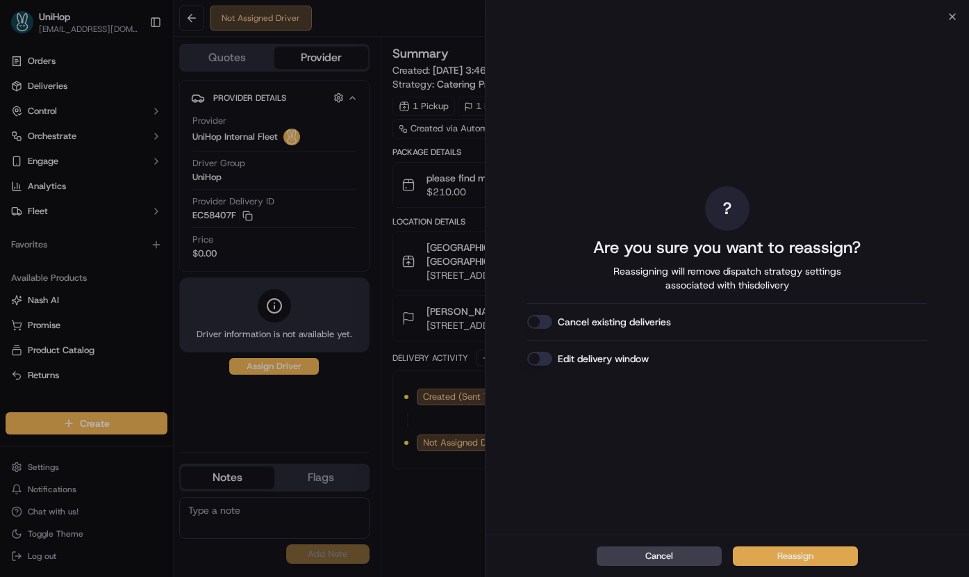
click at [771, 553] on button "Reassign" at bounding box center [795, 555] width 125 height 19
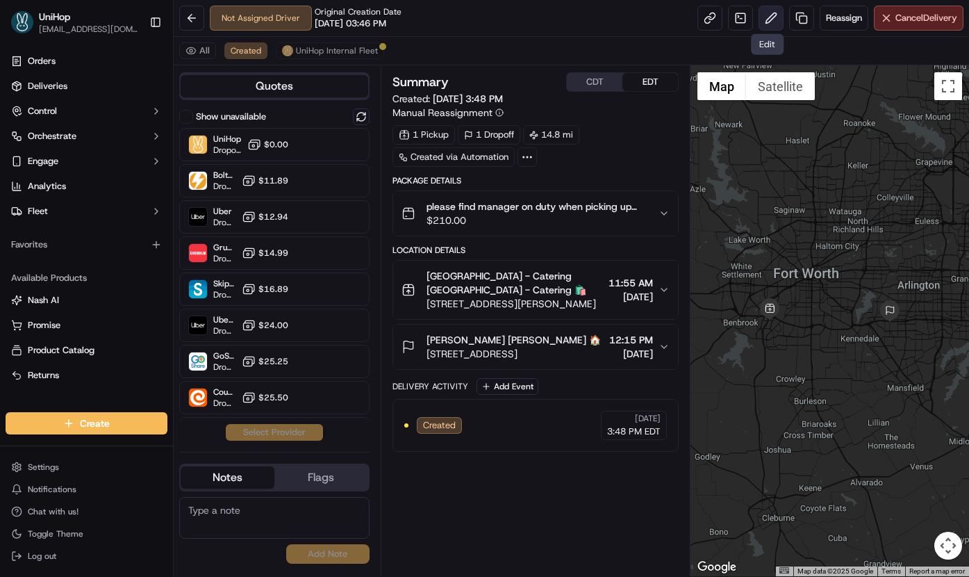
click at [770, 13] on button at bounding box center [771, 18] width 25 height 25
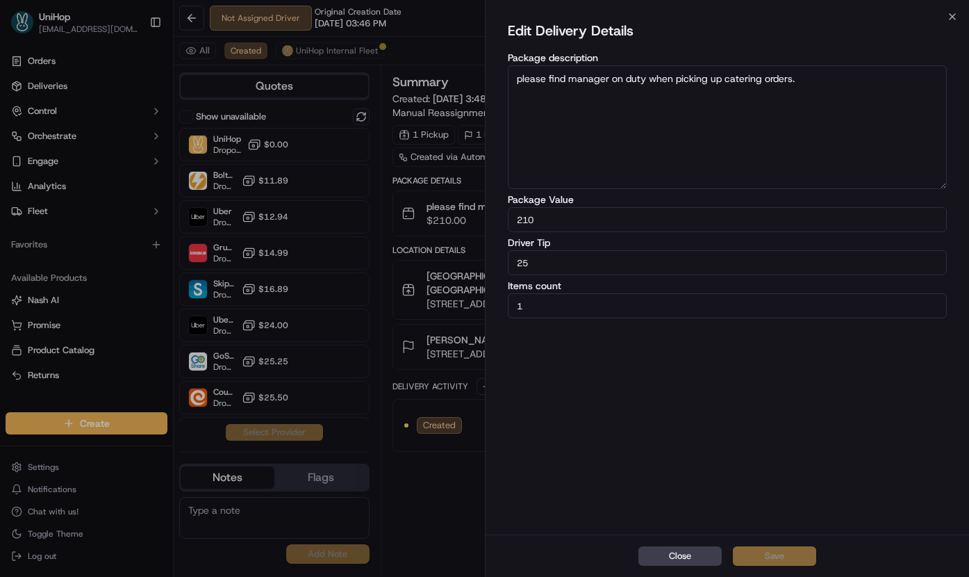
drag, startPoint x: 584, startPoint y: 259, endPoint x: 406, endPoint y: 252, distance: 178.0
click at [406, 252] on body "UniHop dispatch+j@unihop.app Toggle Sidebar Orders Deliveries Control Orchestra…" at bounding box center [484, 288] width 969 height 577
type input "18"
click at [780, 554] on button "Save" at bounding box center [774, 555] width 83 height 19
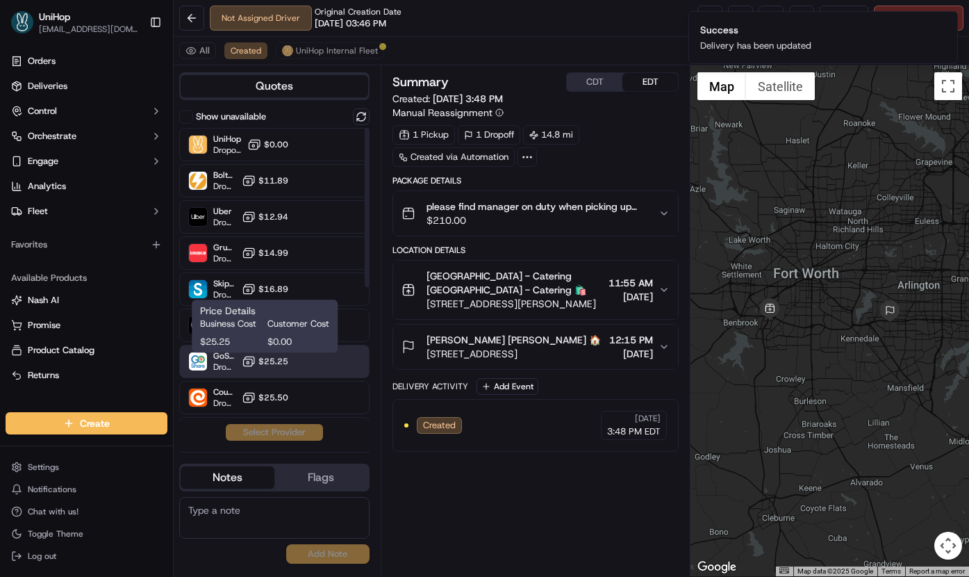
click at [279, 363] on span "$25.25" at bounding box center [273, 361] width 30 height 11
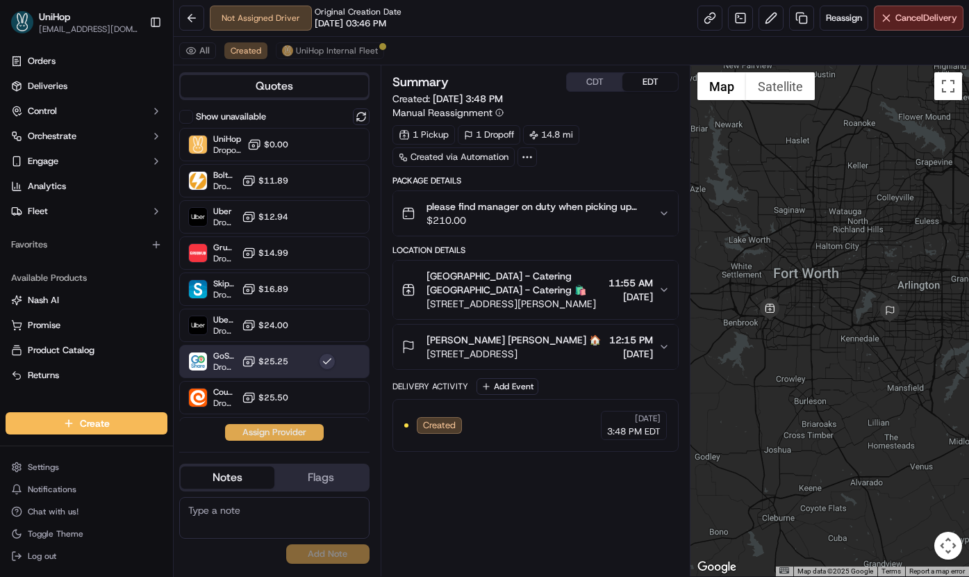
click at [265, 434] on button "Assign Provider" at bounding box center [274, 432] width 99 height 17
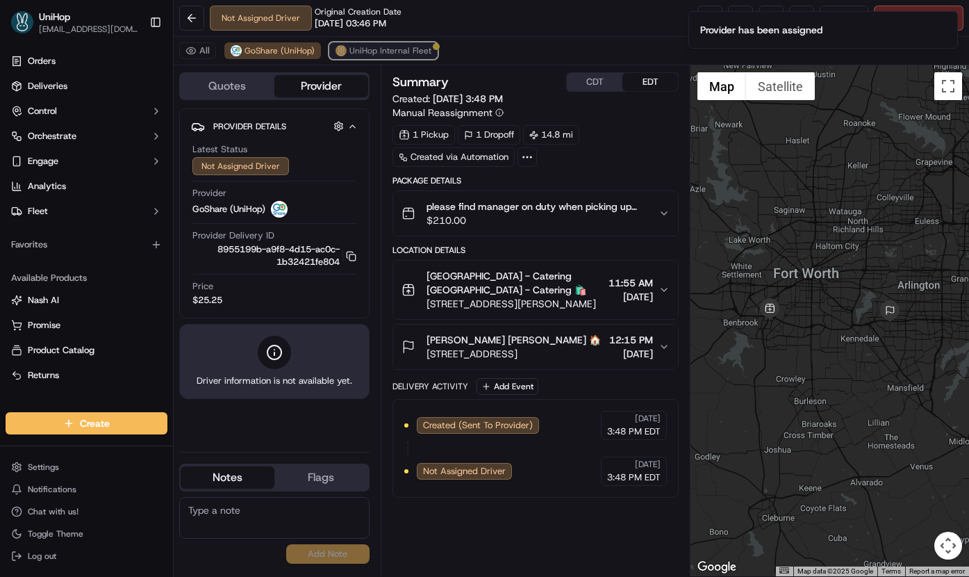
click at [377, 56] on span "UniHop Internal Fleet" at bounding box center [390, 50] width 82 height 11
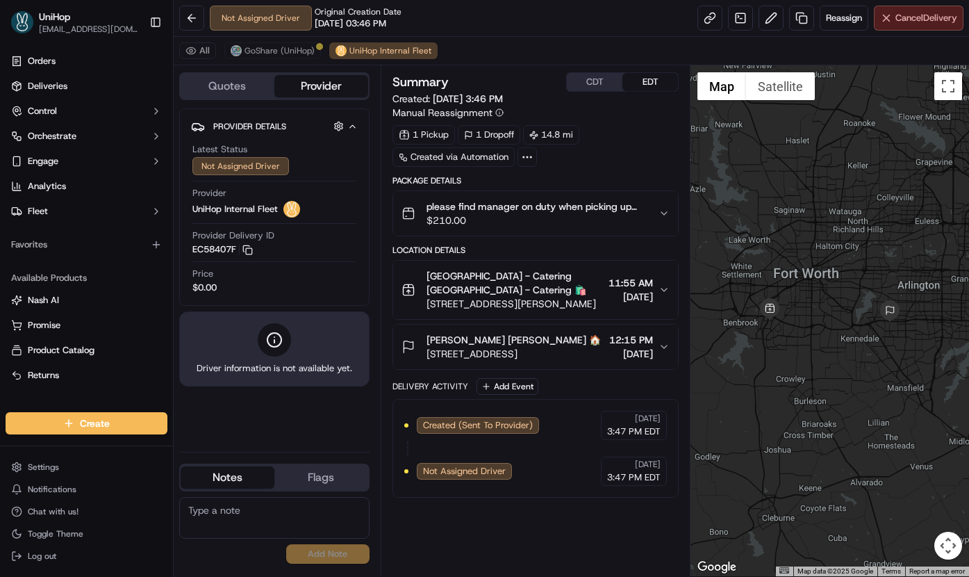
click at [889, 22] on button "Cancel Delivery" at bounding box center [919, 18] width 90 height 25
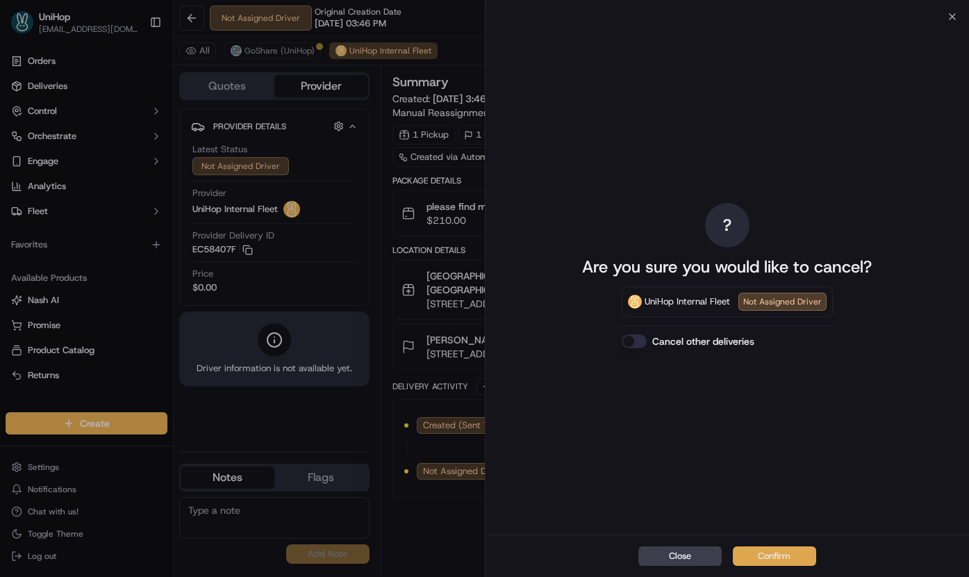
click at [779, 554] on button "Confirm" at bounding box center [774, 555] width 83 height 19
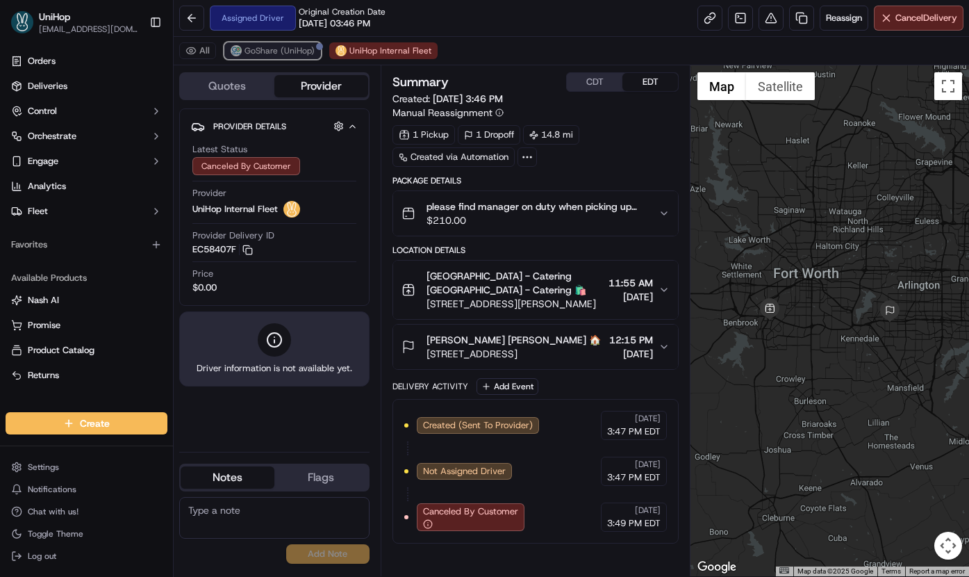
click at [297, 53] on span "GoShare (UniHop)" at bounding box center [280, 50] width 70 height 11
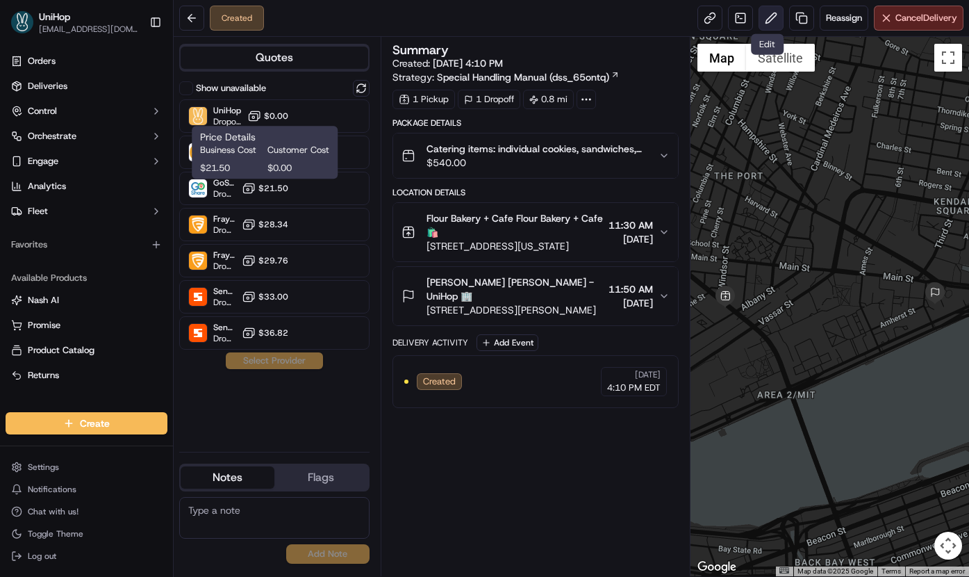
click at [765, 19] on button at bounding box center [771, 18] width 25 height 25
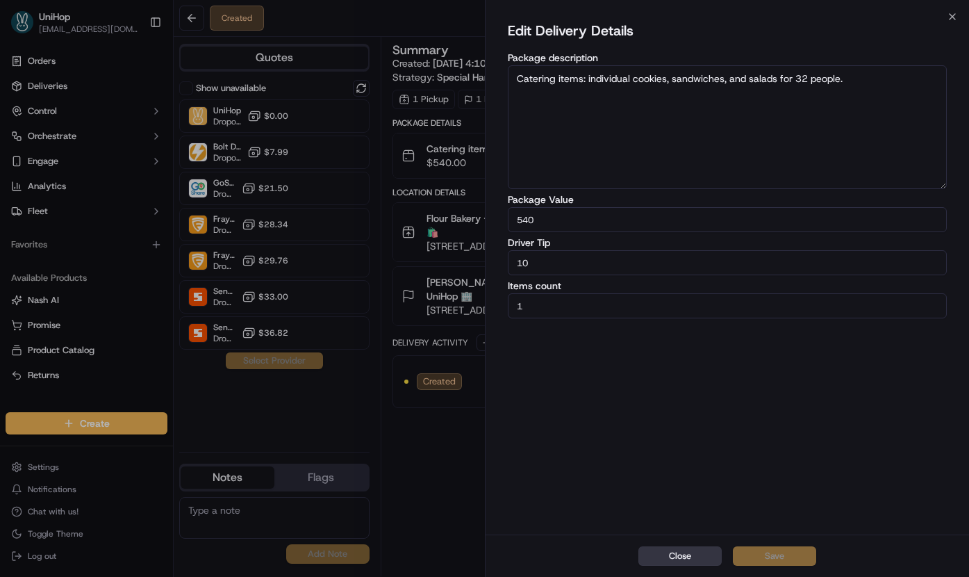
click at [682, 557] on button "Close" at bounding box center [679, 555] width 83 height 19
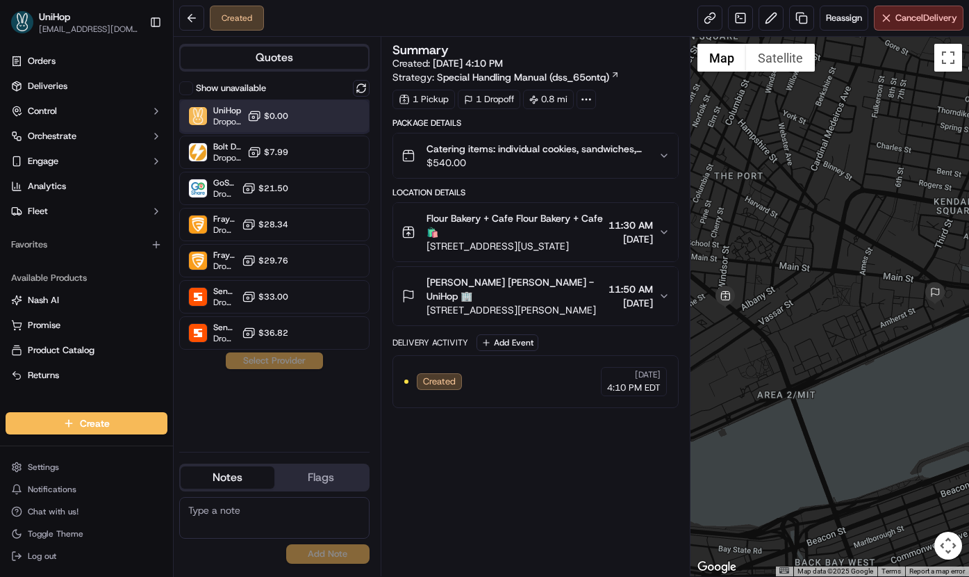
click at [310, 118] on div "UniHop Dropoff ETA - $0.00" at bounding box center [274, 115] width 190 height 33
click at [272, 363] on button "Assign Provider" at bounding box center [274, 360] width 99 height 17
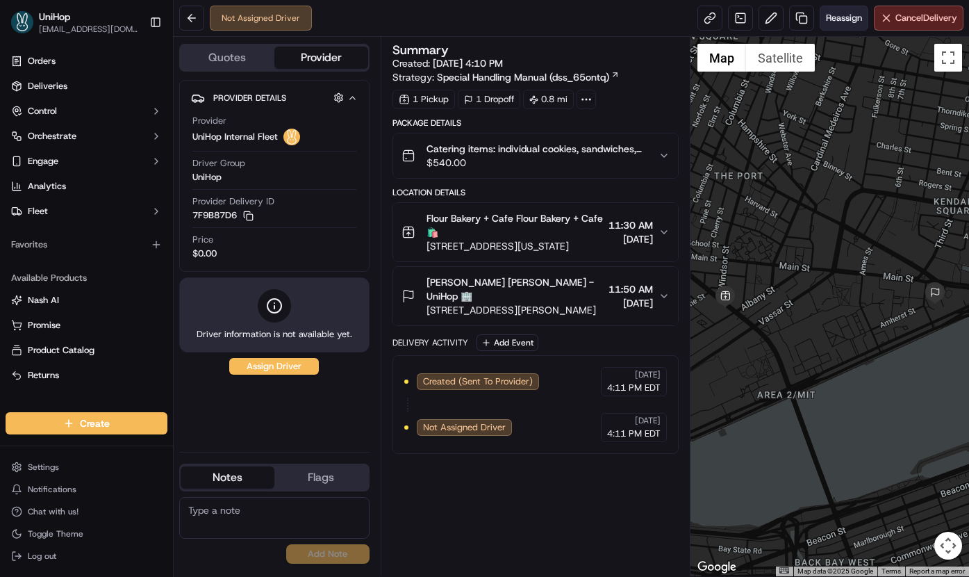
click at [840, 15] on span "Reassign" at bounding box center [844, 18] width 36 height 13
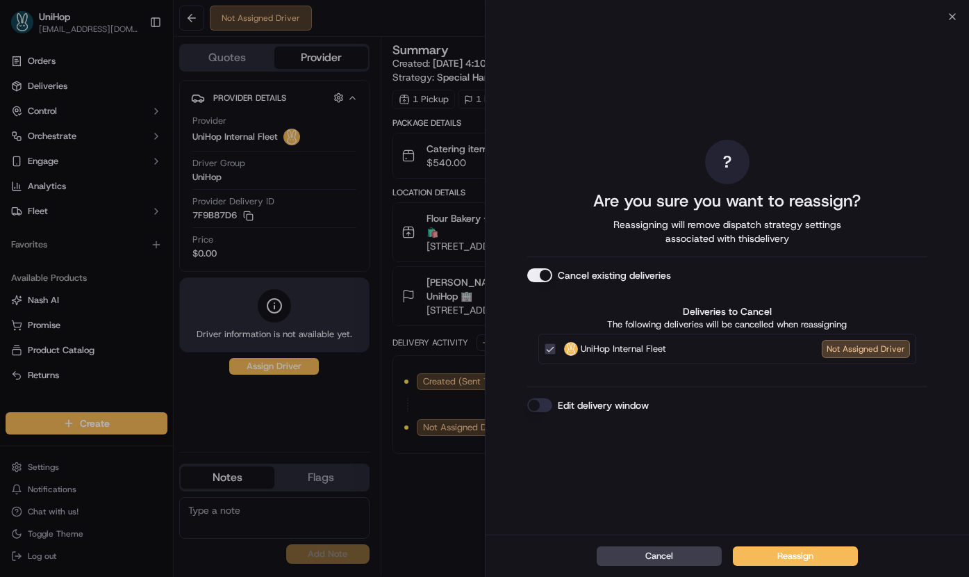
click at [536, 275] on button "Cancel existing deliveries" at bounding box center [539, 275] width 25 height 14
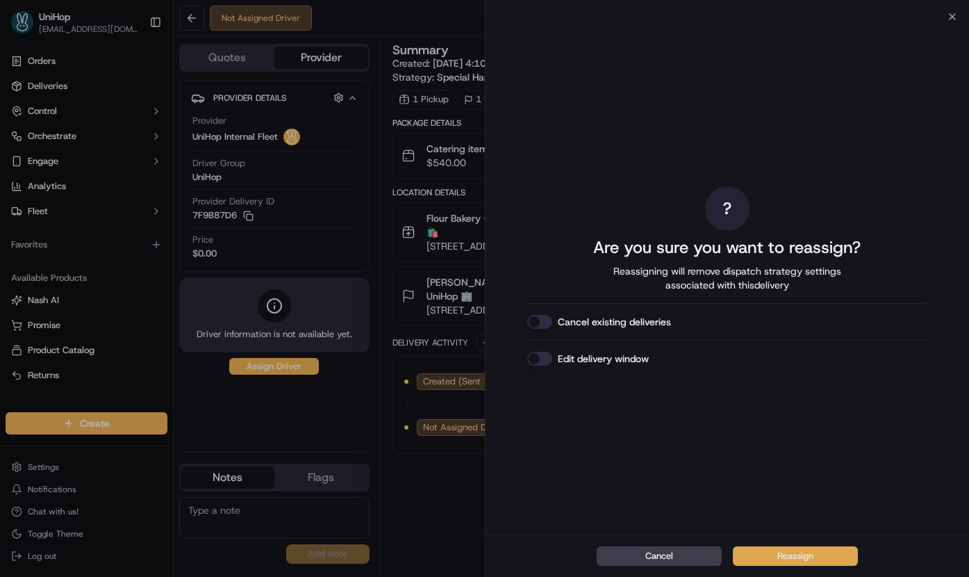
click at [756, 554] on button "Reassign" at bounding box center [795, 555] width 125 height 19
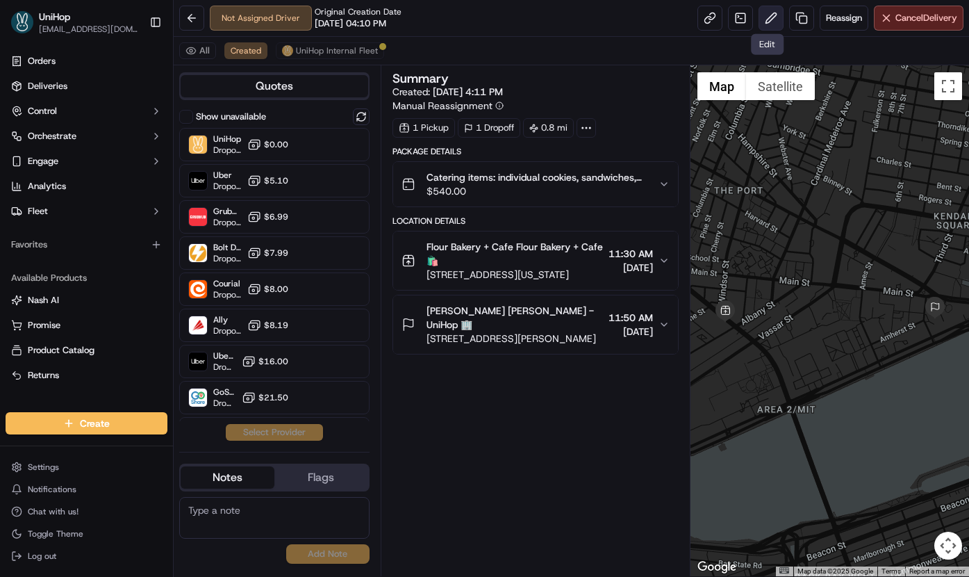
click at [759, 19] on button at bounding box center [771, 18] width 25 height 25
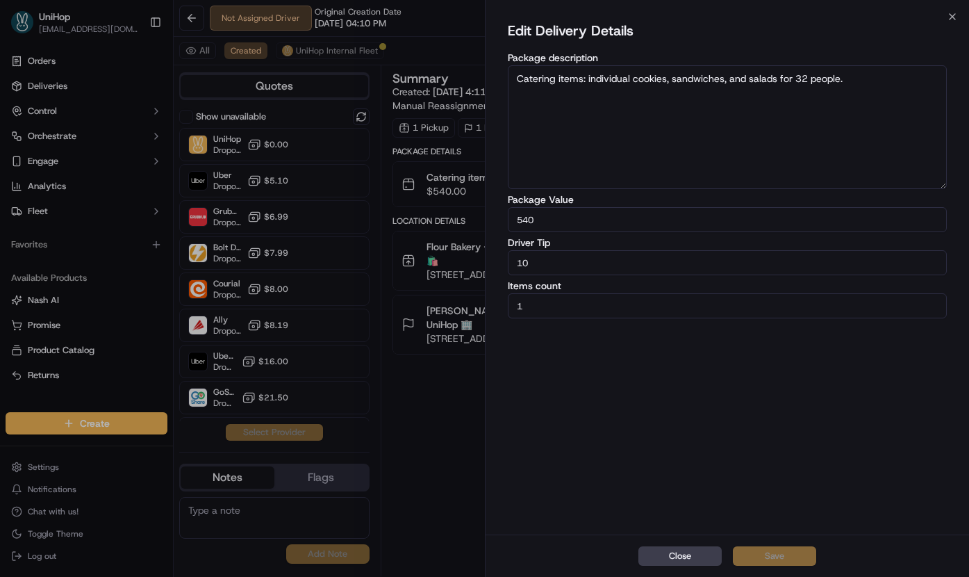
click at [563, 263] on input "10" at bounding box center [728, 262] width 440 height 25
type input "15"
click at [752, 543] on div "Close Save" at bounding box center [728, 555] width 484 height 42
click at [753, 549] on button "Save" at bounding box center [774, 555] width 83 height 19
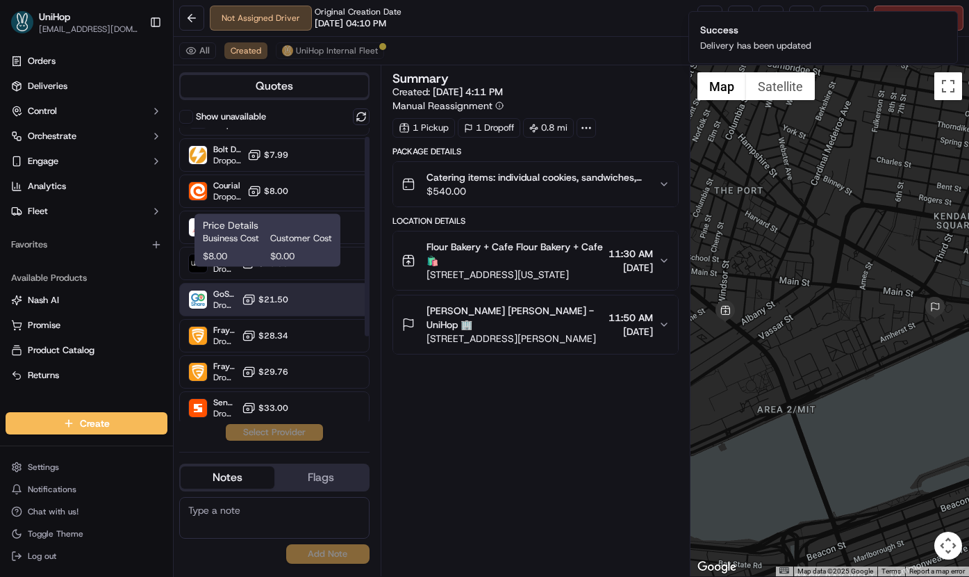
scroll to position [115, 0]
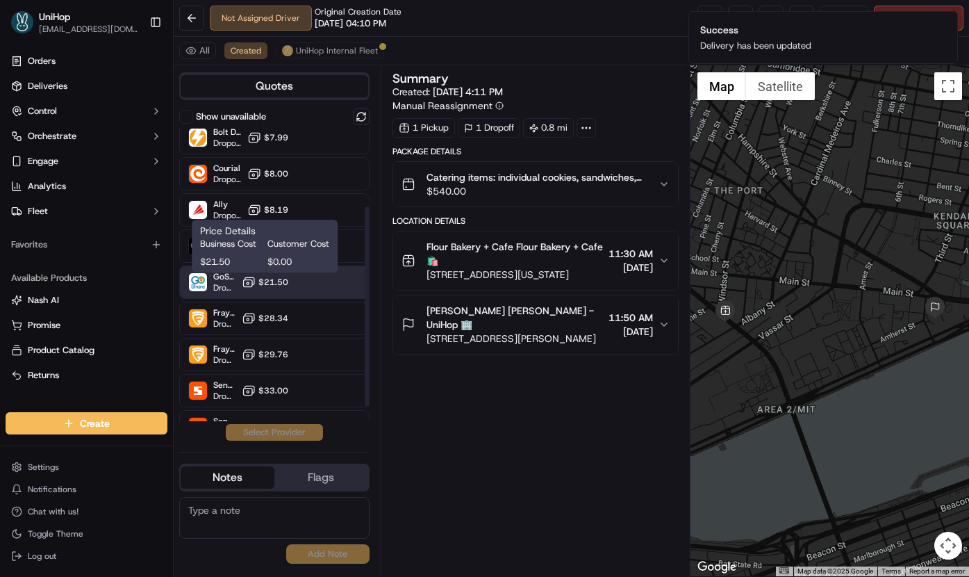
click at [247, 286] on rect at bounding box center [247, 283] width 9 height 7
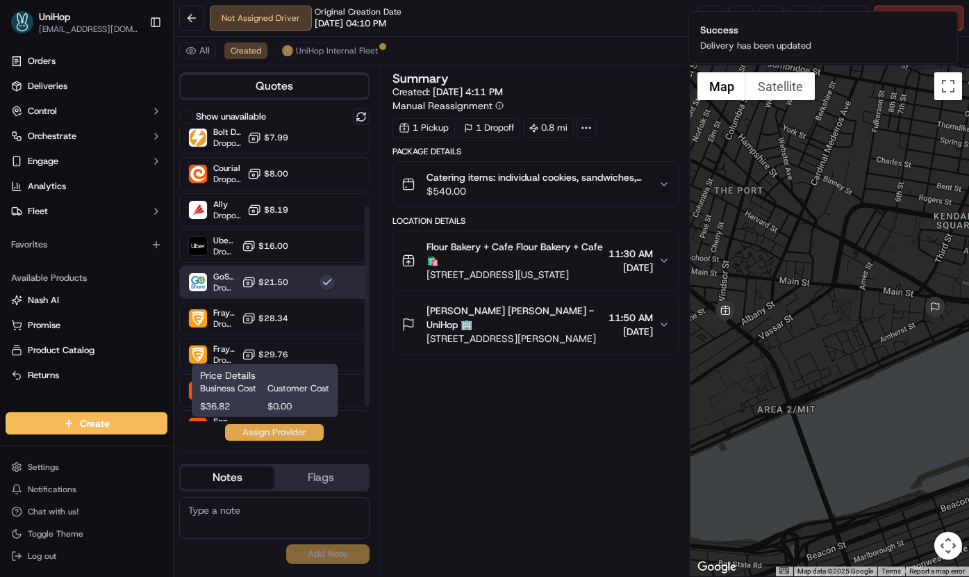
click at [263, 436] on button "Assign Provider" at bounding box center [274, 432] width 99 height 17
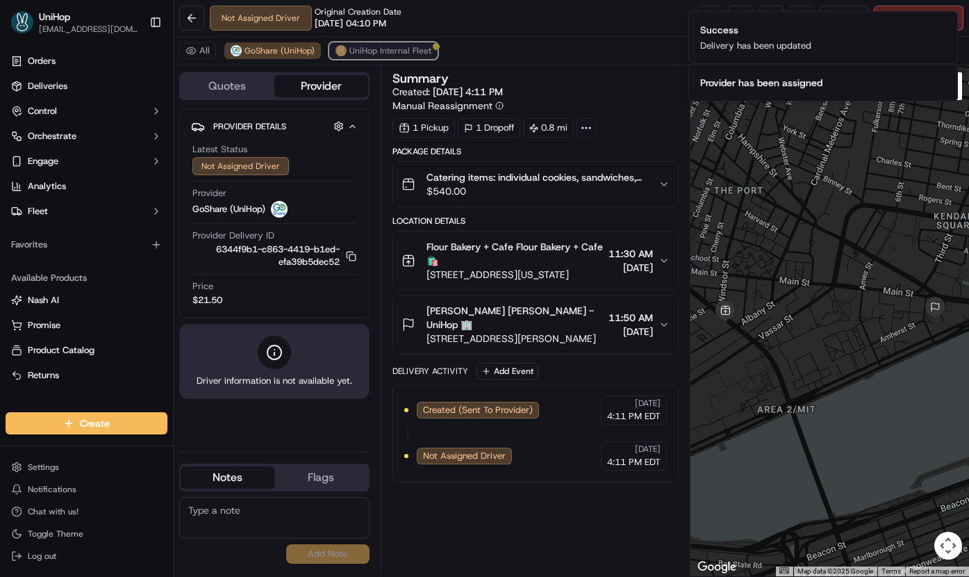
click at [371, 56] on span "UniHop Internal Fleet" at bounding box center [390, 50] width 82 height 11
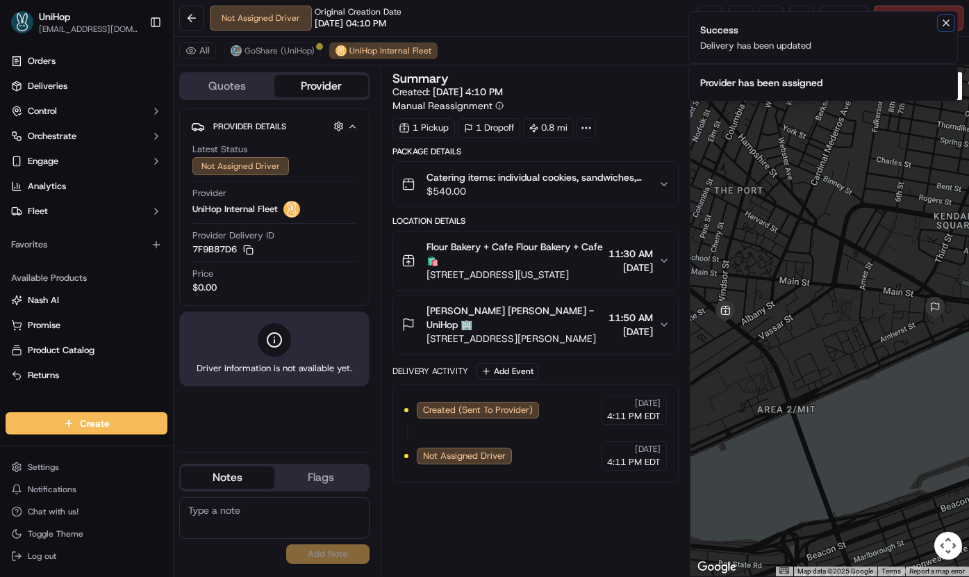
click at [943, 26] on icon "Notifications (F8)" at bounding box center [946, 23] width 6 height 6
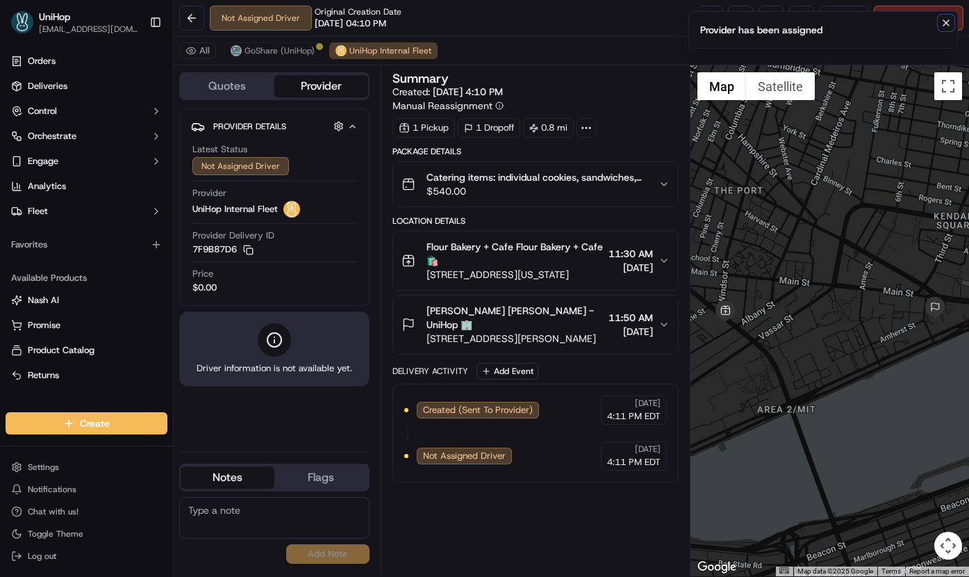
click at [948, 20] on icon "Notifications (F8)" at bounding box center [946, 23] width 6 height 6
click at [933, 19] on span "Cancel Delivery" at bounding box center [927, 18] width 62 height 13
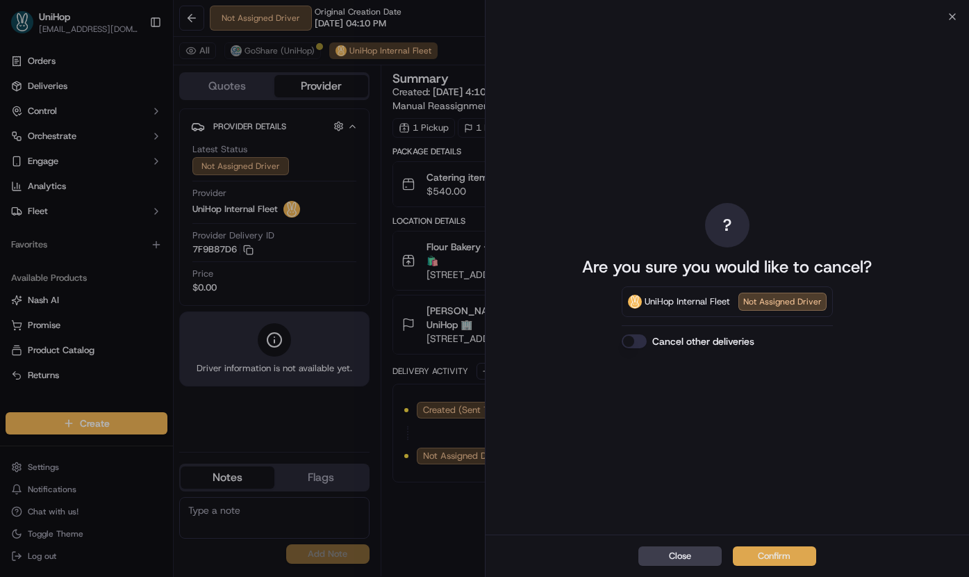
click at [748, 550] on button "Confirm" at bounding box center [774, 555] width 83 height 19
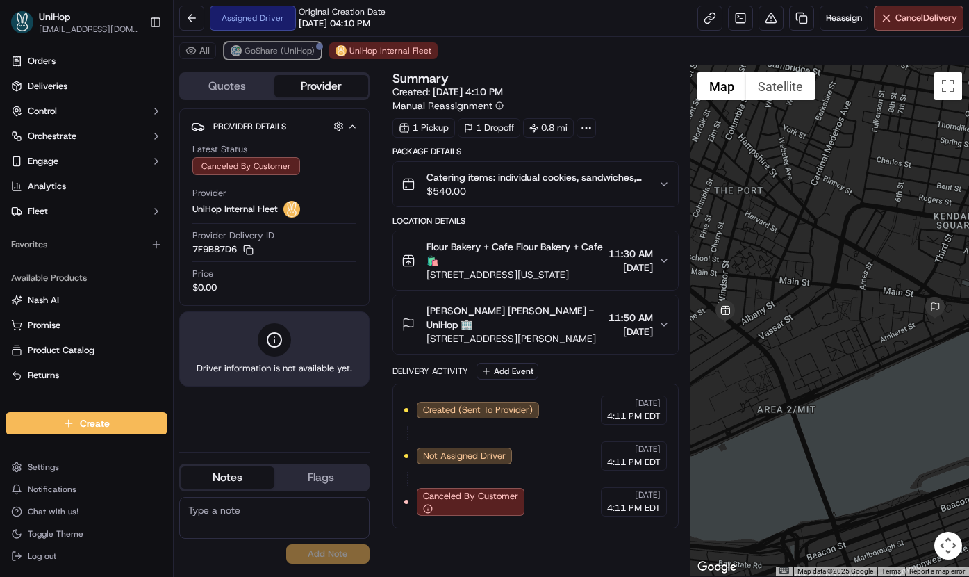
click at [277, 47] on span "GoShare (UniHop)" at bounding box center [280, 50] width 70 height 11
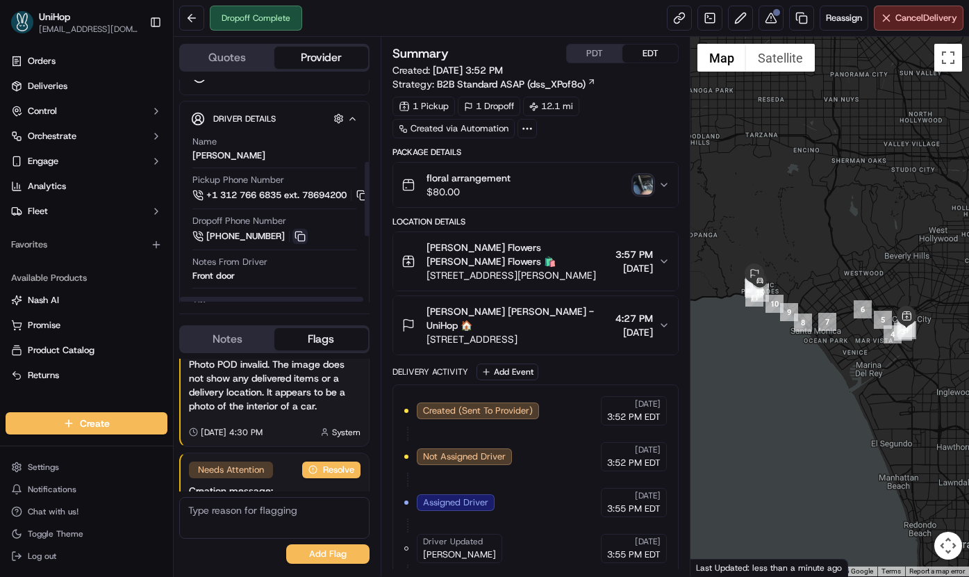
scroll to position [244, 0]
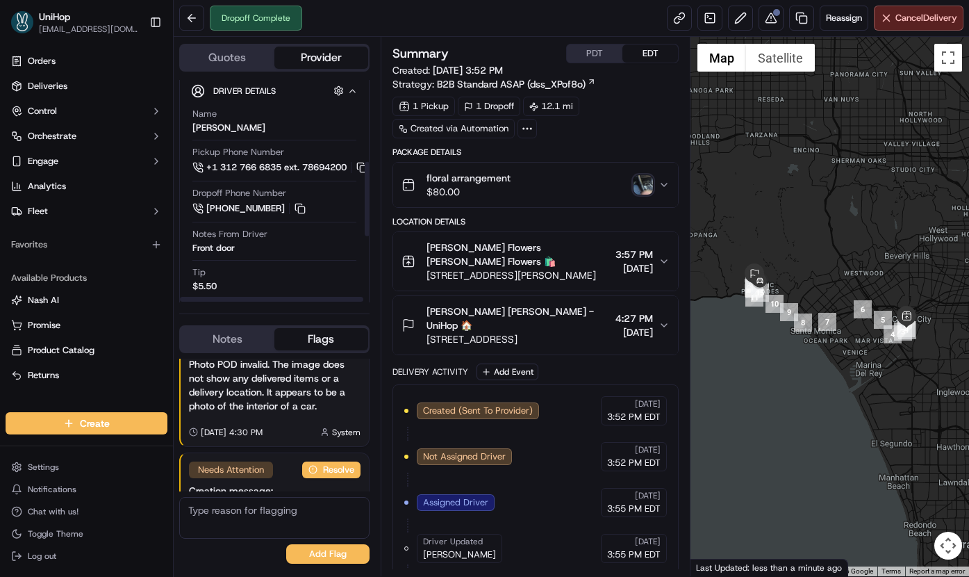
click at [648, 186] on img "button" at bounding box center [643, 184] width 19 height 19
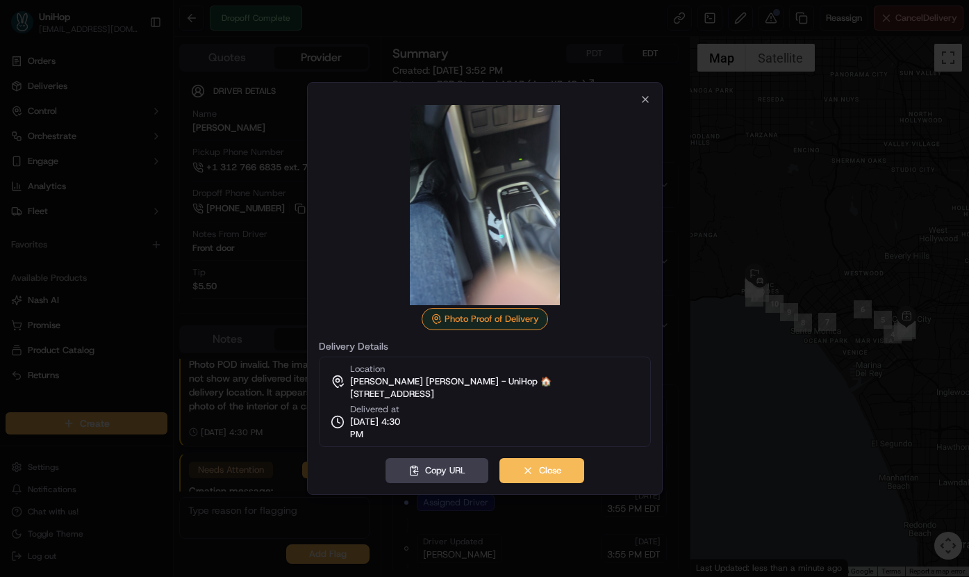
click at [650, 98] on div "Photo Proof of Delivery Delivery Details Location Belinda Kudlo Belinda Kudlo -…" at bounding box center [485, 288] width 356 height 413
click at [643, 100] on icon "button" at bounding box center [646, 100] width 6 height 6
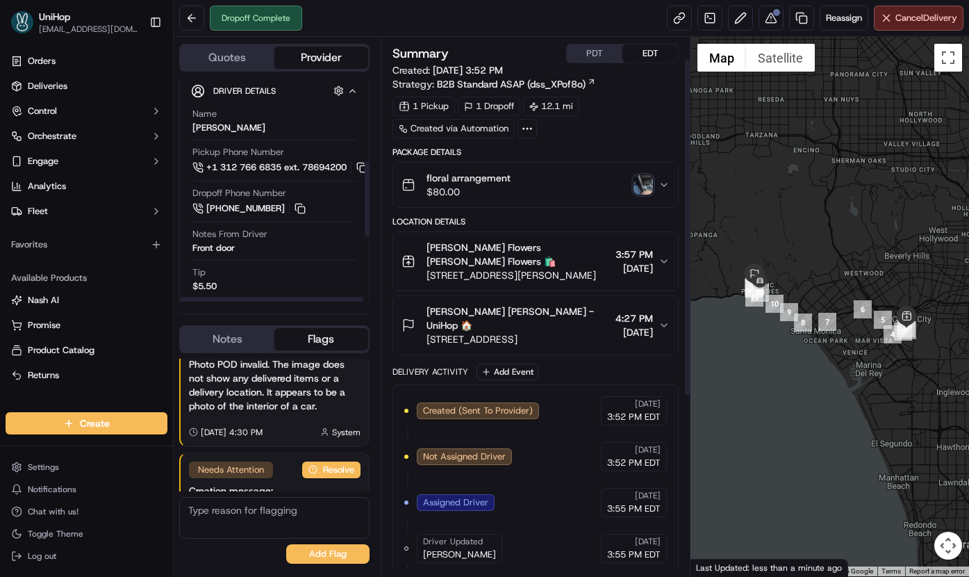
scroll to position [317, 0]
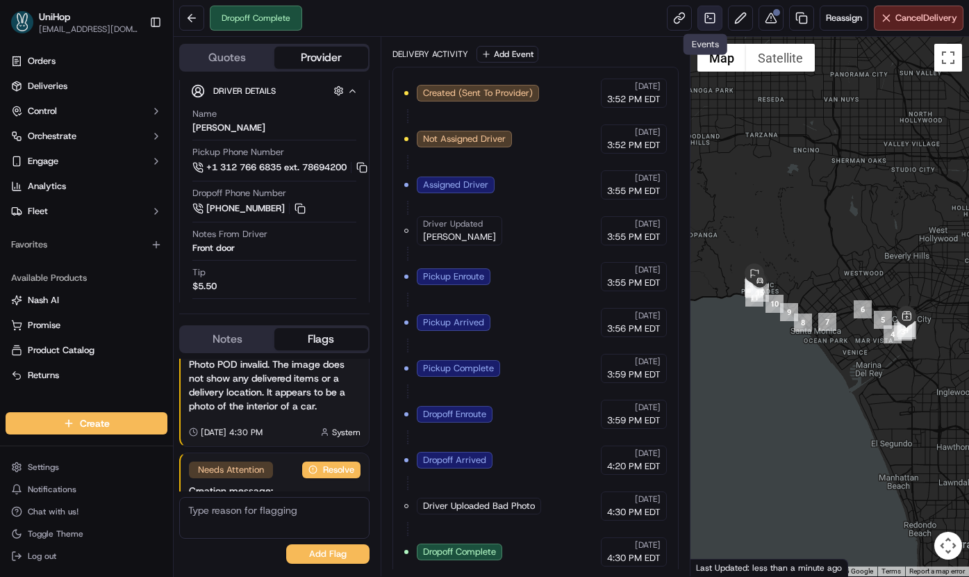
click at [709, 22] on link at bounding box center [710, 18] width 25 height 25
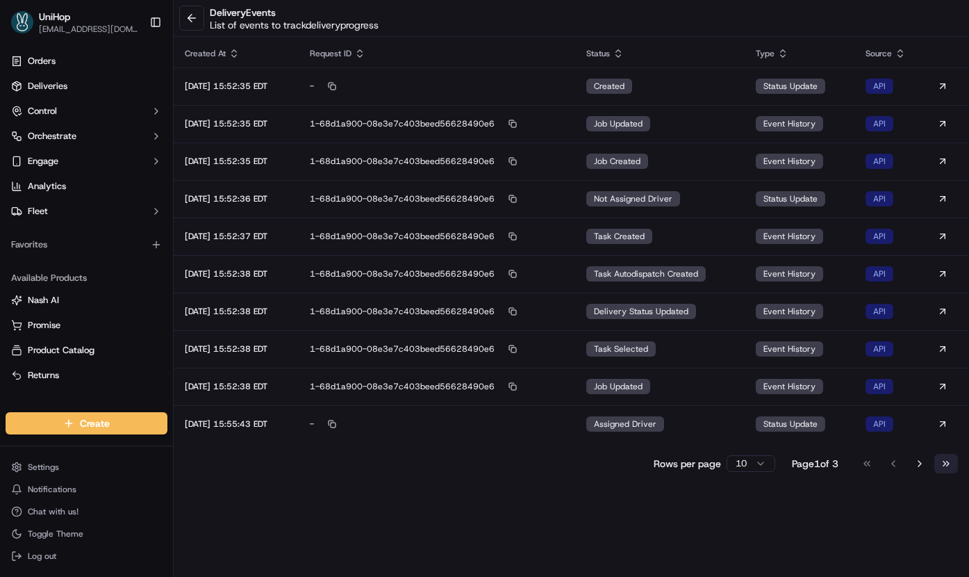
click at [940, 465] on button "Go to last page" at bounding box center [946, 463] width 24 height 19
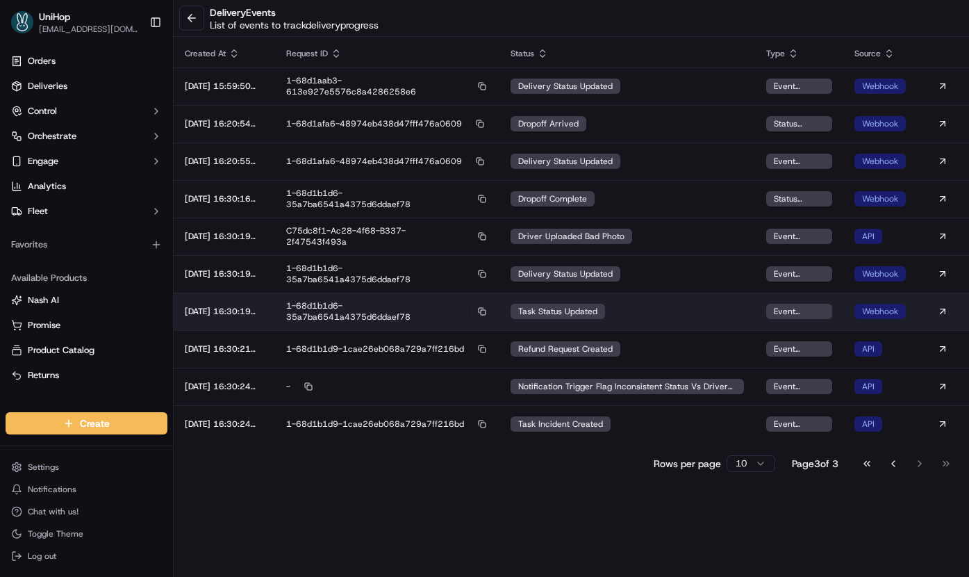
click at [602, 304] on div "task status updated" at bounding box center [558, 311] width 94 height 15
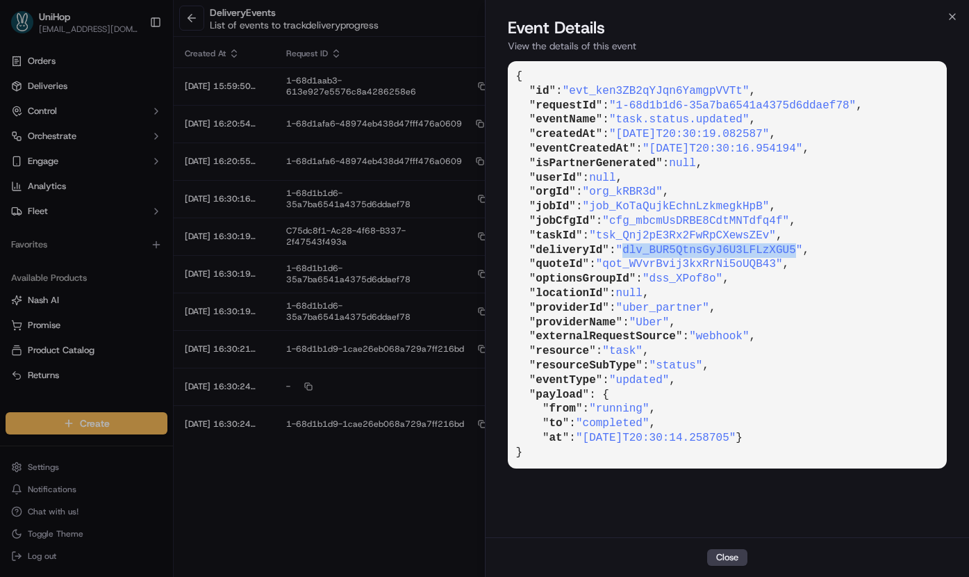
drag, startPoint x: 632, startPoint y: 251, endPoint x: 802, endPoint y: 248, distance: 170.2
click at [802, 248] on span ""dlv_BUR5QtnsGyJ6U3LFLzXGU5"" at bounding box center [709, 250] width 187 height 13
copy span "dlv_BUR5QtnsGyJ6U3LFLzXGU5"
